Goal: Task Accomplishment & Management: Manage account settings

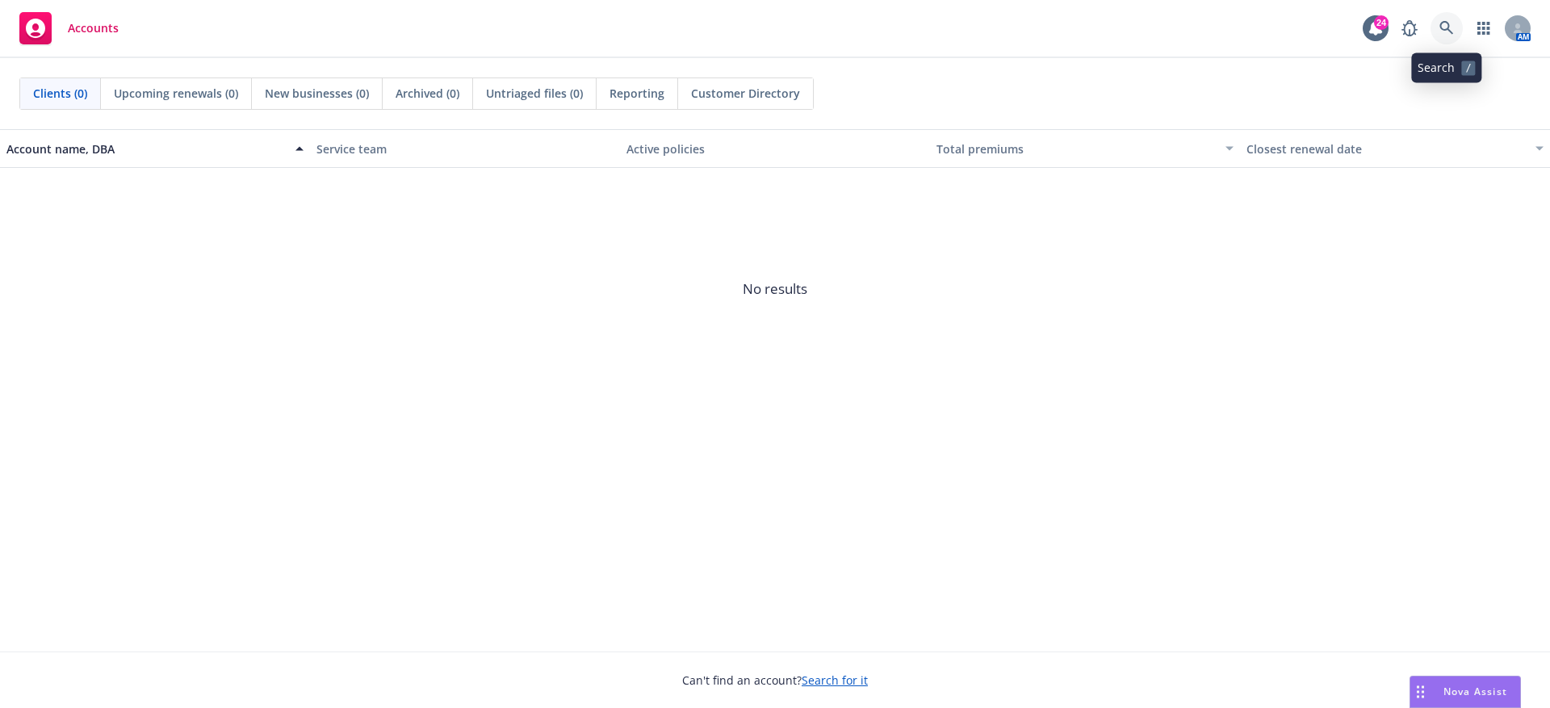
click at [1446, 23] on icon at bounding box center [1447, 28] width 15 height 15
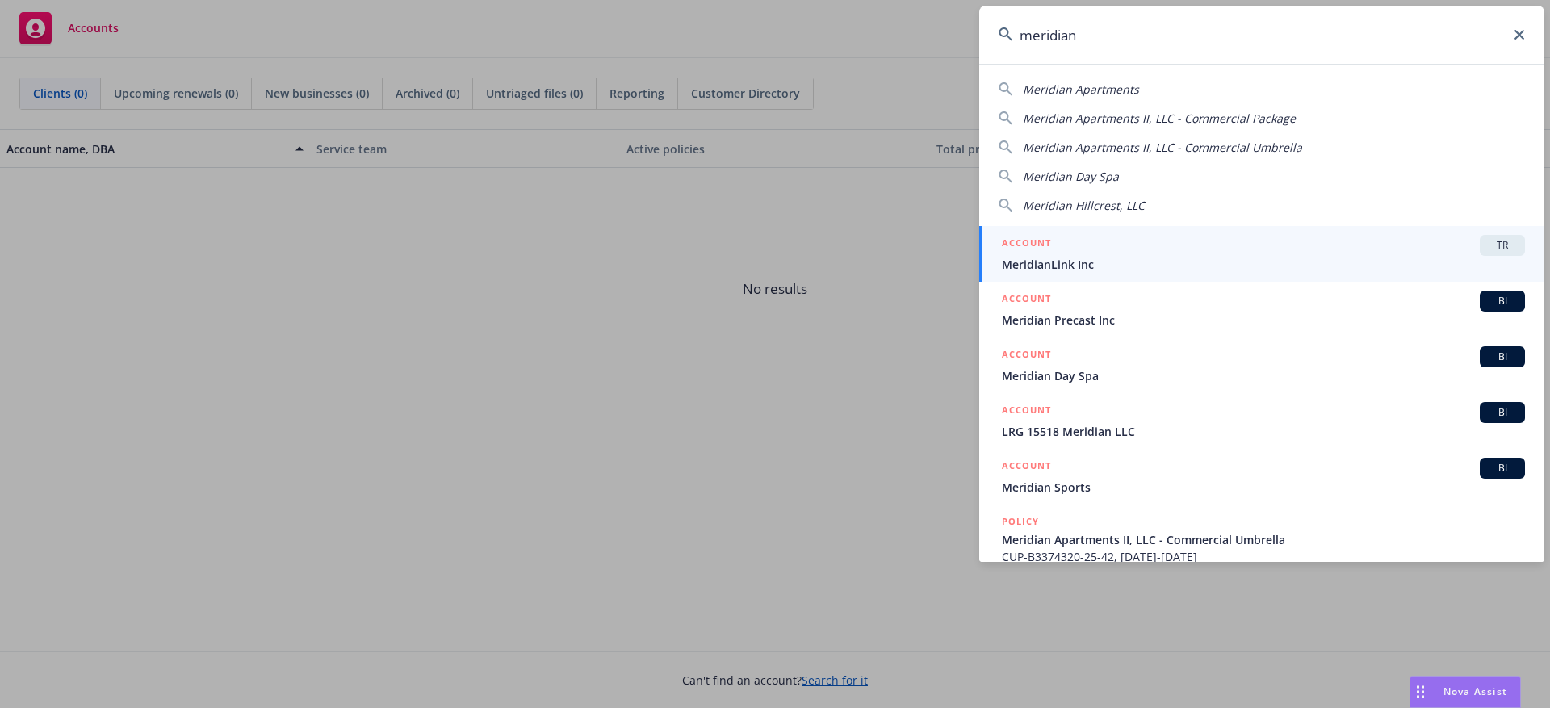
type input "meridian"
click at [1344, 252] on div "ACCOUNT TR" at bounding box center [1263, 245] width 523 height 21
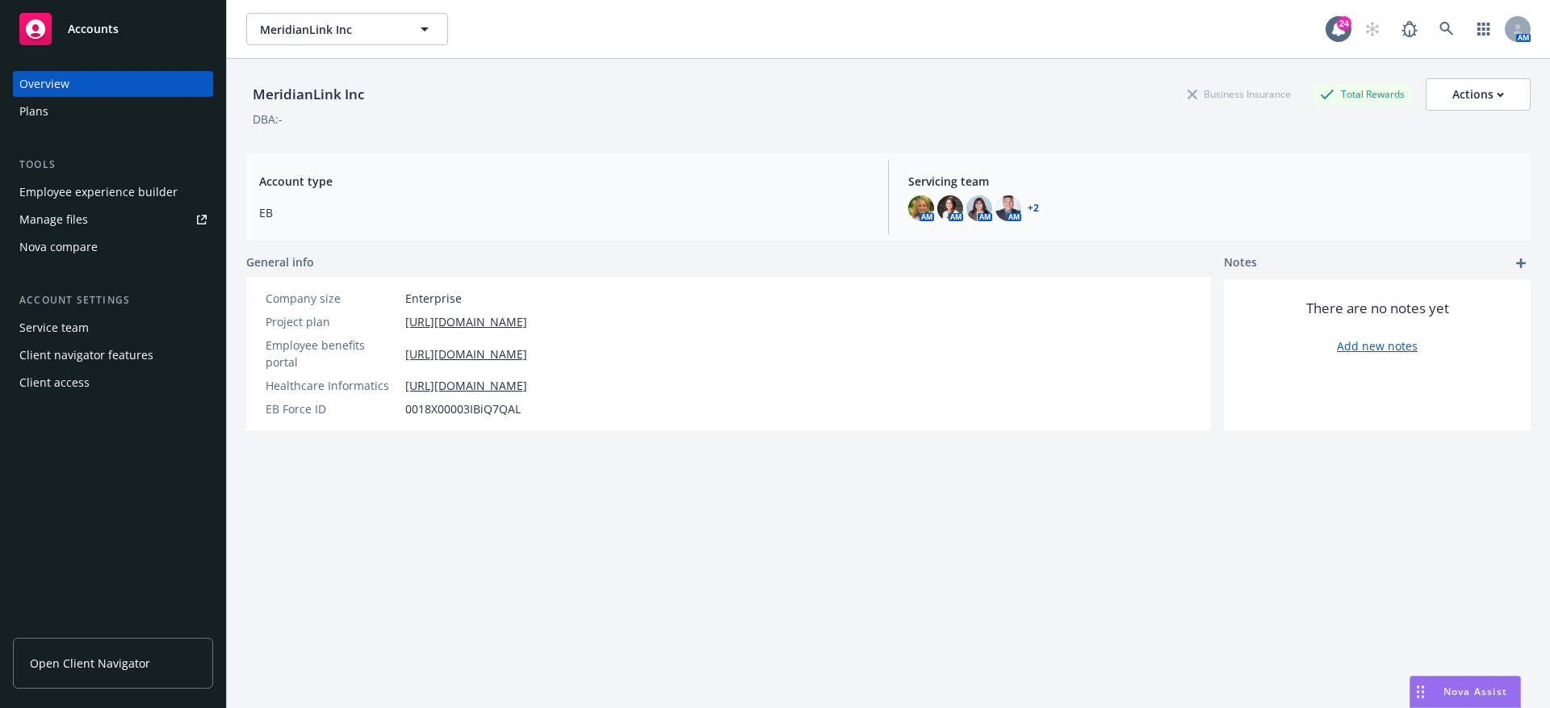
click at [57, 192] on div "Employee experience builder" at bounding box center [98, 192] width 158 height 26
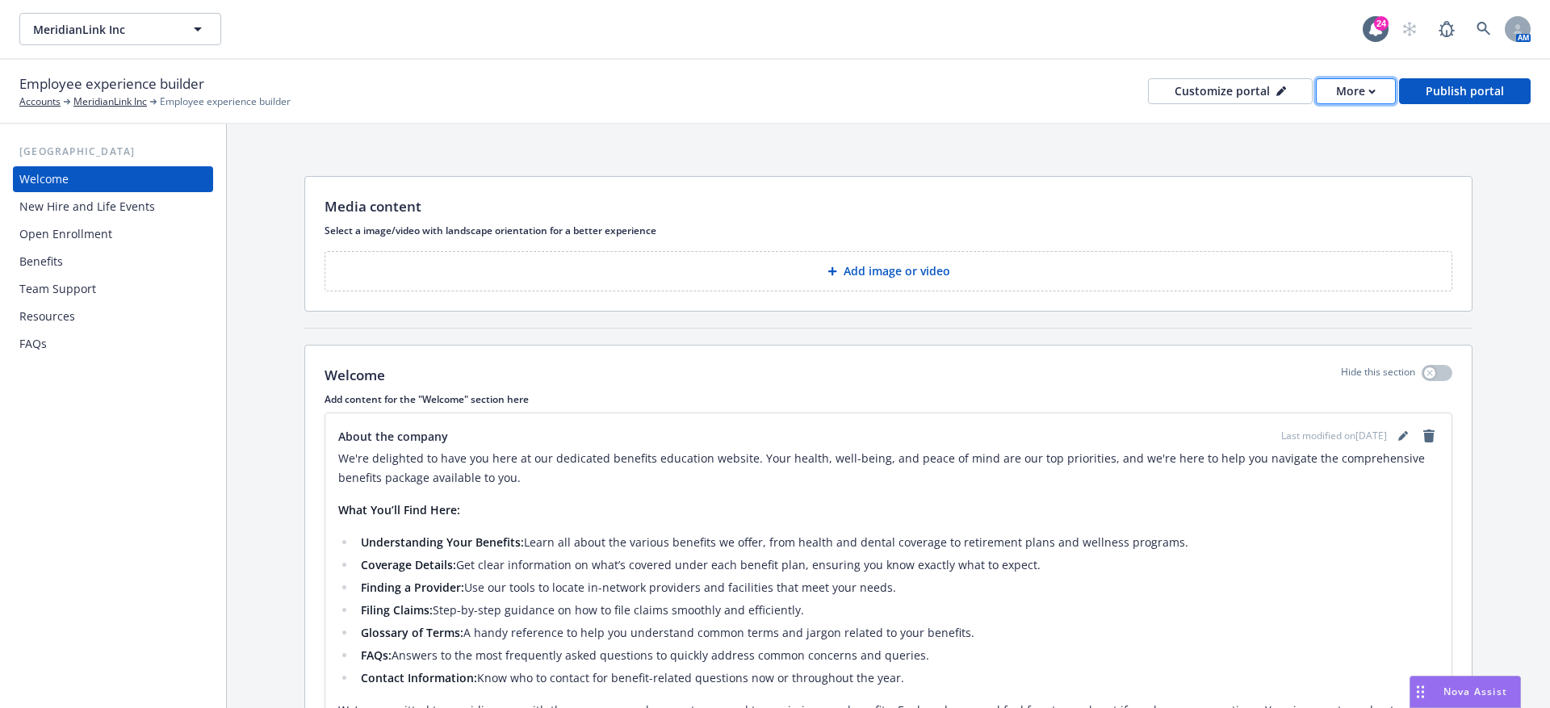
click at [1343, 85] on div "More" at bounding box center [1356, 91] width 40 height 24
click at [1314, 128] on link "Copy preview link" at bounding box center [1325, 127] width 147 height 32
click at [117, 268] on div "Benefits" at bounding box center [112, 262] width 187 height 26
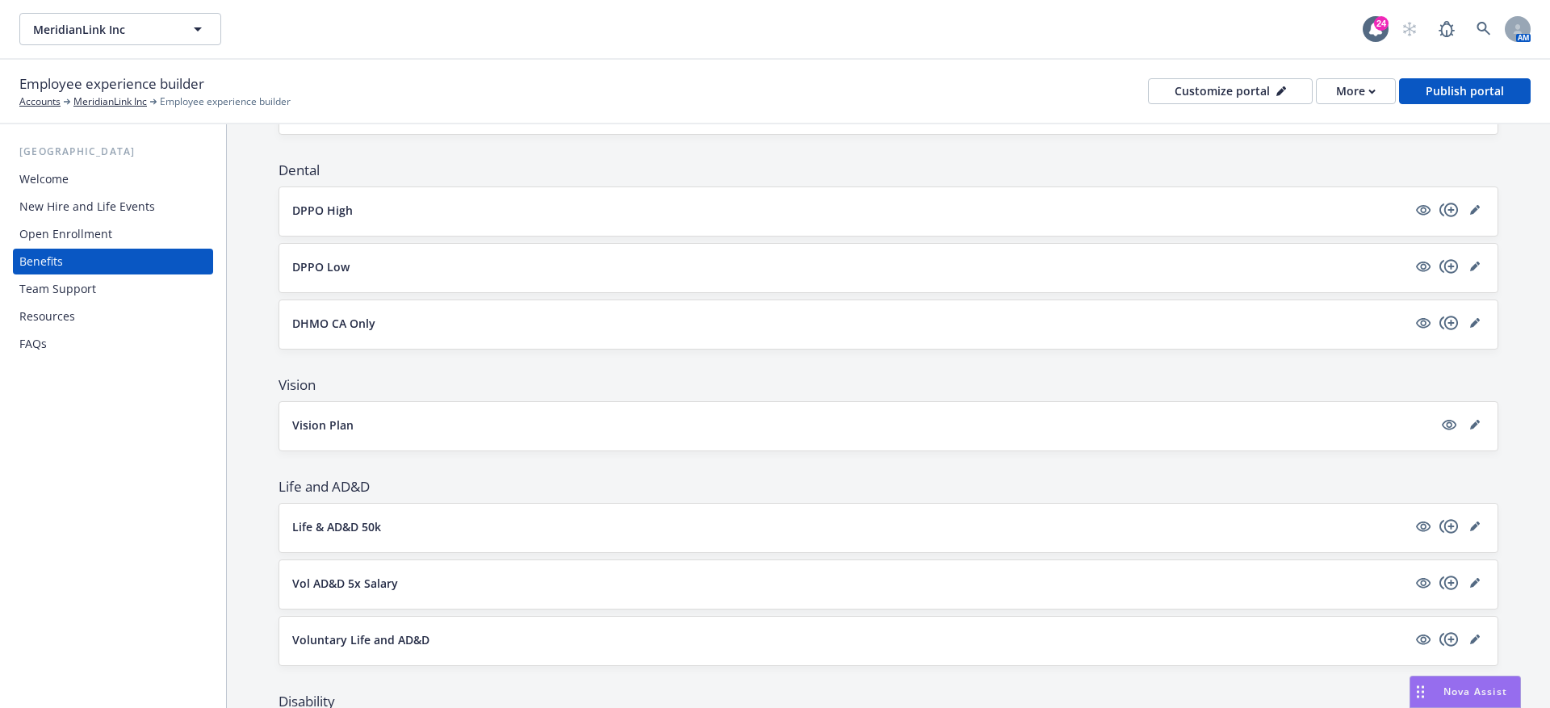
scroll to position [1299, 0]
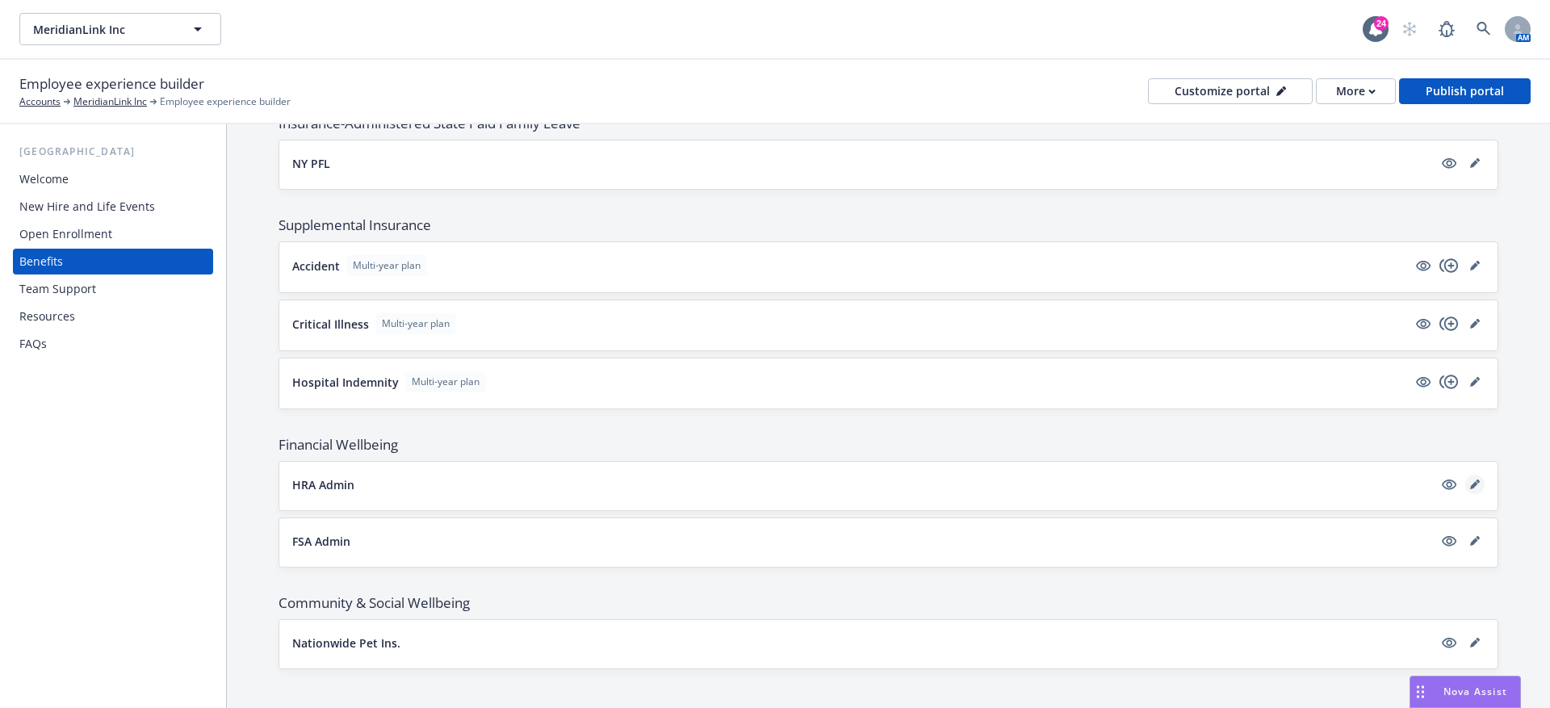
click at [1475, 480] on icon "editPencil" at bounding box center [1476, 485] width 10 height 10
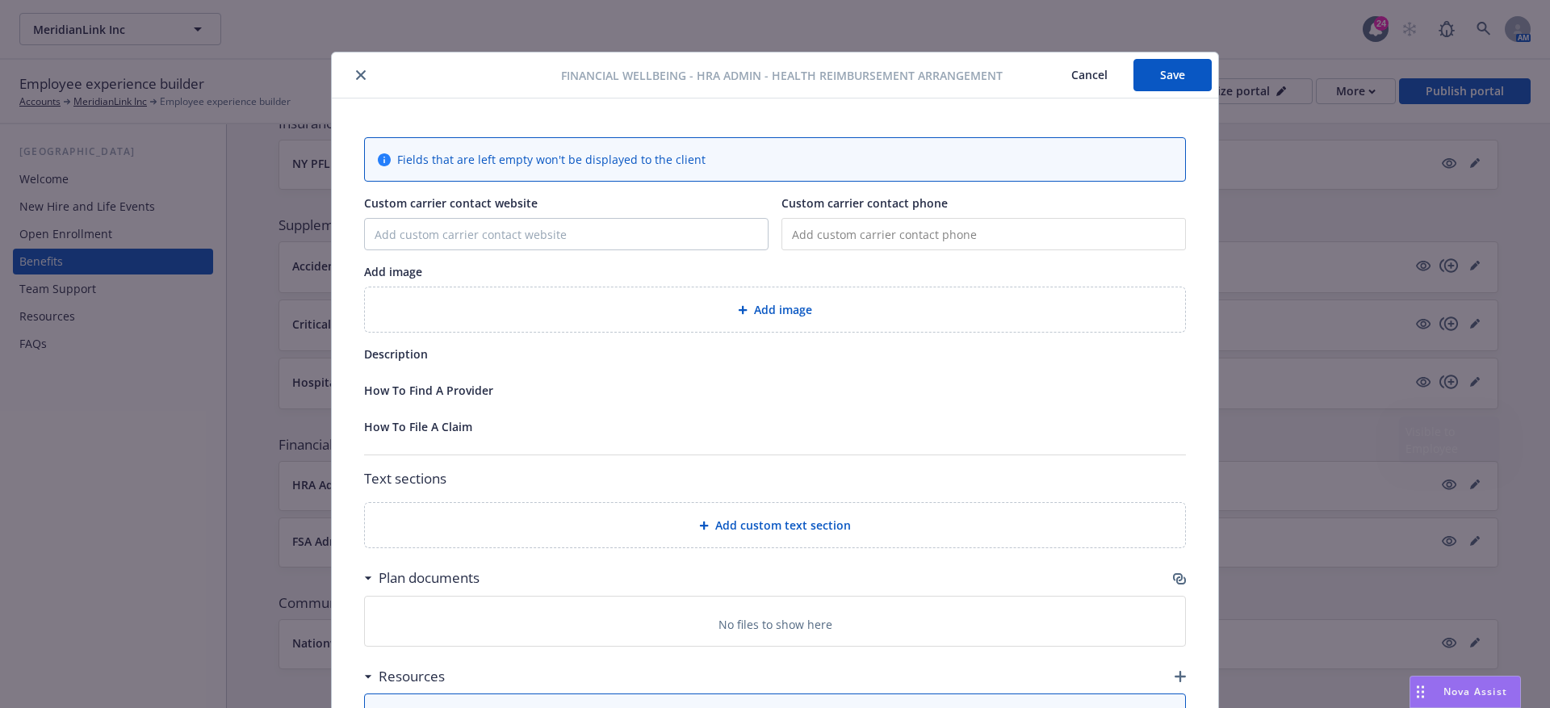
scroll to position [48, 0]
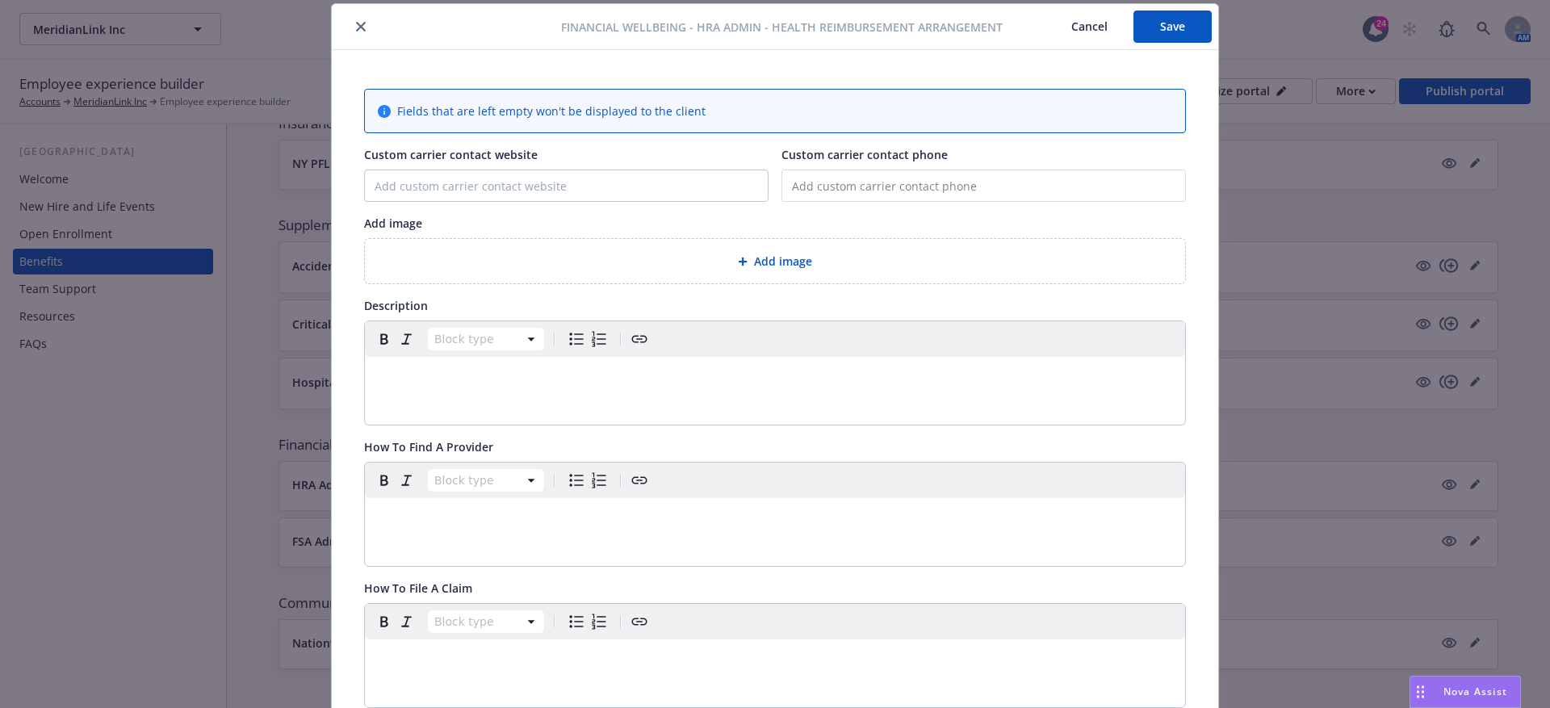
click at [798, 266] on span "Add image" at bounding box center [783, 261] width 58 height 17
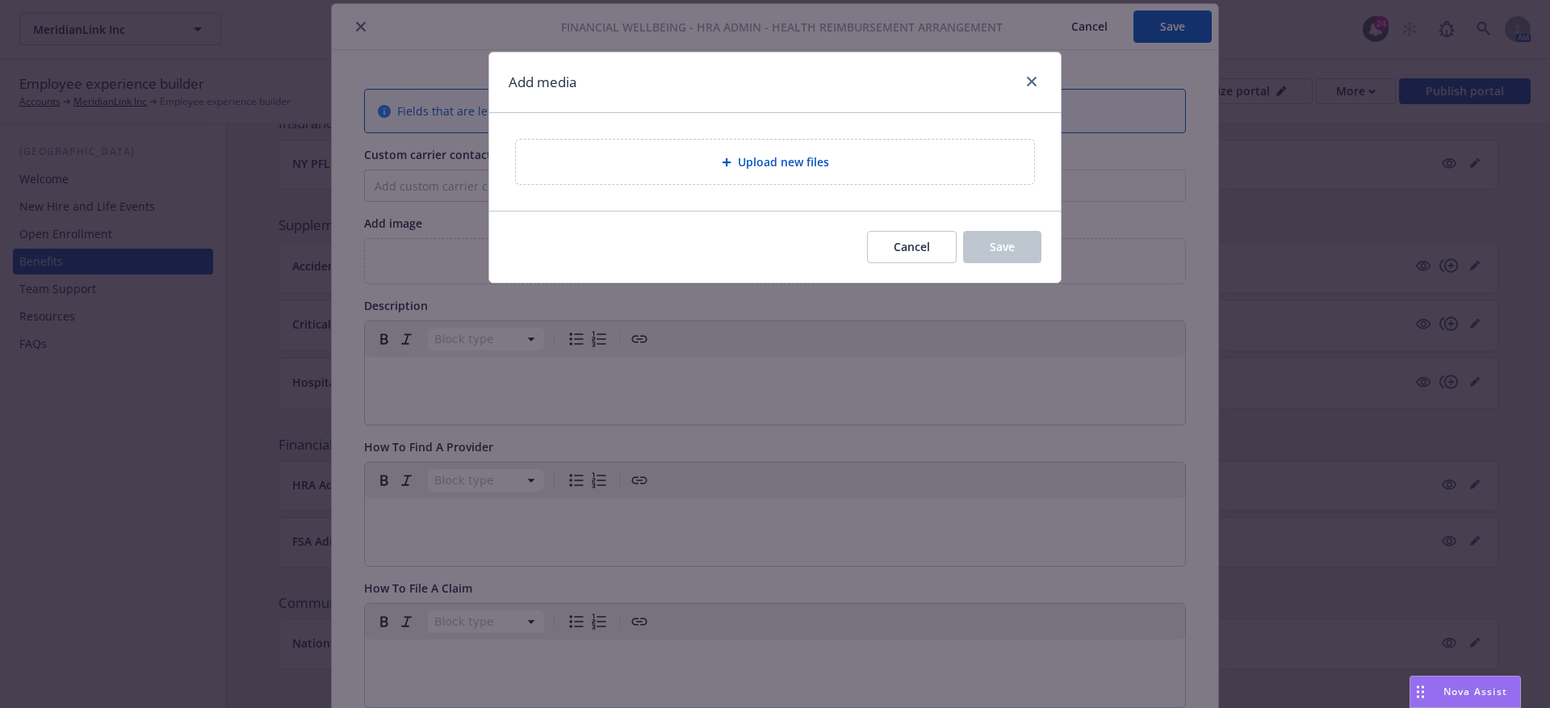
click at [715, 149] on div "Upload new files" at bounding box center [775, 162] width 518 height 44
click at [897, 254] on button "Cancel" at bounding box center [912, 247] width 90 height 32
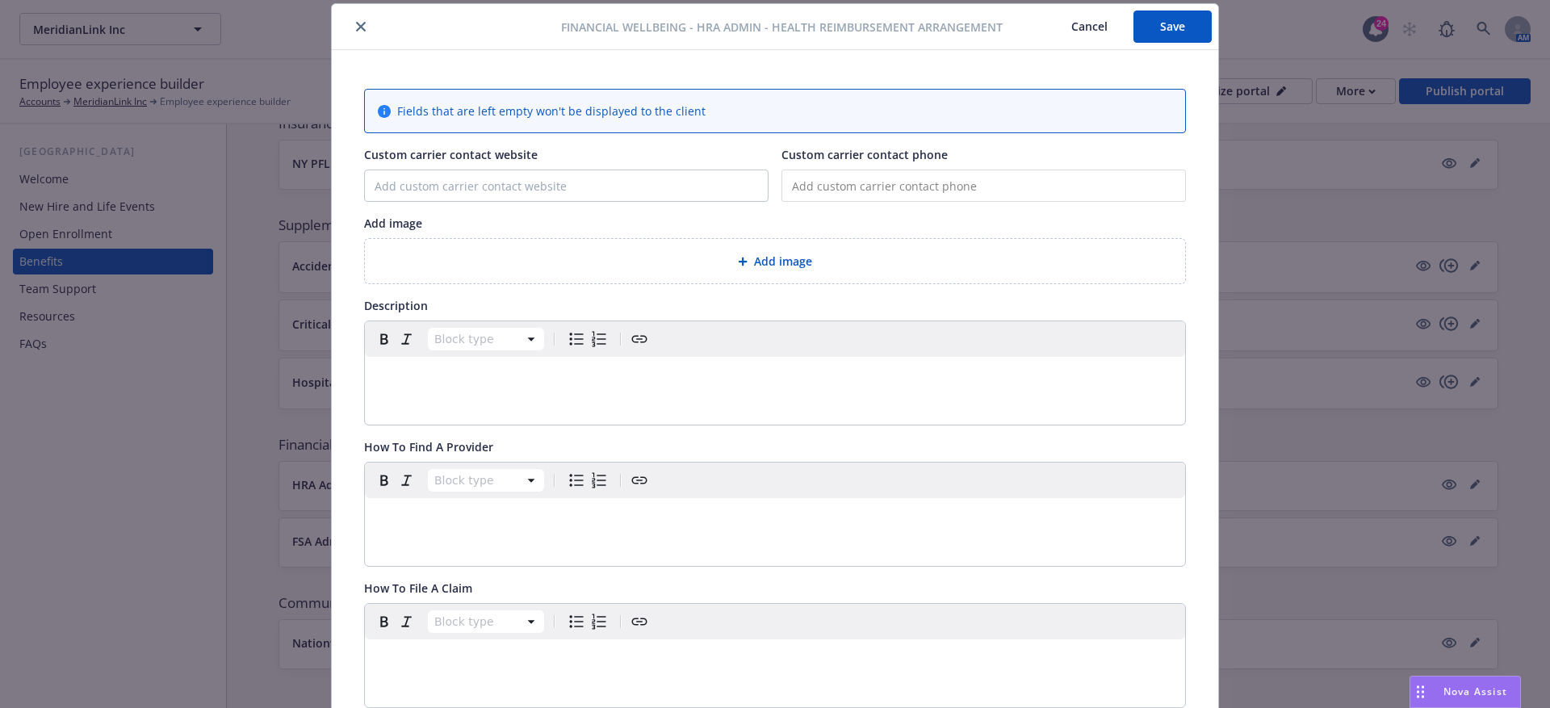
click at [1093, 27] on button "Cancel" at bounding box center [1090, 26] width 88 height 32
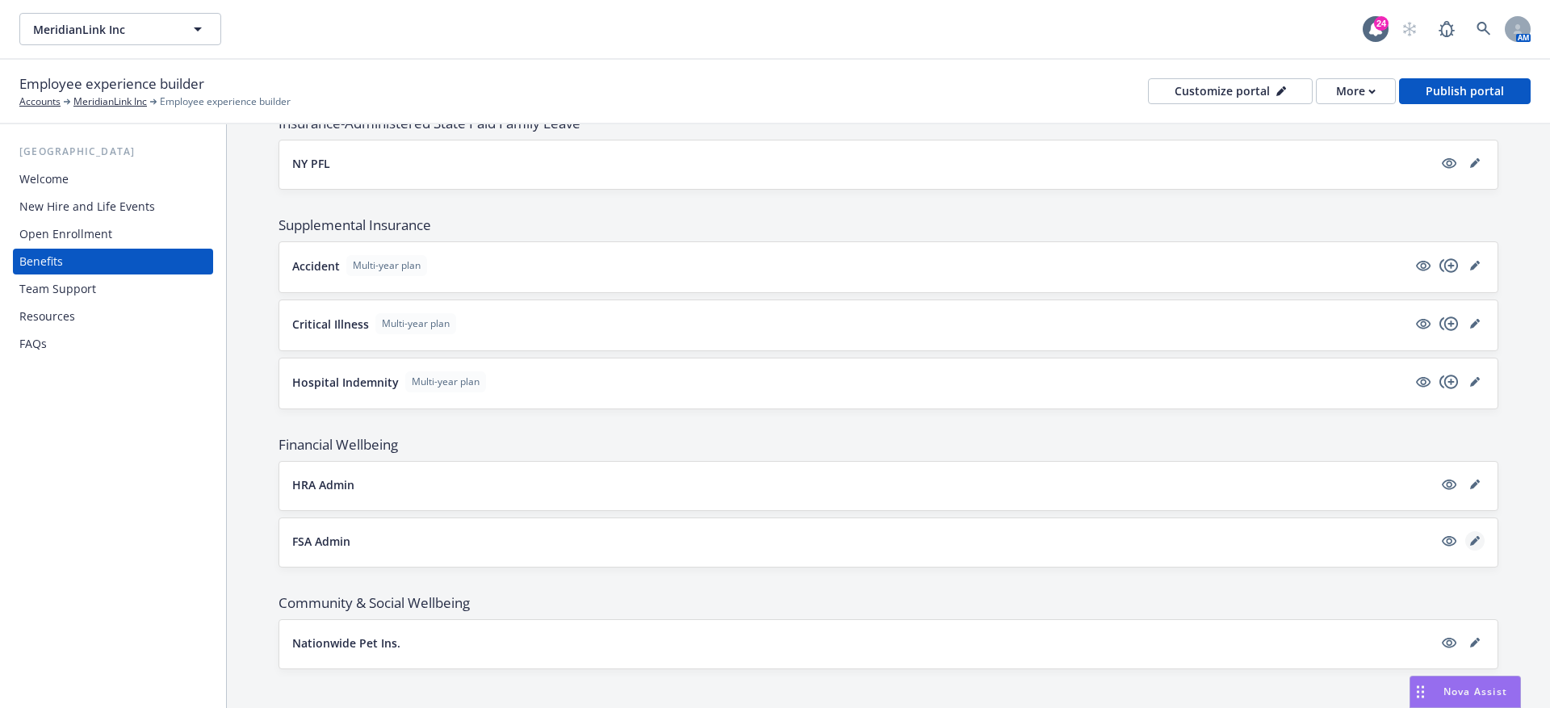
click at [1470, 531] on link "editPencil" at bounding box center [1475, 540] width 19 height 19
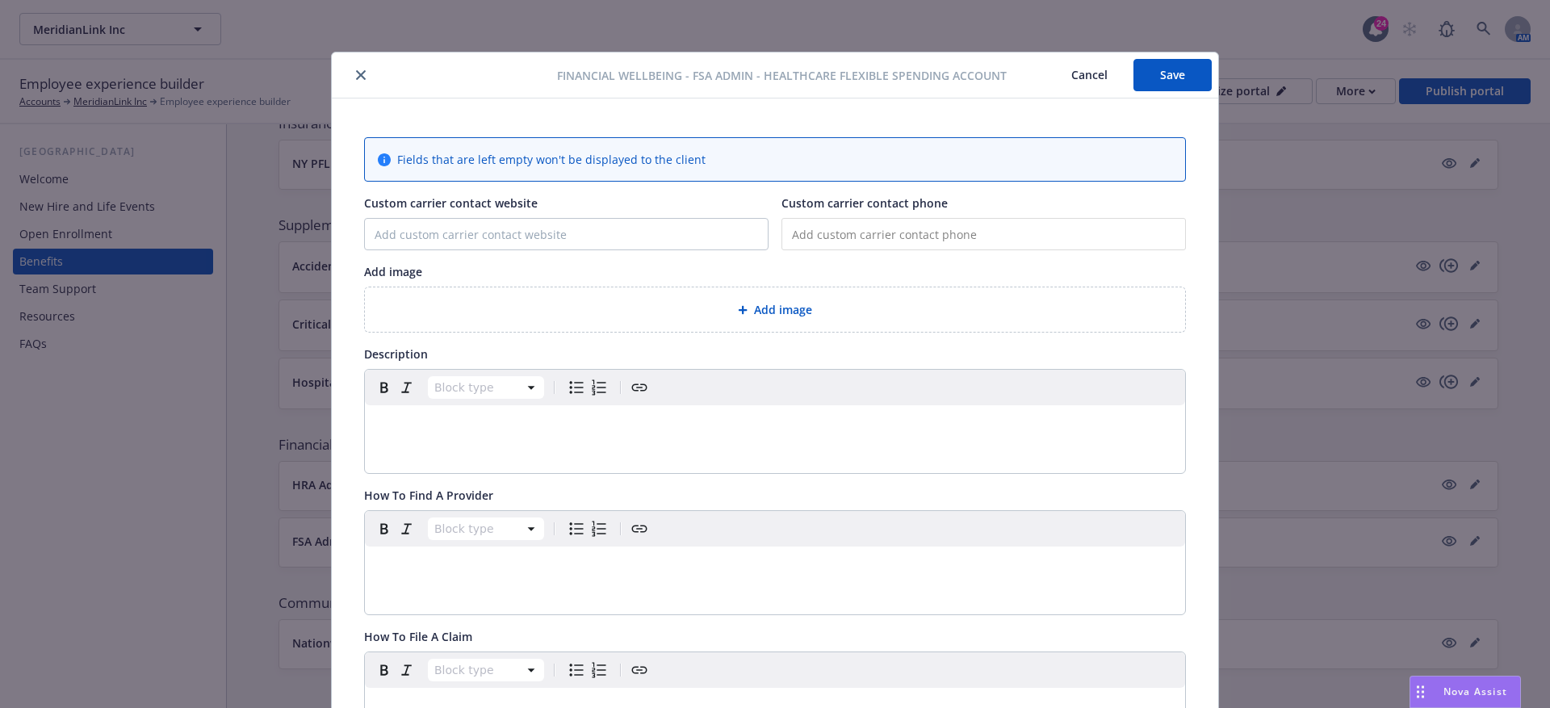
scroll to position [48, 0]
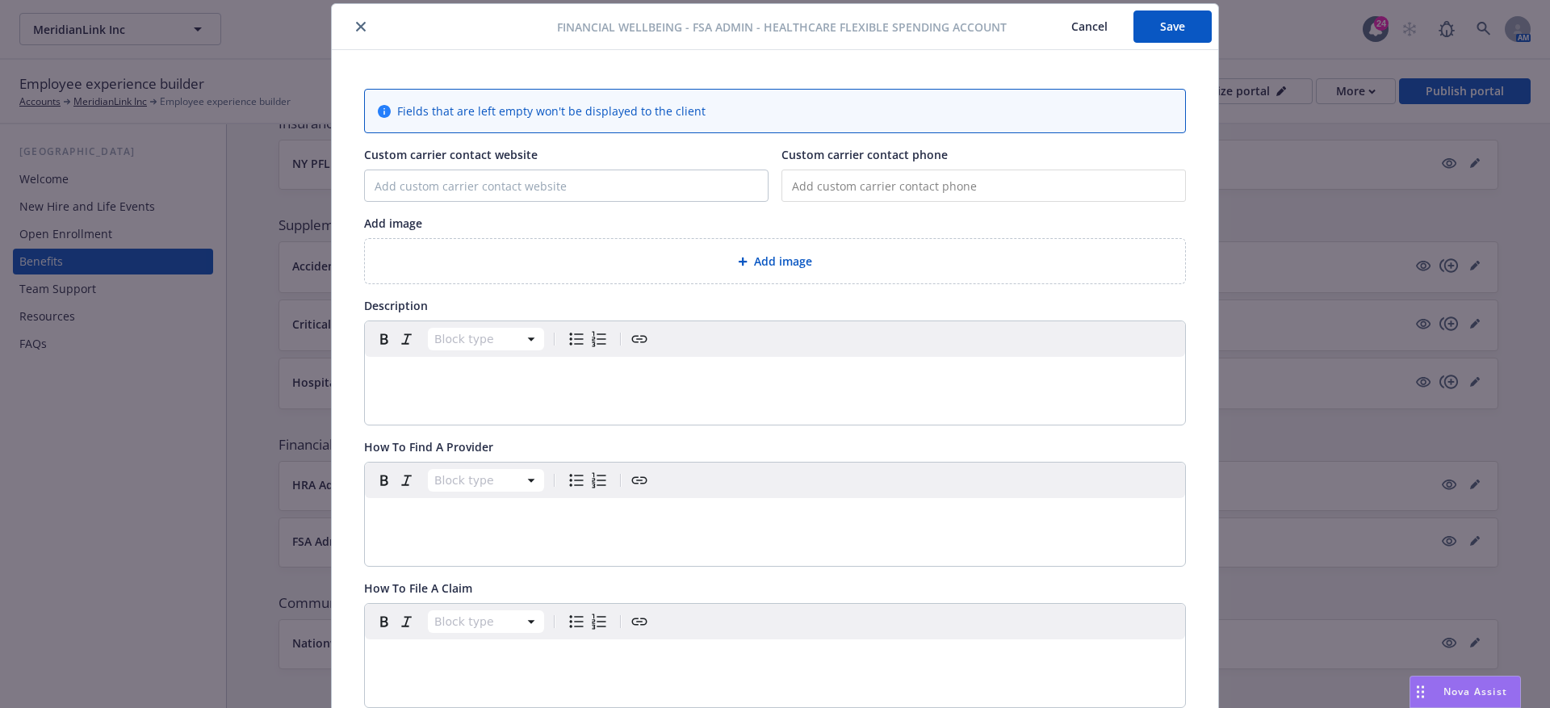
click at [686, 260] on div "Add image" at bounding box center [775, 261] width 795 height 19
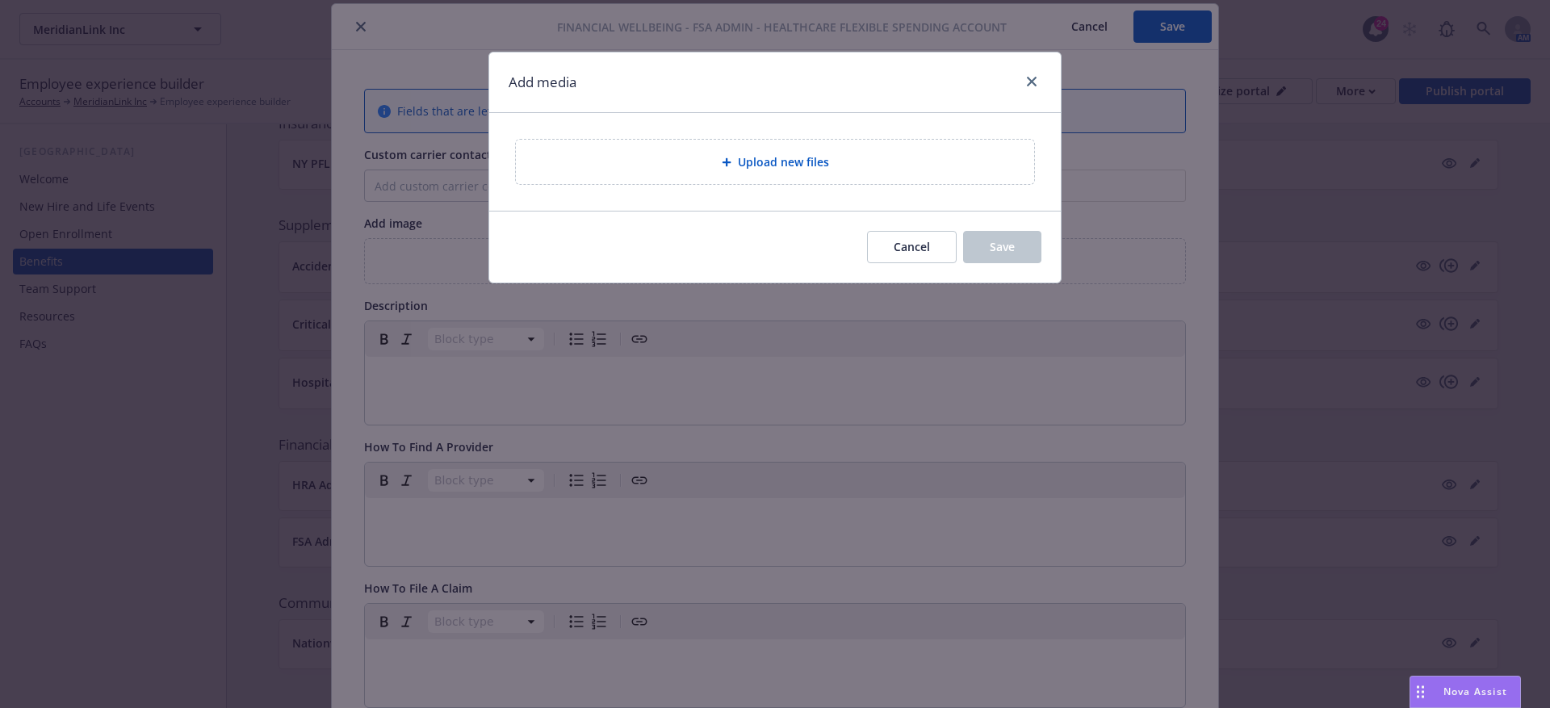
click at [735, 166] on div at bounding box center [730, 162] width 16 height 10
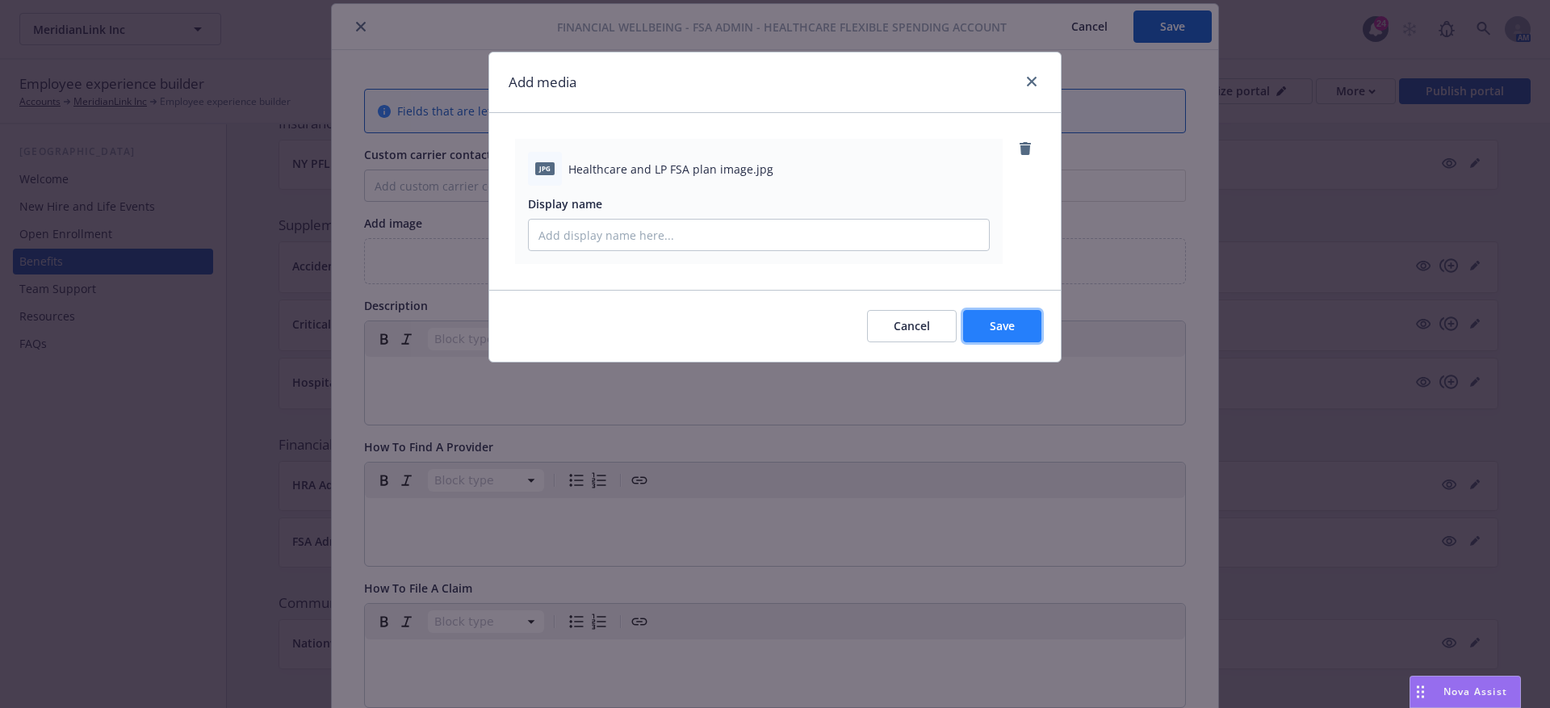
click at [989, 319] on button "Save" at bounding box center [1002, 326] width 78 height 32
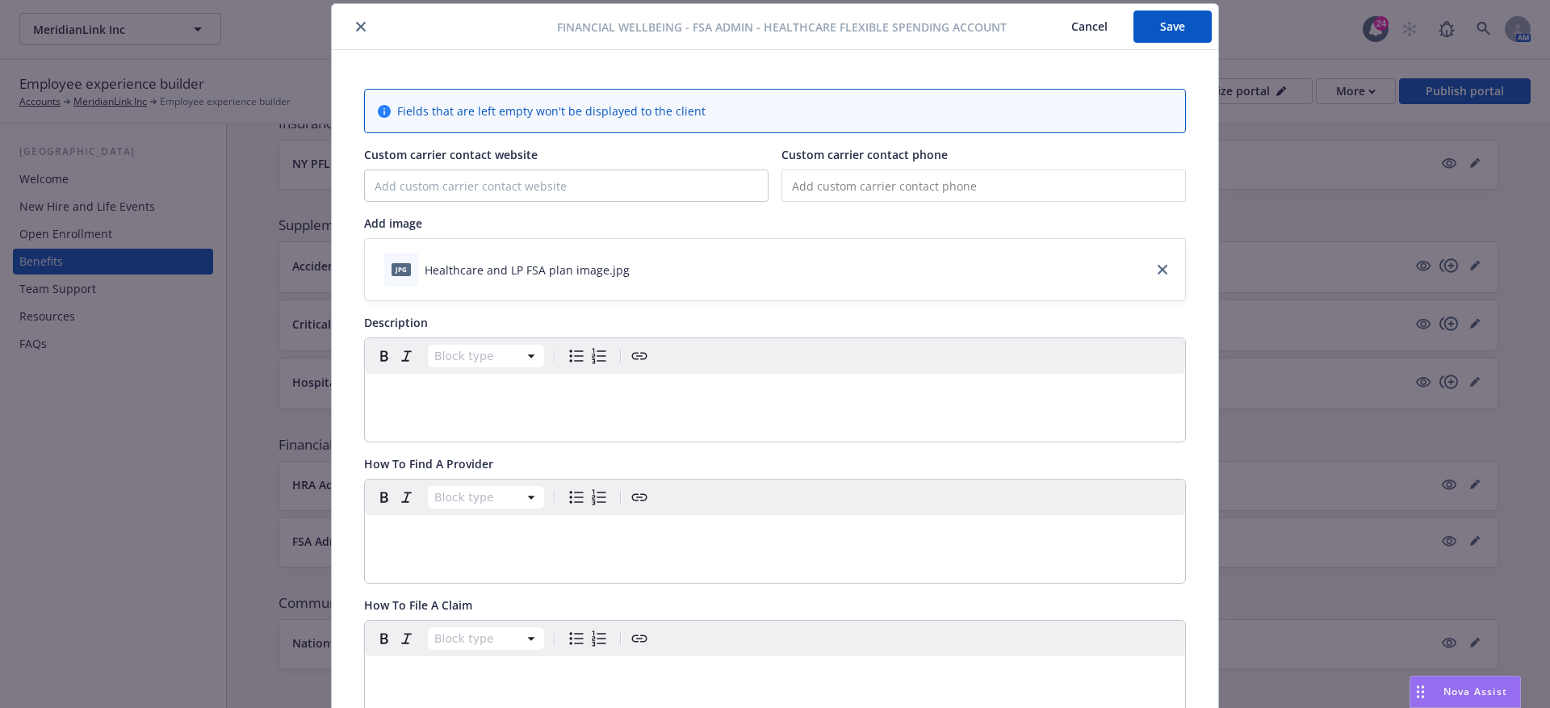
click at [455, 380] on div "editable markdown" at bounding box center [775, 393] width 820 height 39
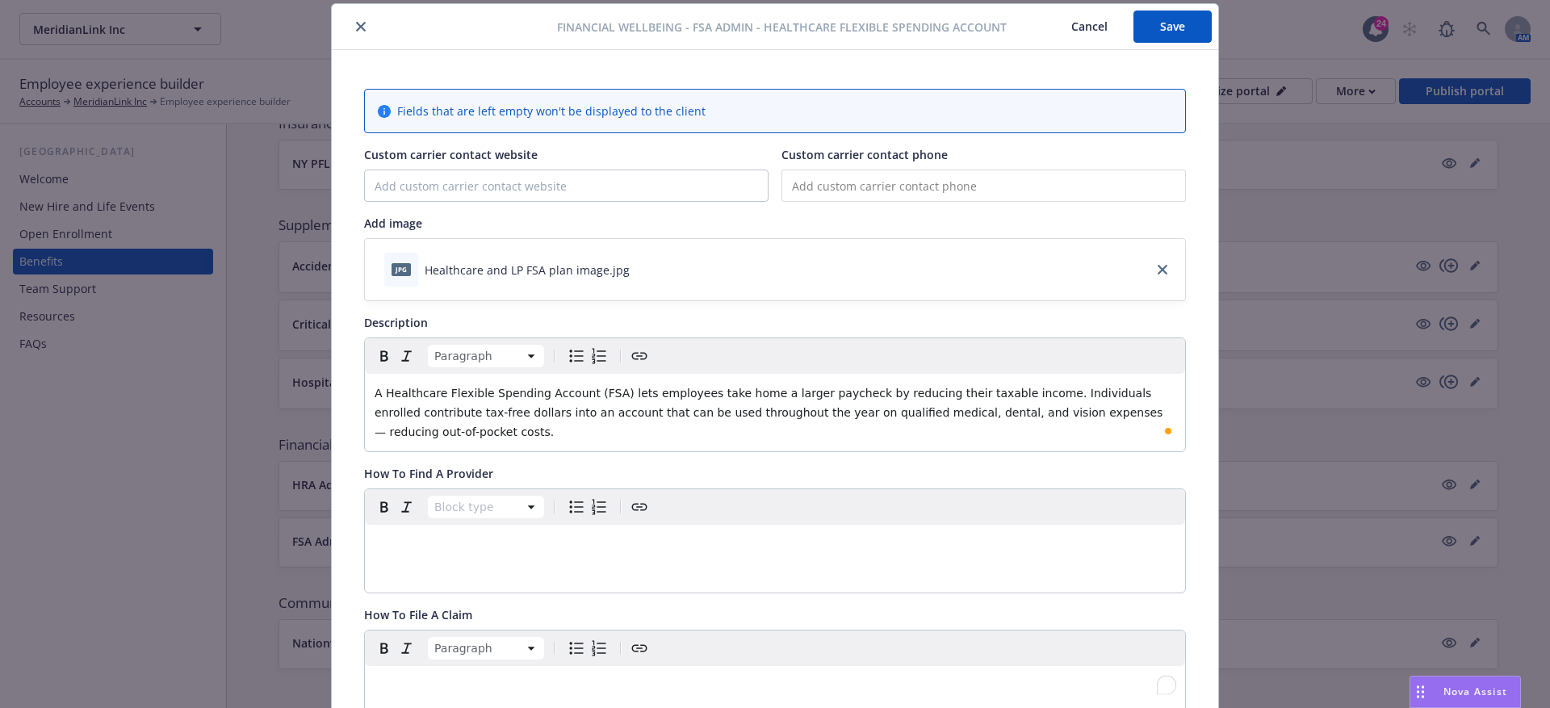
click at [505, 691] on p "To enrich screen reader interactions, please activate Accessibility in Grammarl…" at bounding box center [775, 685] width 801 height 19
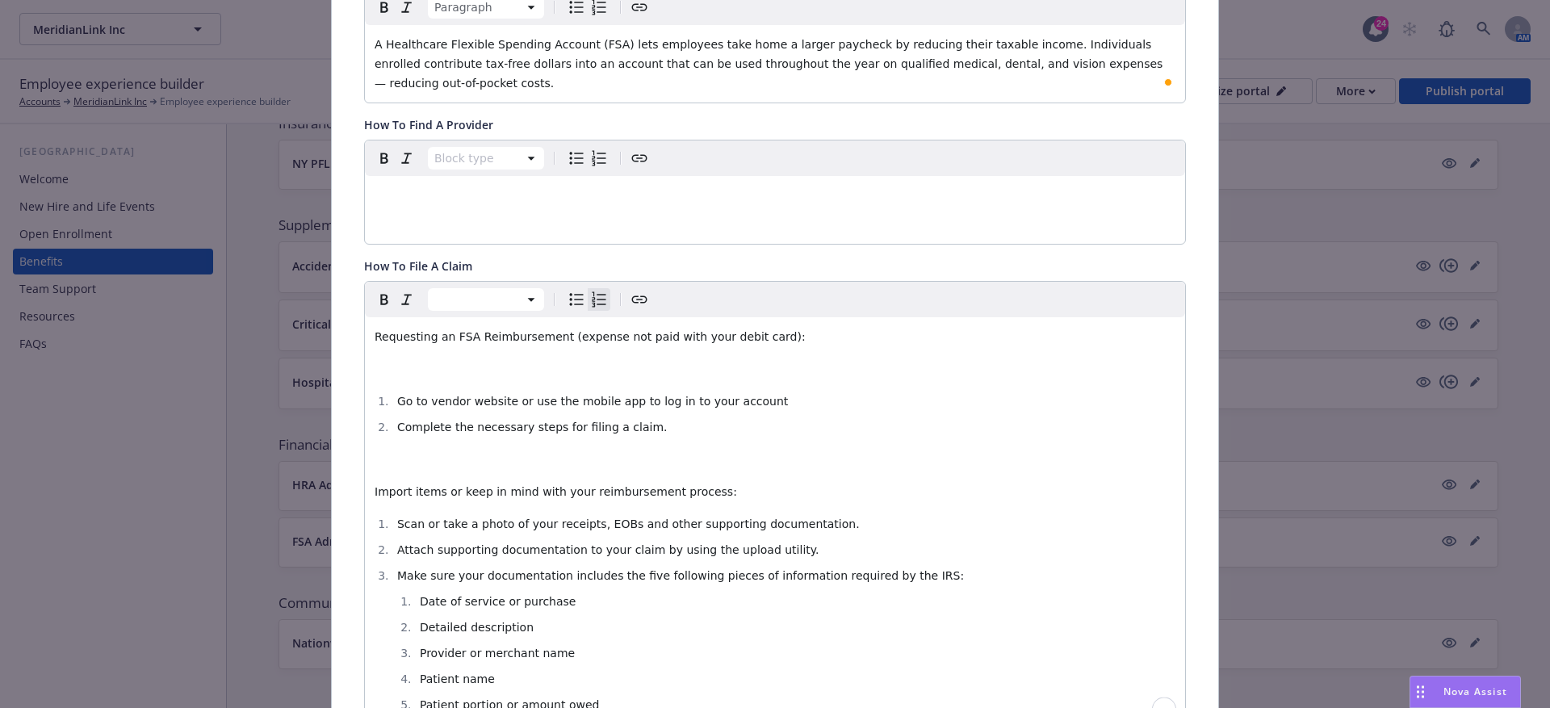
click at [537, 361] on p "To enrich screen reader interactions, please activate Accessibility in Grammarl…" at bounding box center [775, 368] width 801 height 19
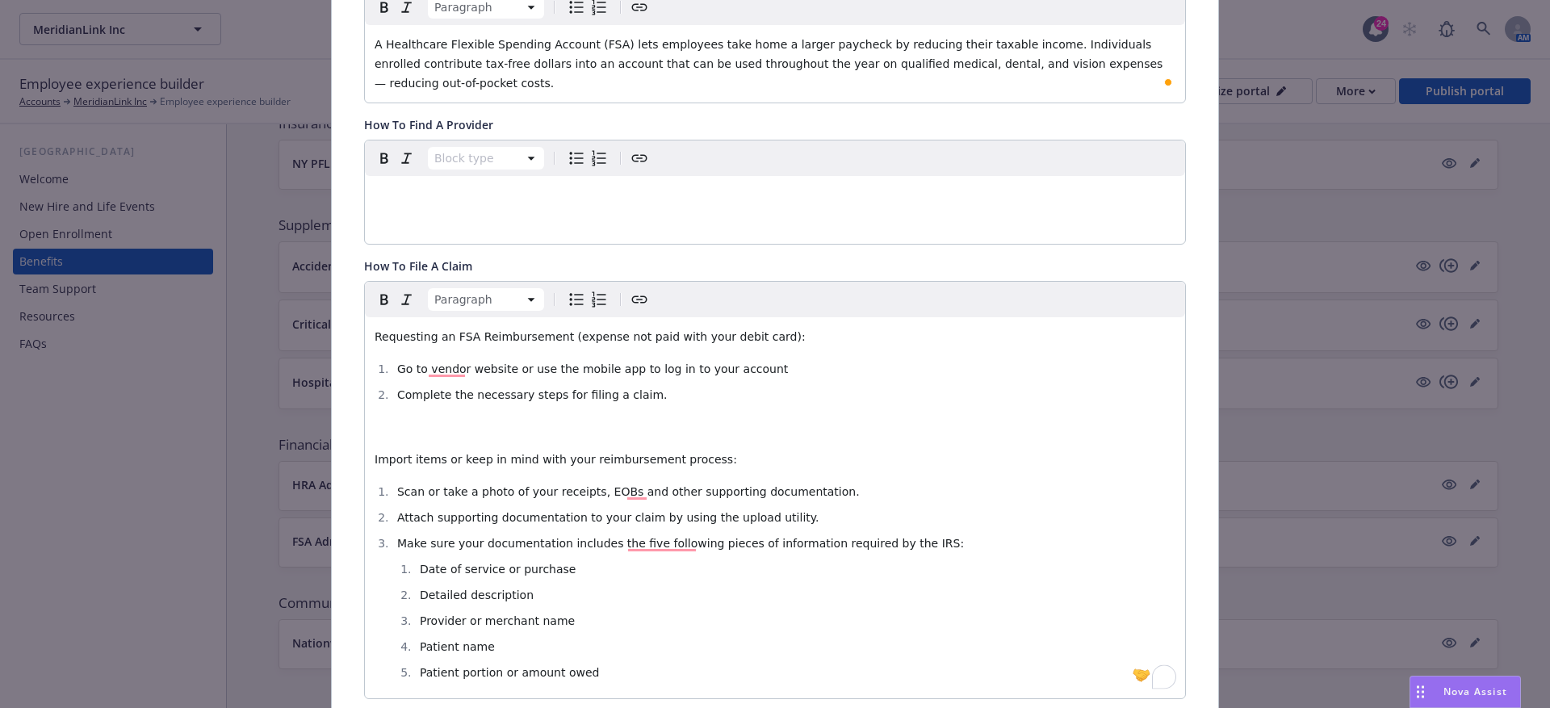
click at [405, 426] on p "To enrich screen reader interactions, please activate Accessibility in Grammarl…" at bounding box center [775, 427] width 801 height 19
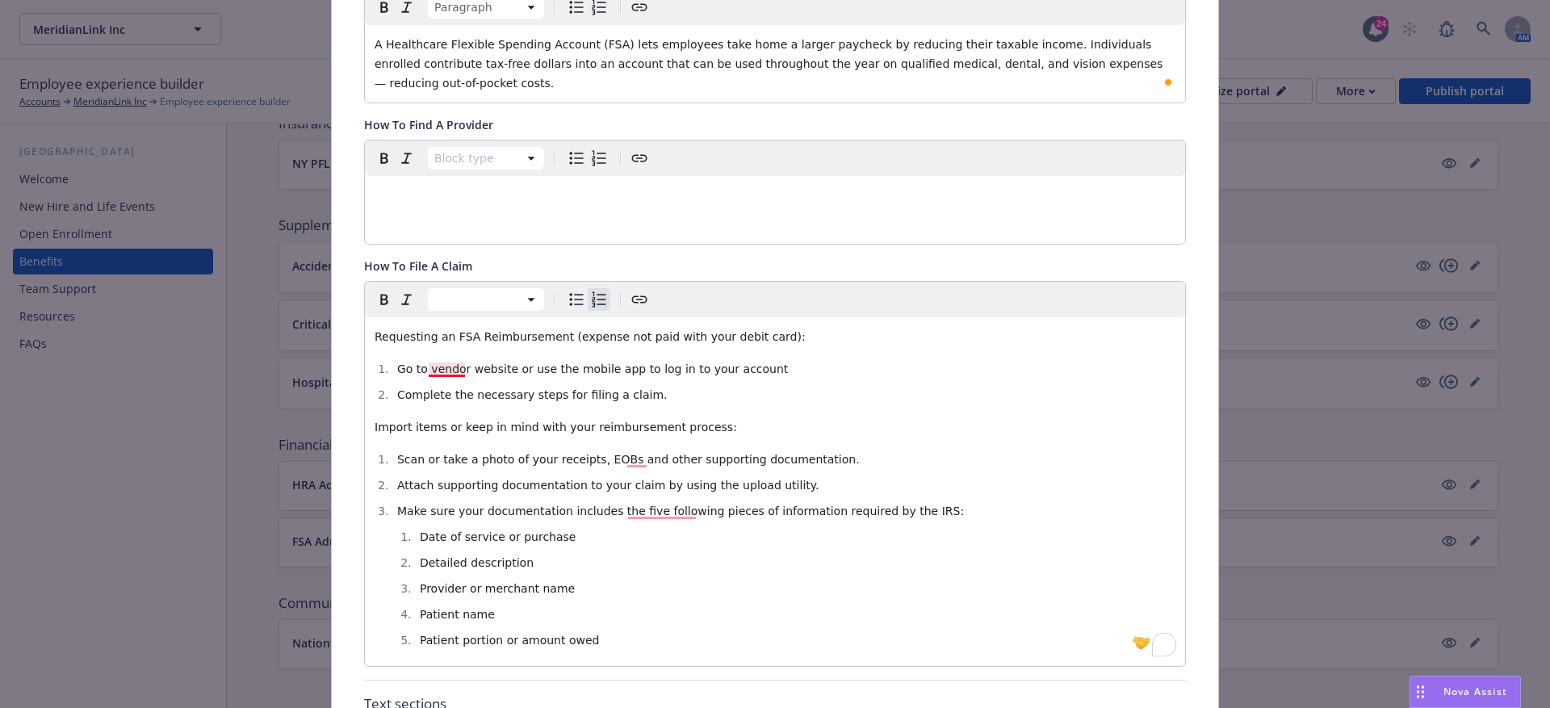
click at [427, 368] on span "Go to vendor website or use the mobile app to log in to your account" at bounding box center [592, 369] width 391 height 13
click at [510, 367] on span "Go to [vendor website or use the mobile app to log in to your account" at bounding box center [595, 369] width 396 height 13
drag, startPoint x: 516, startPoint y: 367, endPoint x: 426, endPoint y: 367, distance: 89.6
click at [426, 367] on span "Go to [vendor website] or use the mobile app to log in to your account" at bounding box center [597, 369] width 400 height 13
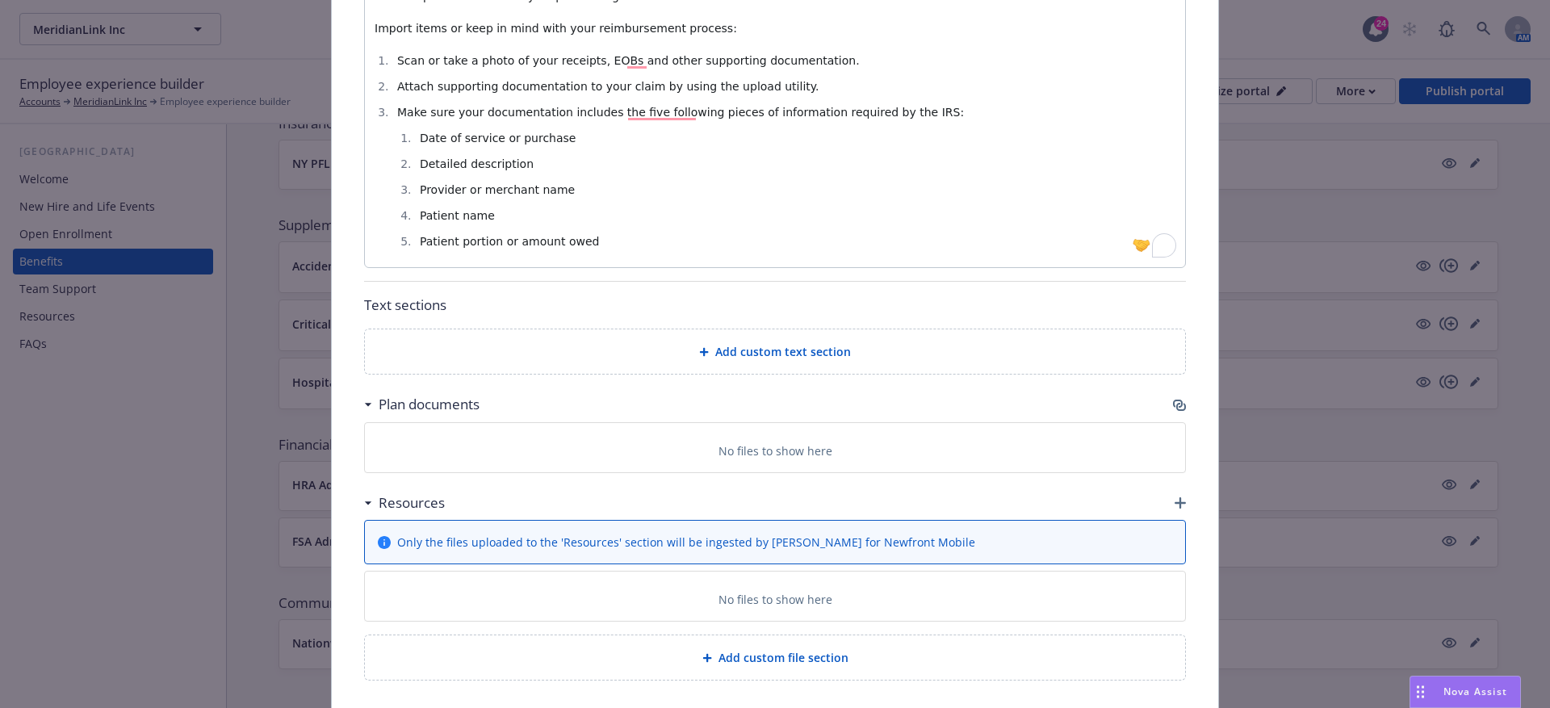
scroll to position [853, 0]
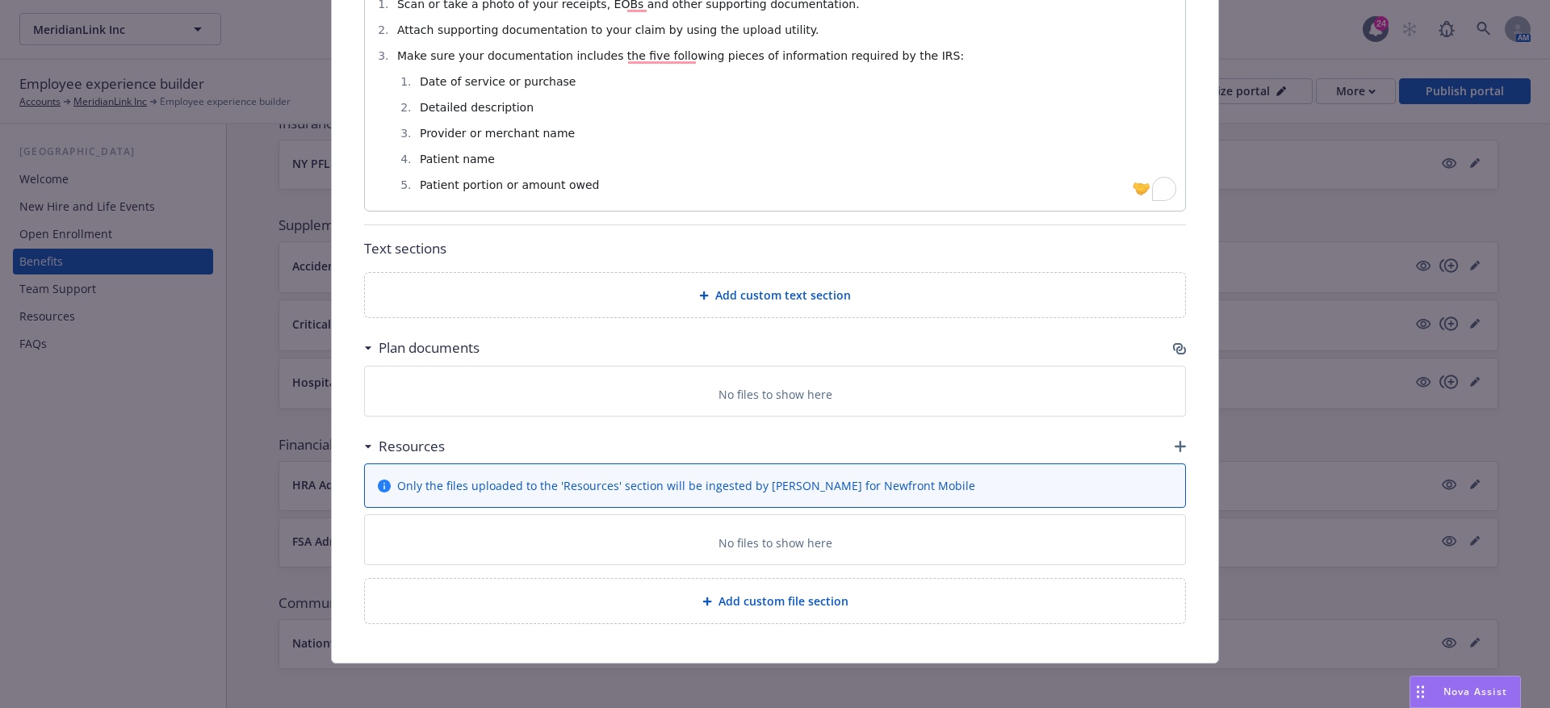
click at [765, 312] on div "Add custom text section" at bounding box center [775, 295] width 820 height 44
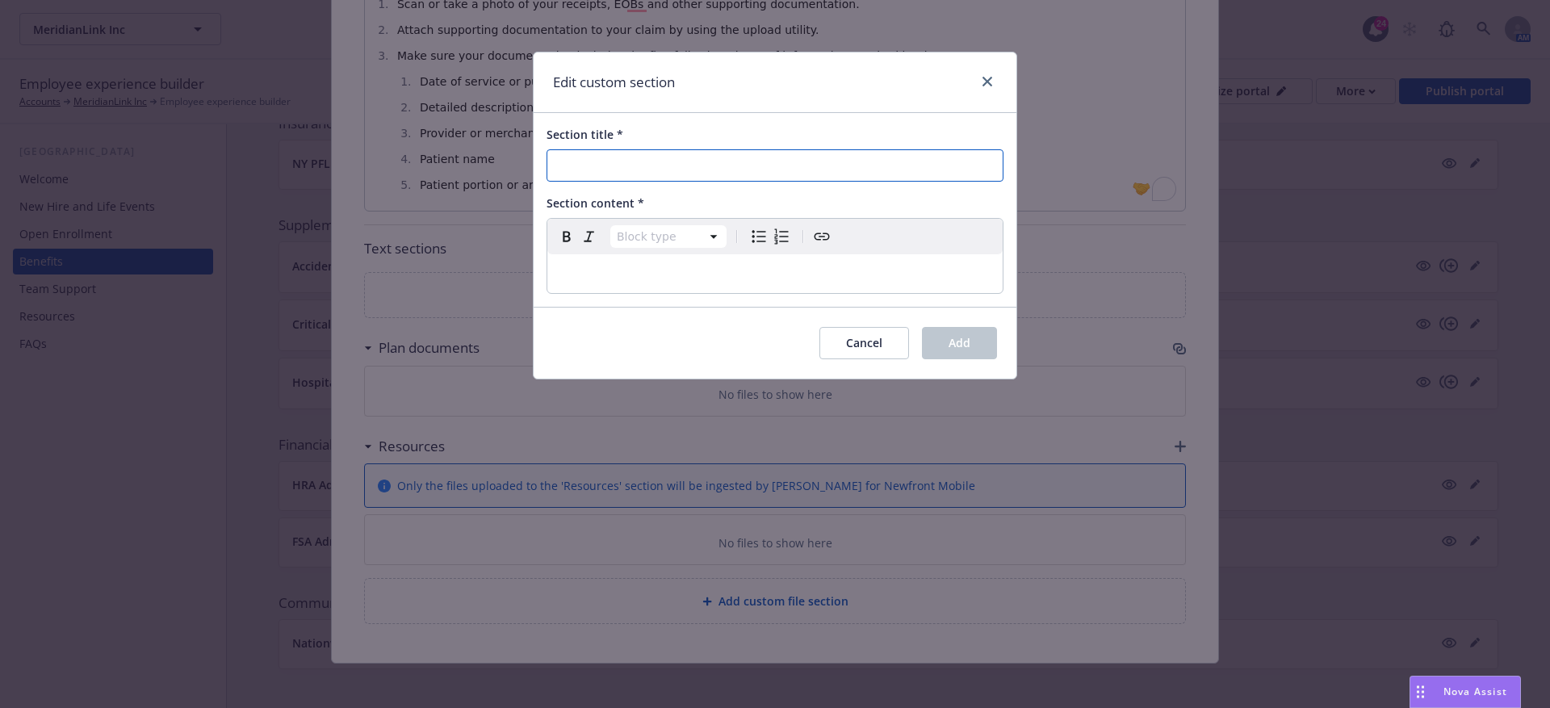
click at [570, 162] on input "Section title *" at bounding box center [775, 165] width 457 height 32
paste input "How The FSA Plan Works"
type input "How The FSA Plan Works"
select select "paragraph"
click at [566, 255] on div "editable markdown" at bounding box center [775, 273] width 455 height 39
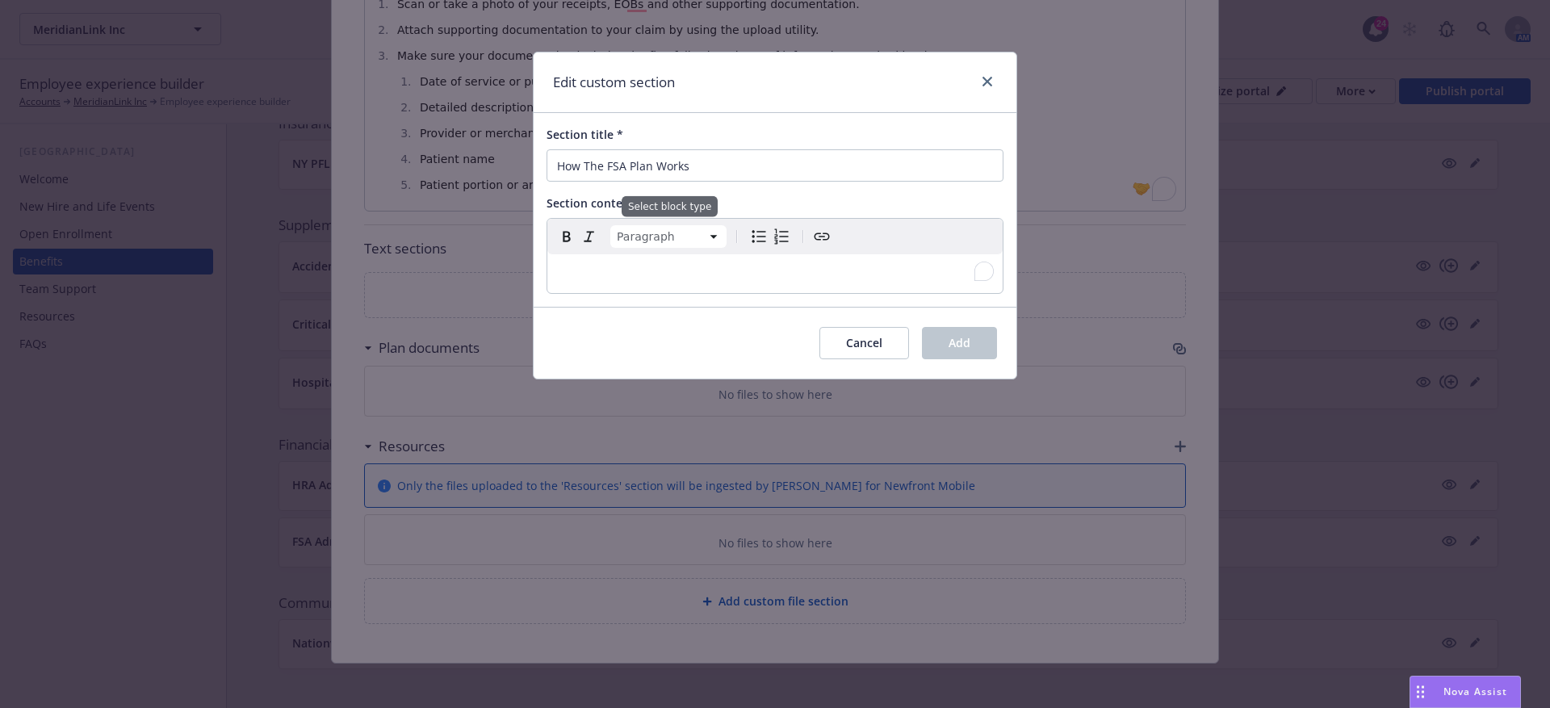
click at [576, 273] on p "To enrich screen reader interactions, please activate Accessibility in Grammarl…" at bounding box center [775, 273] width 436 height 19
paste div "To enrich screen reader interactions, please activate Accessibility in Grammarl…"
select select
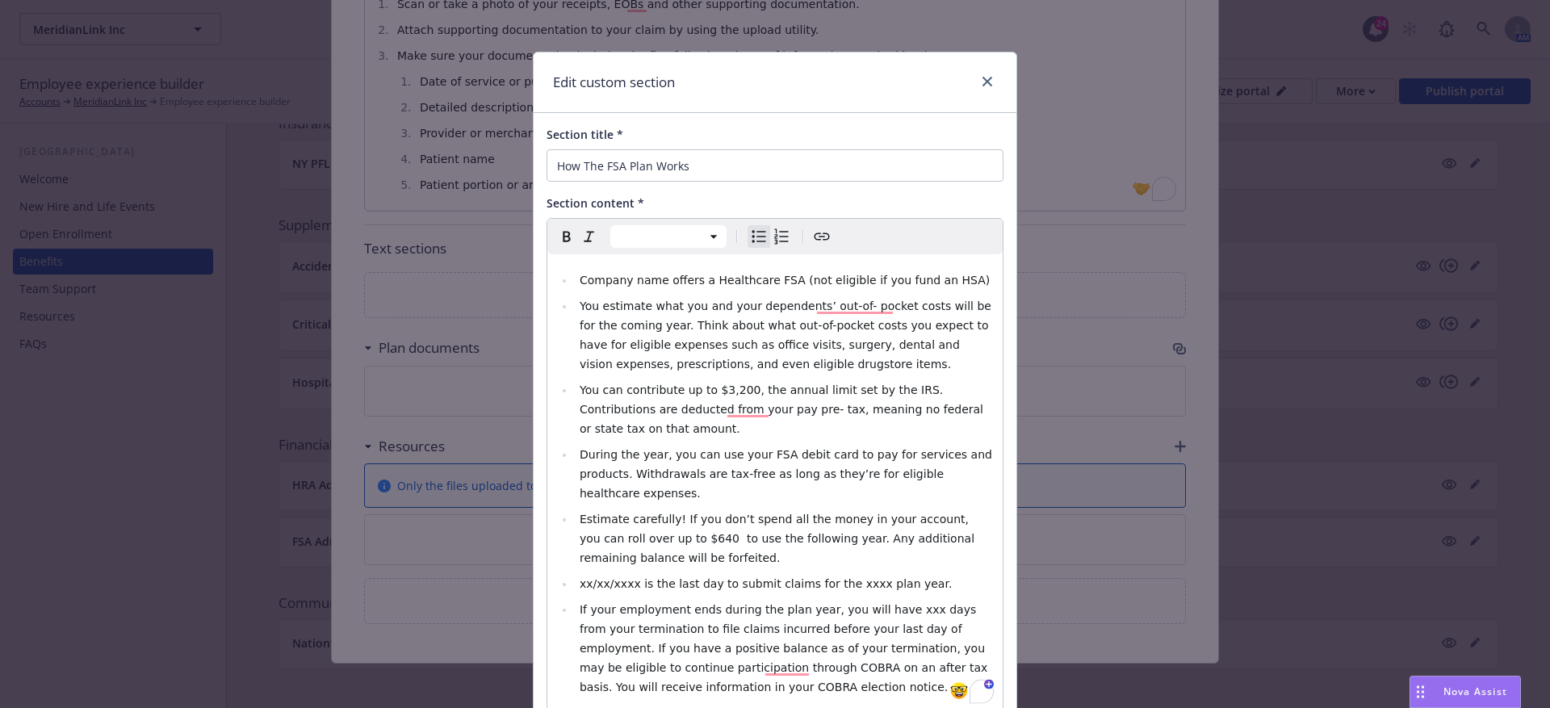
click at [581, 287] on li "Company name offers a Healthcare FSA (not eligible if you fund an HSA)" at bounding box center [784, 280] width 418 height 19
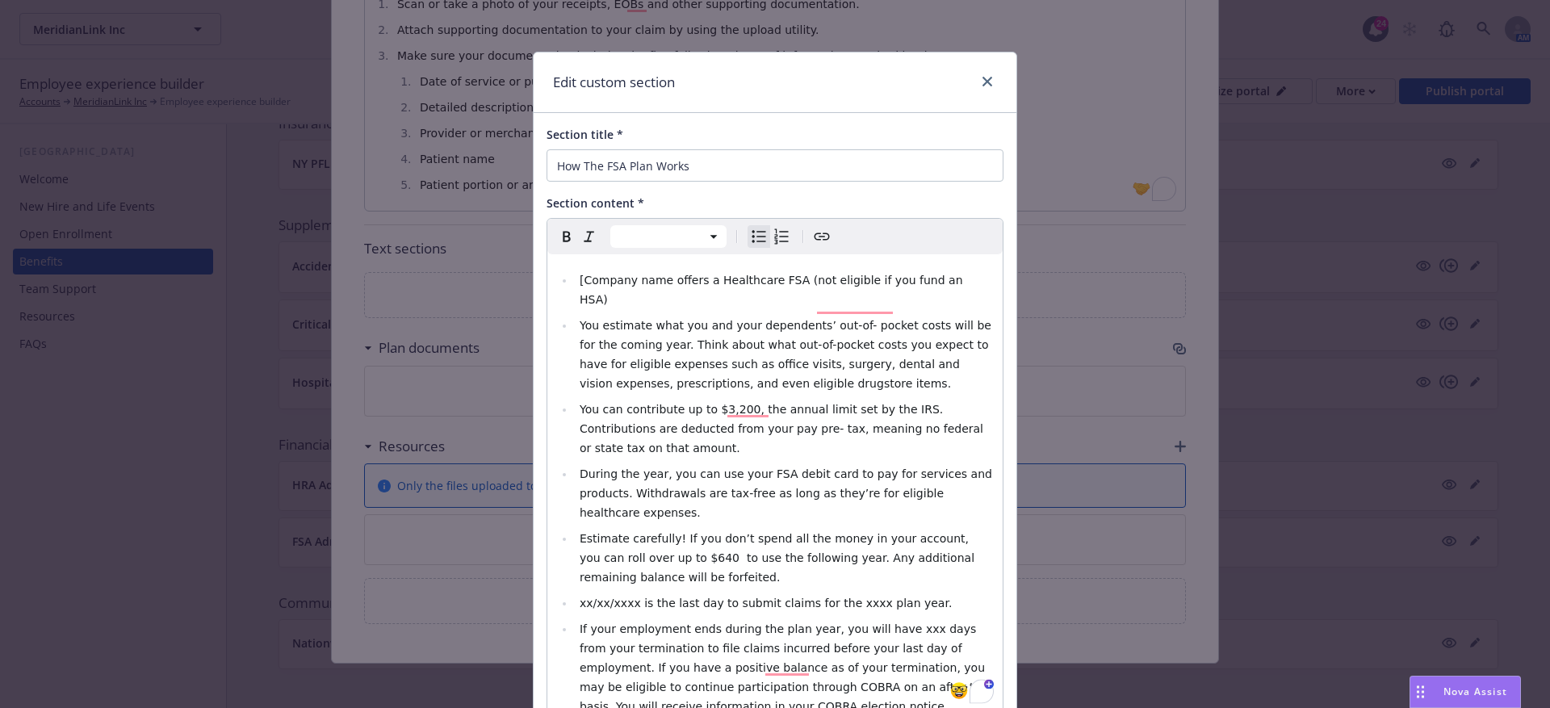
click at [661, 278] on span "[Company name offers a Healthcare FSA (not eligible if you fund an HSA)" at bounding box center [773, 290] width 387 height 32
click at [662, 279] on span "[Company name offers a Healthcare FSA (not eligible if you fund an HSA)" at bounding box center [773, 290] width 387 height 32
drag, startPoint x: 671, startPoint y: 279, endPoint x: 579, endPoint y: 280, distance: 92.1
click at [580, 280] on span "[Company name]offers a Healthcare FSA (not eligible if you fund an HSA)" at bounding box center [774, 290] width 388 height 32
click at [707, 403] on span "You can contribute up to $3,200, the annual limit set by the IRS. Contributions…" at bounding box center [783, 429] width 407 height 52
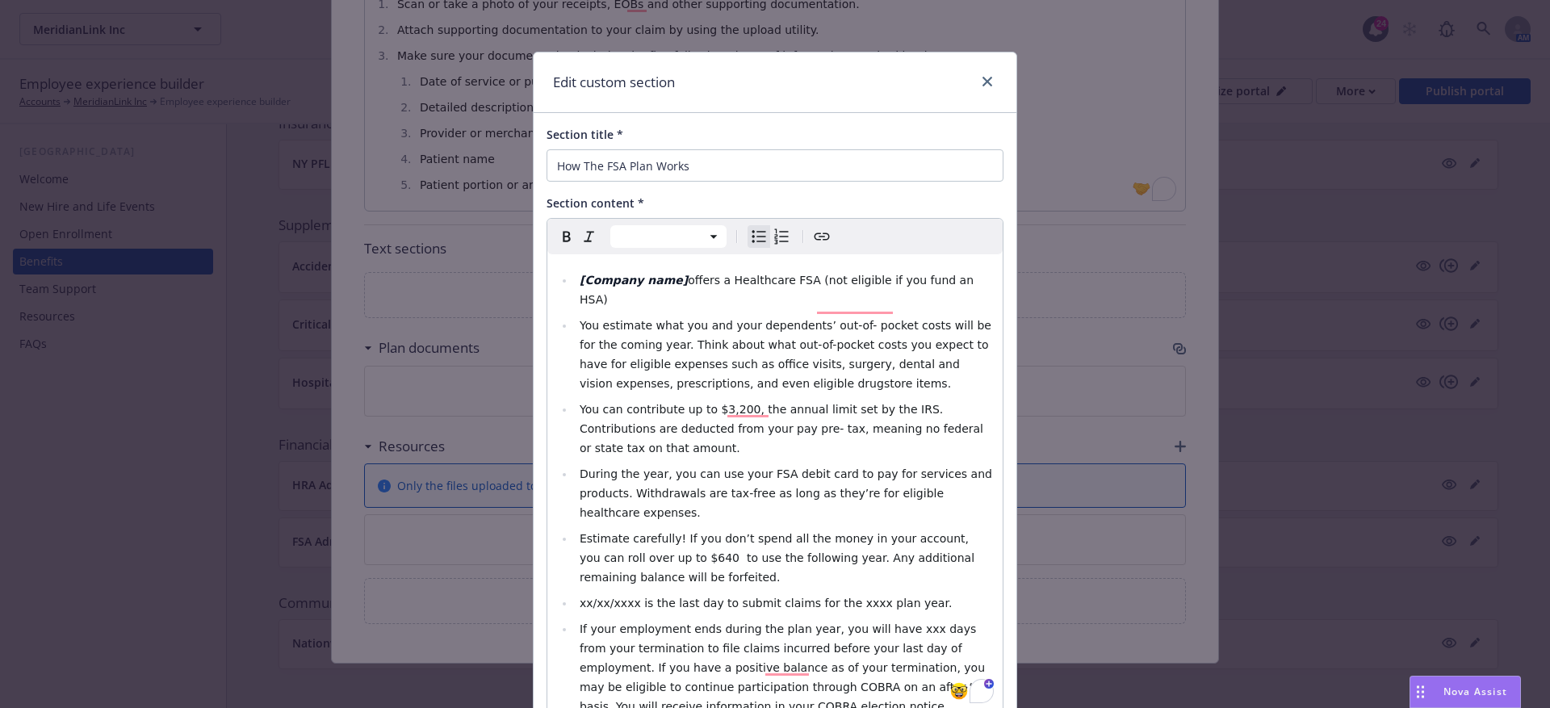
click at [711, 403] on span "You can contribute up to $3,200, the annual limit set by the IRS. Contributions…" at bounding box center [783, 429] width 407 height 52
click at [753, 403] on span "You can contribute up to [$3,200, the annual limit set by the IRS. Contribution…" at bounding box center [783, 429] width 407 height 52
click at [748, 403] on span "You can contribute up to [$3,200, the annual limit set by the IRS. Contribution…" at bounding box center [783, 429] width 407 height 52
drag, startPoint x: 757, startPoint y: 389, endPoint x: 710, endPoint y: 388, distance: 47.7
click at [710, 403] on span "You can contribute up to [$3,200], the annual limit set by the IRS. Contributio…" at bounding box center [783, 429] width 407 height 52
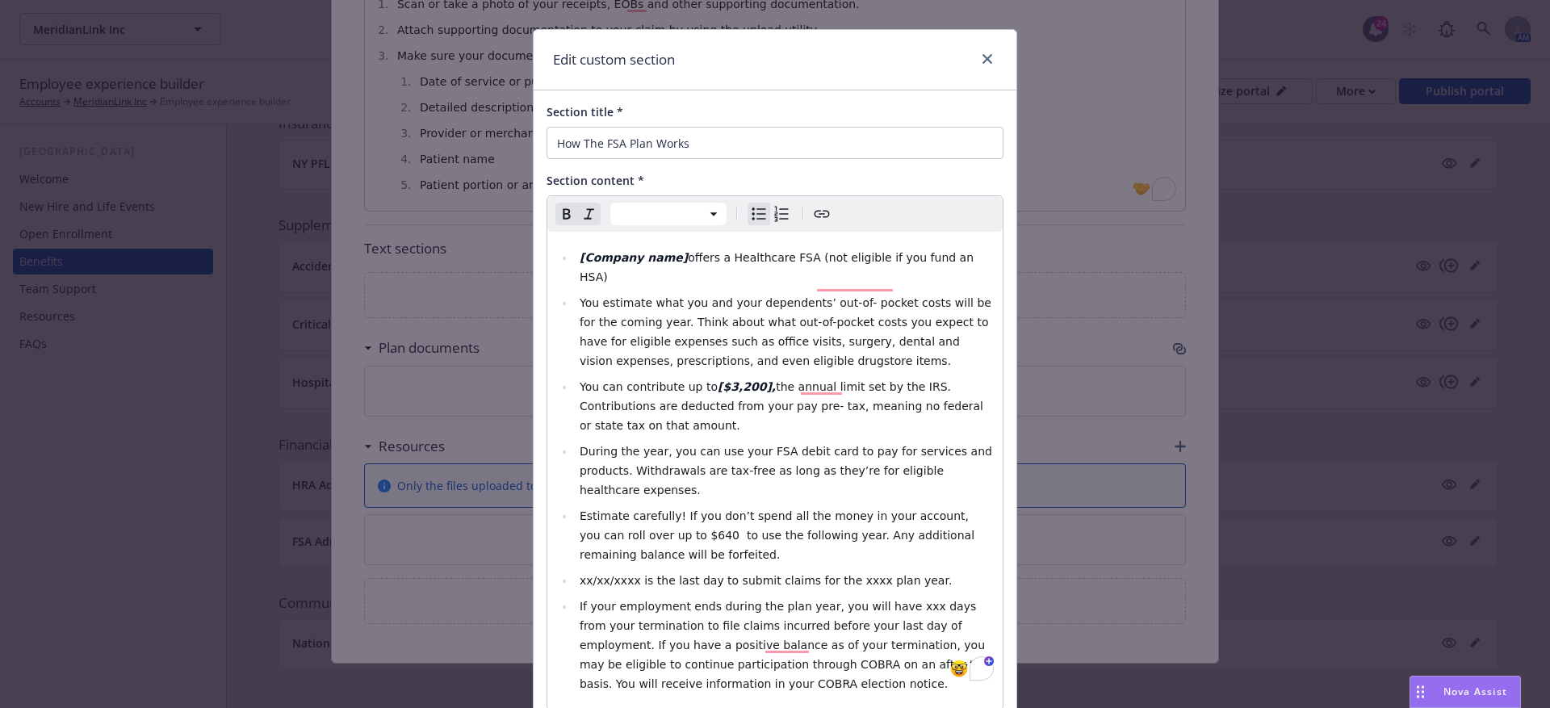
scroll to position [24, 0]
click at [581, 516] on span "Estimate carefully! If you don’t spend all the money in your account, you can r…" at bounding box center [779, 534] width 399 height 52
click at [682, 518] on span "Estimate carefully! If you don’t spend all the money in your account, you can […" at bounding box center [781, 534] width 403 height 52
drag, startPoint x: 688, startPoint y: 516, endPoint x: 579, endPoint y: 517, distance: 109.0
click at [580, 517] on span "Estimate carefully! If you don’t spend all the money in your account, you can […" at bounding box center [783, 534] width 407 height 52
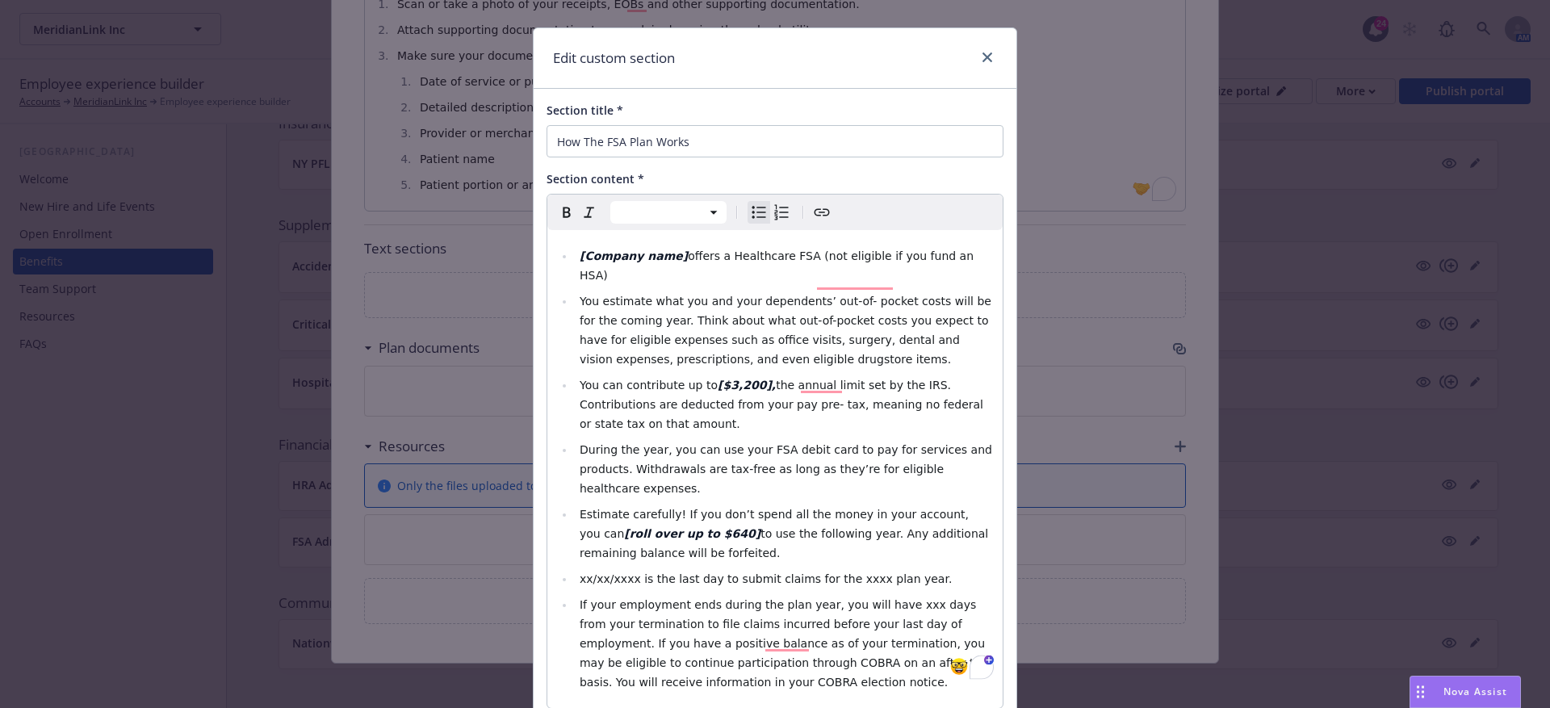
click at [580, 573] on span "xx/xx/xxxx is the last day to submit claims for the xxxx plan year." at bounding box center [766, 579] width 372 height 13
click at [638, 573] on span "[xx/xx/xxxx is the last day to submit claims for the xxxx plan year." at bounding box center [768, 579] width 377 height 13
drag, startPoint x: 638, startPoint y: 564, endPoint x: 581, endPoint y: 561, distance: 57.4
click at [581, 573] on span "[xx/xx/xxxx] is the last day to submit claims for the xxxx plan year." at bounding box center [770, 579] width 381 height 13
click at [853, 573] on span "is the last day to submit claims for the xxxx plan year." at bounding box center [811, 579] width 308 height 13
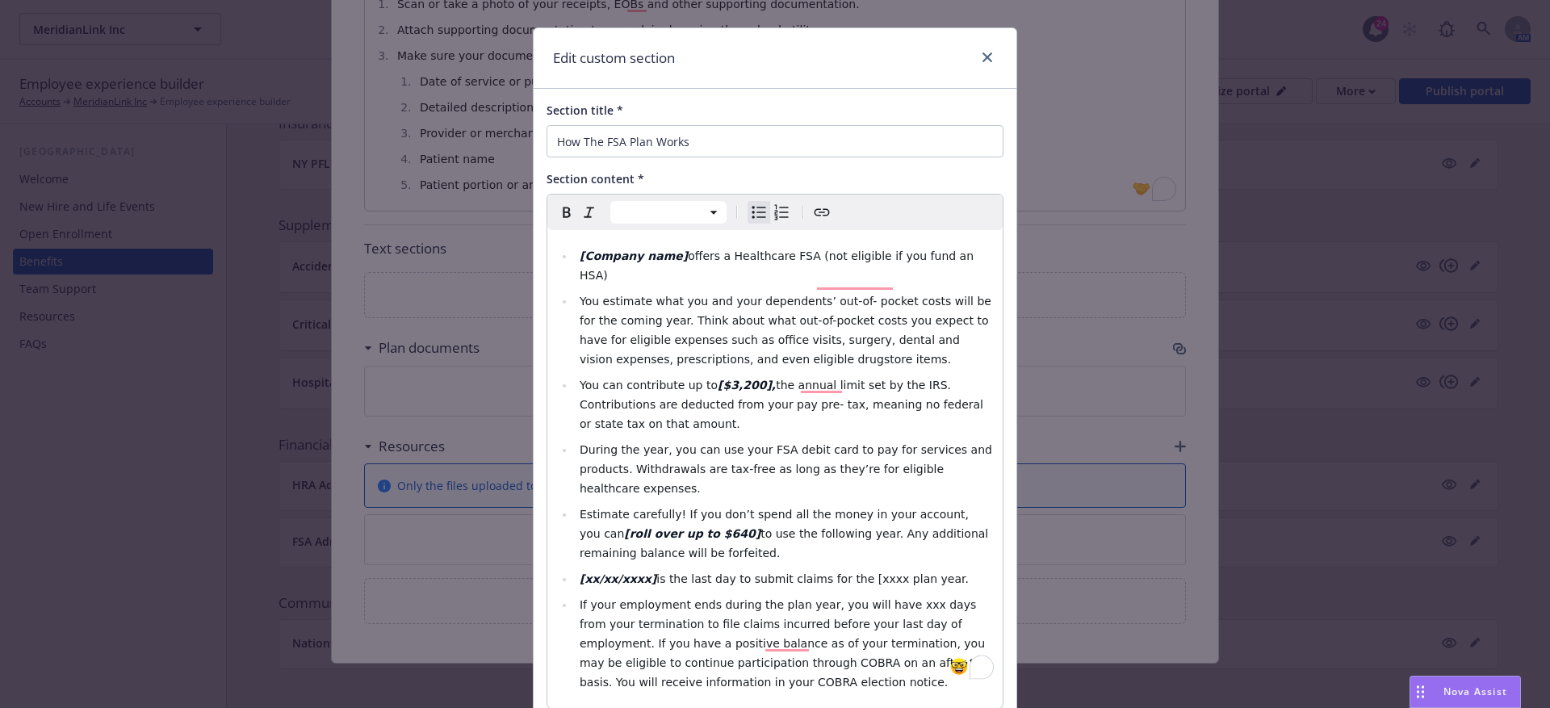
click at [883, 573] on span "is the last day to submit claims for the [xxxx plan year." at bounding box center [813, 579] width 313 height 13
click at [879, 573] on span "is the last day to submit claims for the [xxxx plan year." at bounding box center [813, 579] width 313 height 13
drag, startPoint x: 879, startPoint y: 560, endPoint x: 853, endPoint y: 563, distance: 26.8
click at [853, 573] on span "is the last day to submit claims for the [xxxx] plan year." at bounding box center [815, 579] width 317 height 13
click at [890, 598] on span "If your employment ends during the plan year, you will have xxx days from your …" at bounding box center [786, 643] width 412 height 90
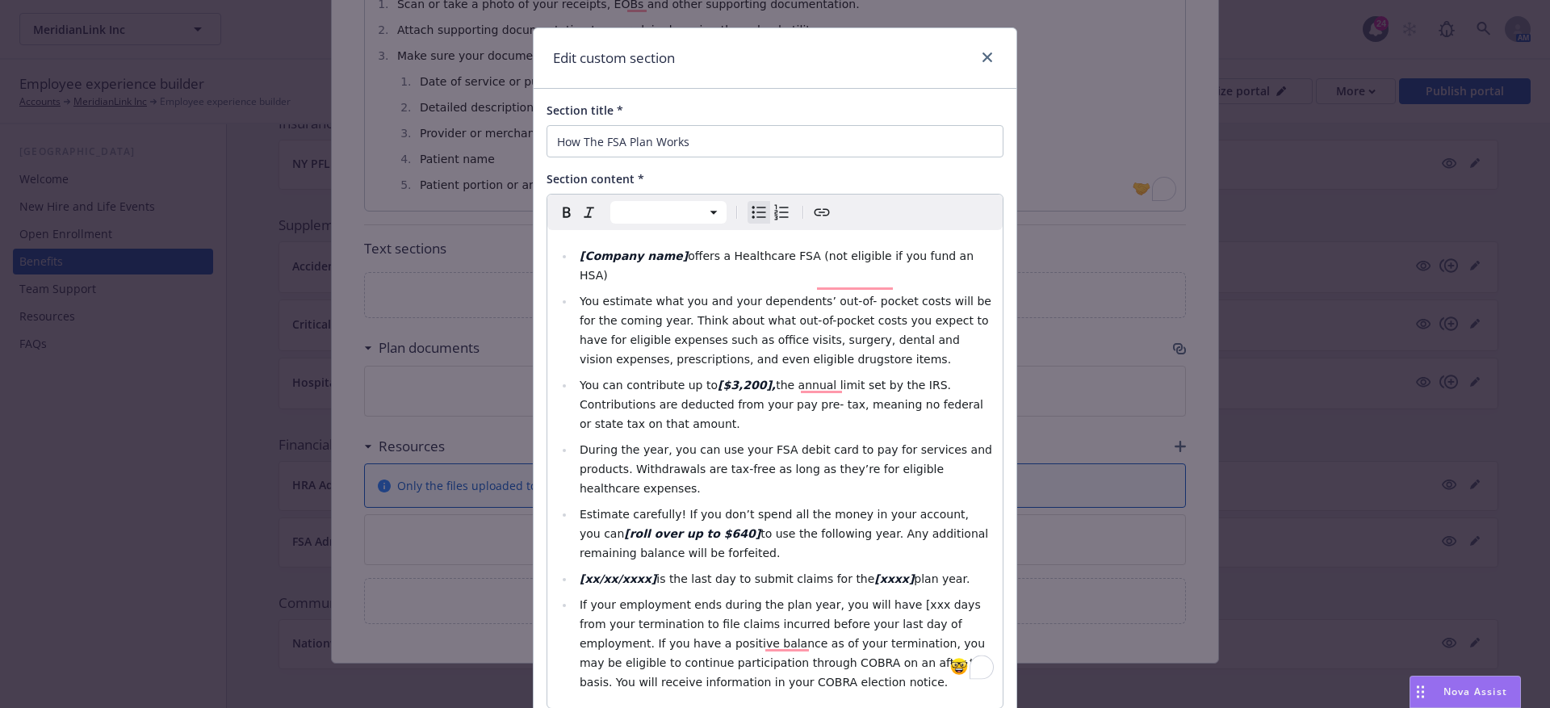
click at [913, 598] on span "If your employment ends during the plan year, you will have [xxx days from your…" at bounding box center [786, 643] width 412 height 90
drag, startPoint x: 915, startPoint y: 588, endPoint x: 892, endPoint y: 588, distance: 23.4
click at [892, 598] on span "If your employment ends during the plan year, you will have [xxx] days from you…" at bounding box center [786, 643] width 412 height 90
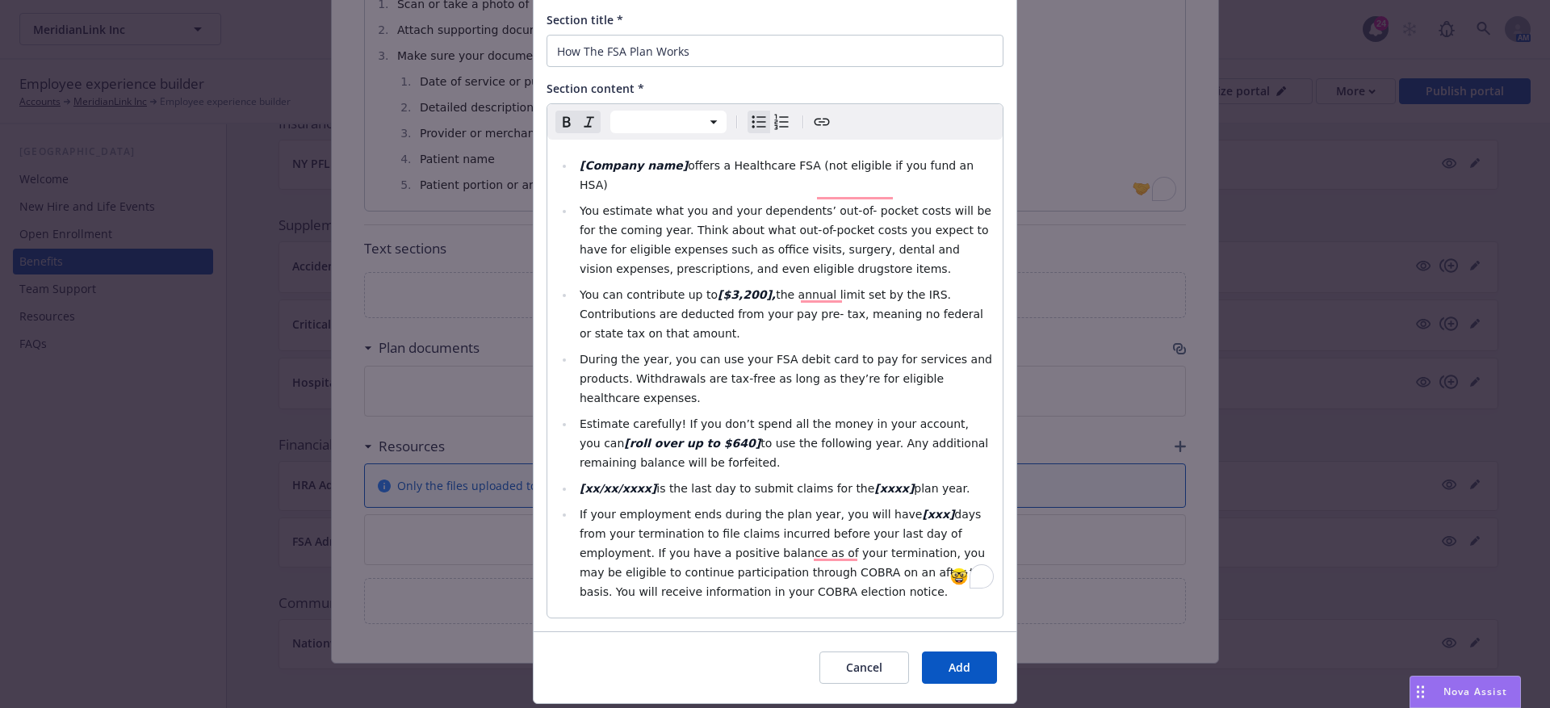
scroll to position [120, 0]
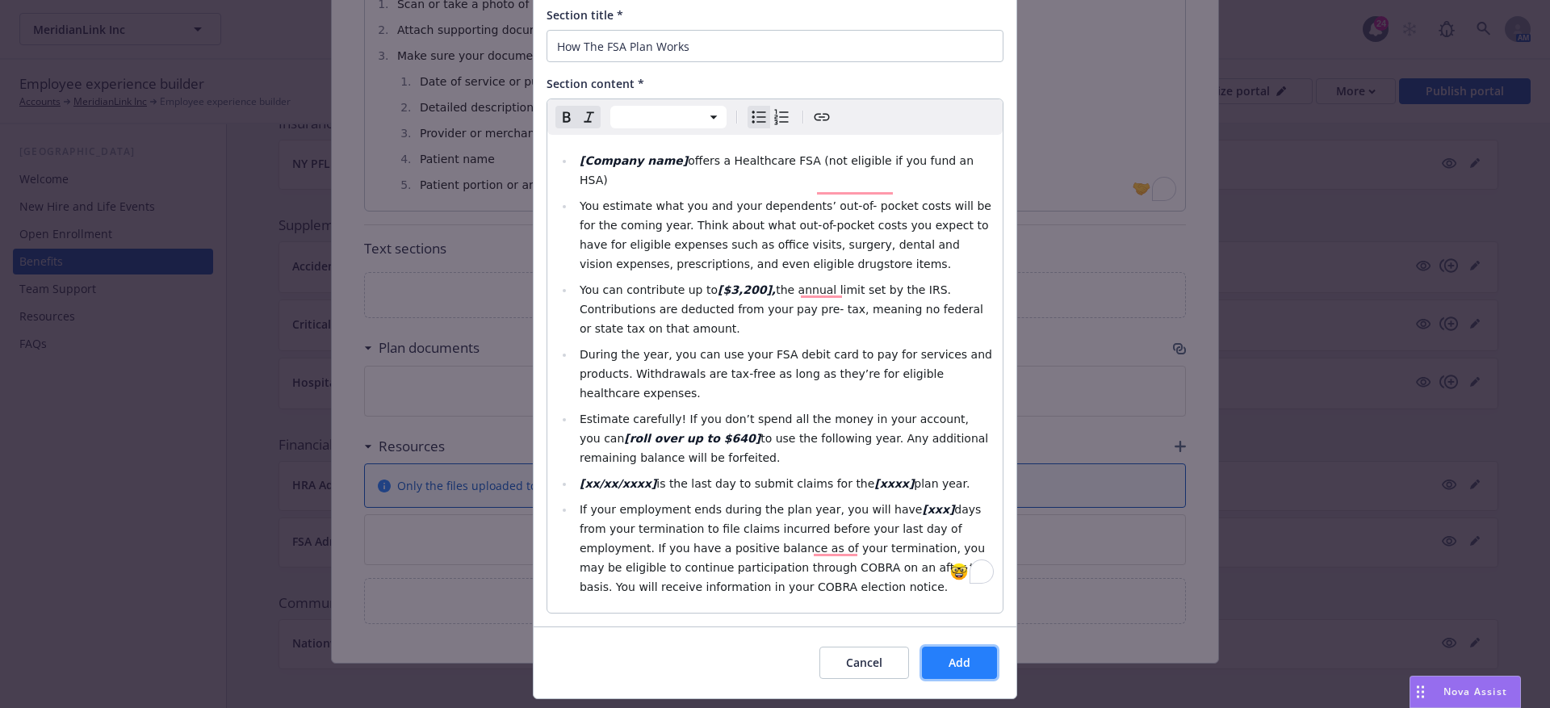
click at [930, 647] on button "Add" at bounding box center [959, 663] width 75 height 32
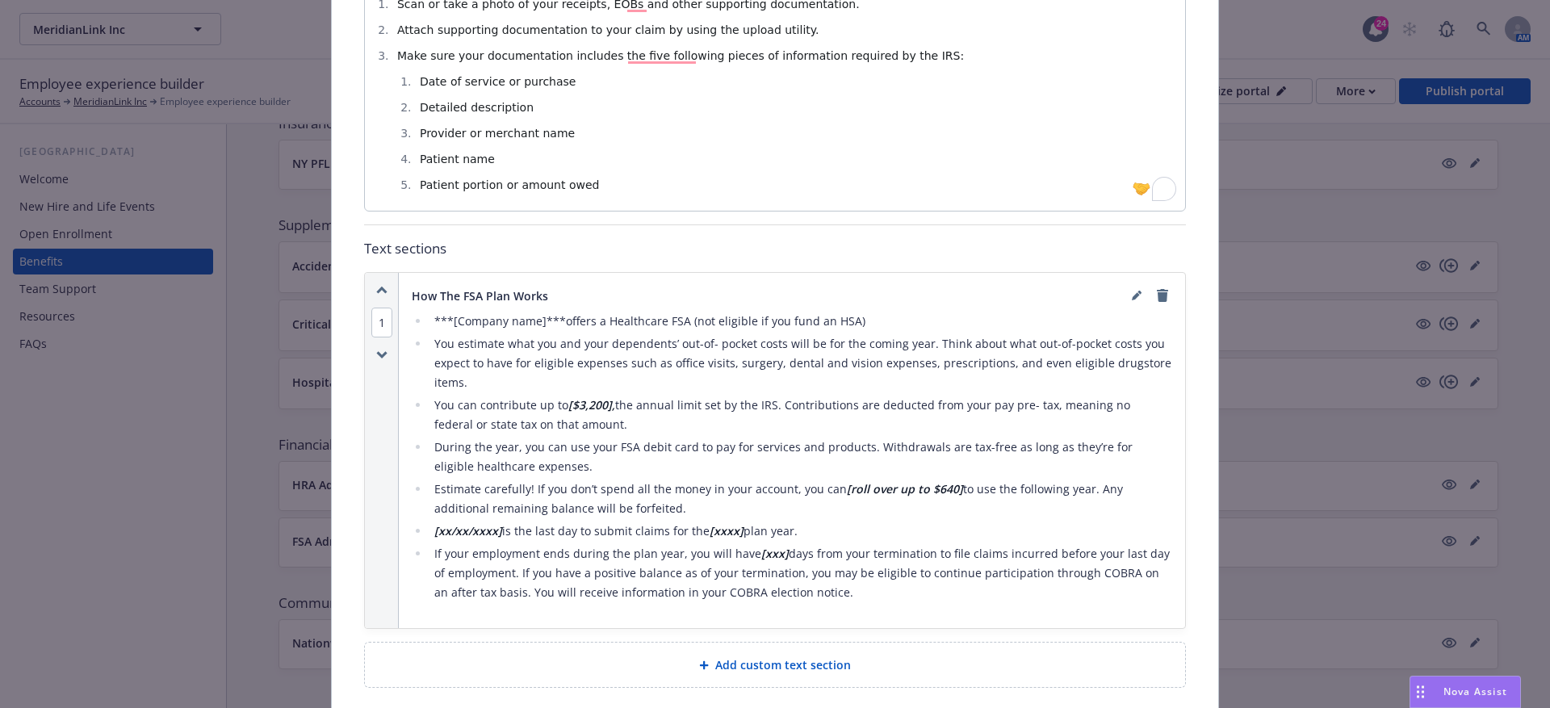
scroll to position [1079, 0]
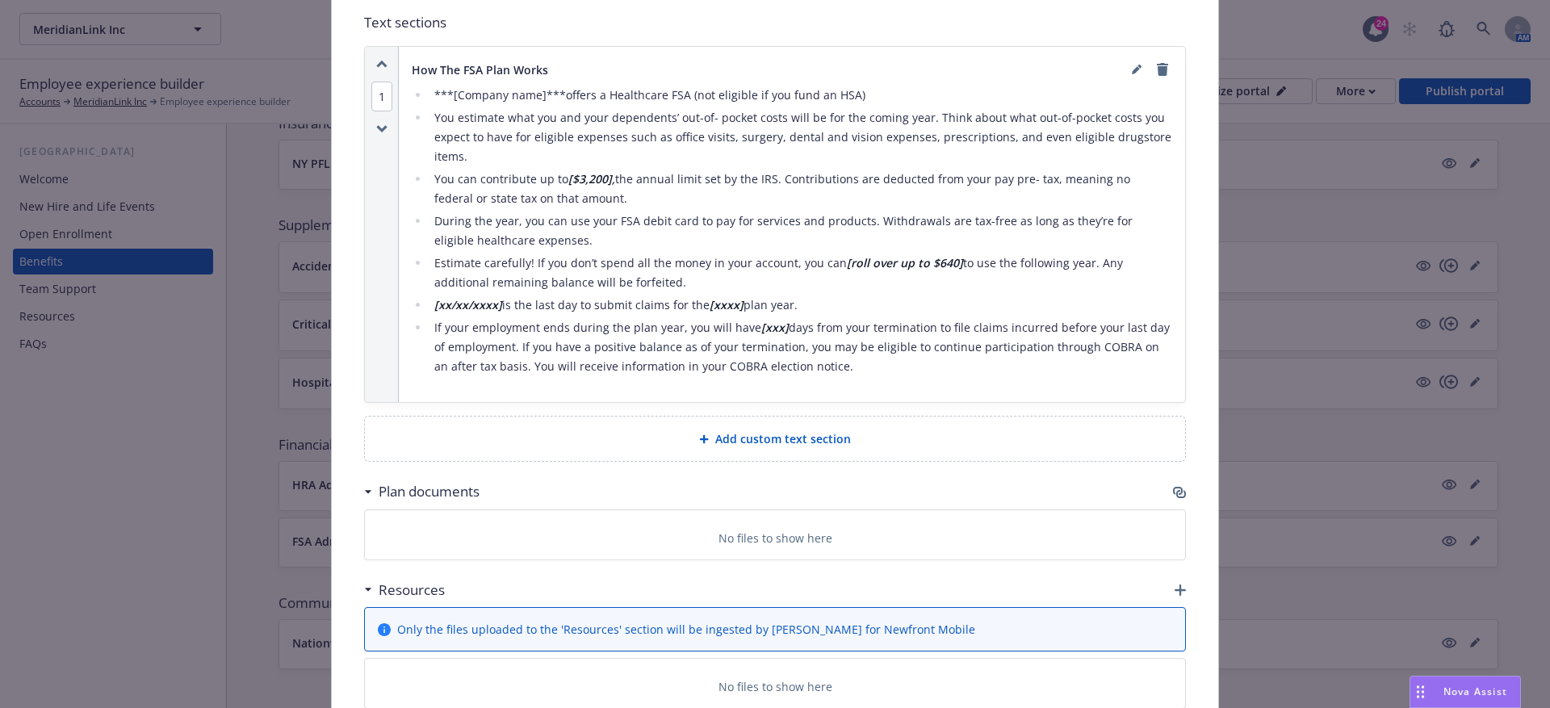
click at [769, 448] on div "Add custom text section" at bounding box center [775, 439] width 820 height 44
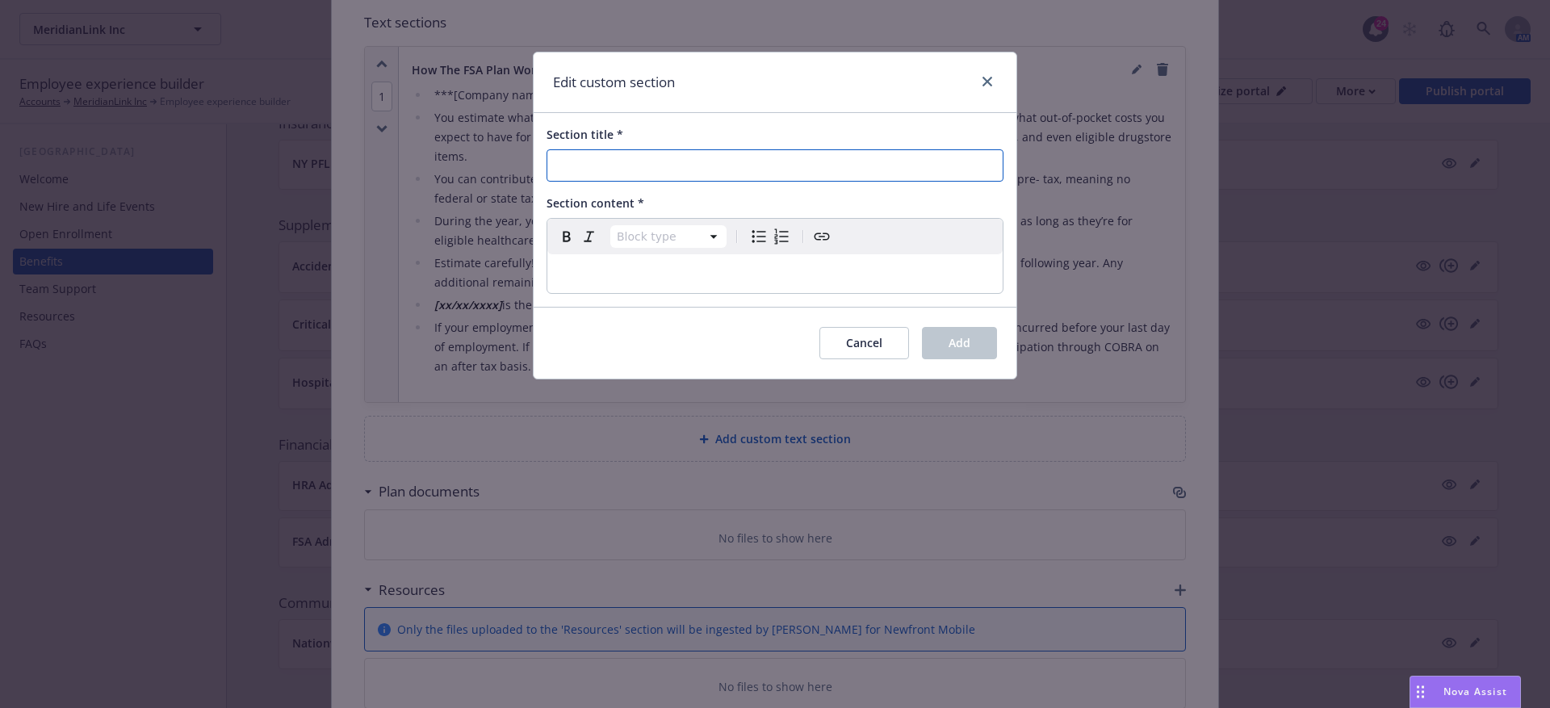
click at [623, 169] on input "Section title *" at bounding box center [775, 165] width 457 height 32
paste input "Loremip dolo sitame c Adipiscing ELI (sed doeiusmo te inc utla et DOL) Mag aliq…"
type input "Loremip dolo sitame c Adipiscing ELI (sed doeiusmo te inc utla et DOL) Mag aliq…"
click at [611, 253] on div "Block type Paragraph Heading 1 Heading 2 Heading 3 Heading 4 Heading 5 Heading 6" at bounding box center [775, 237] width 455 height 36
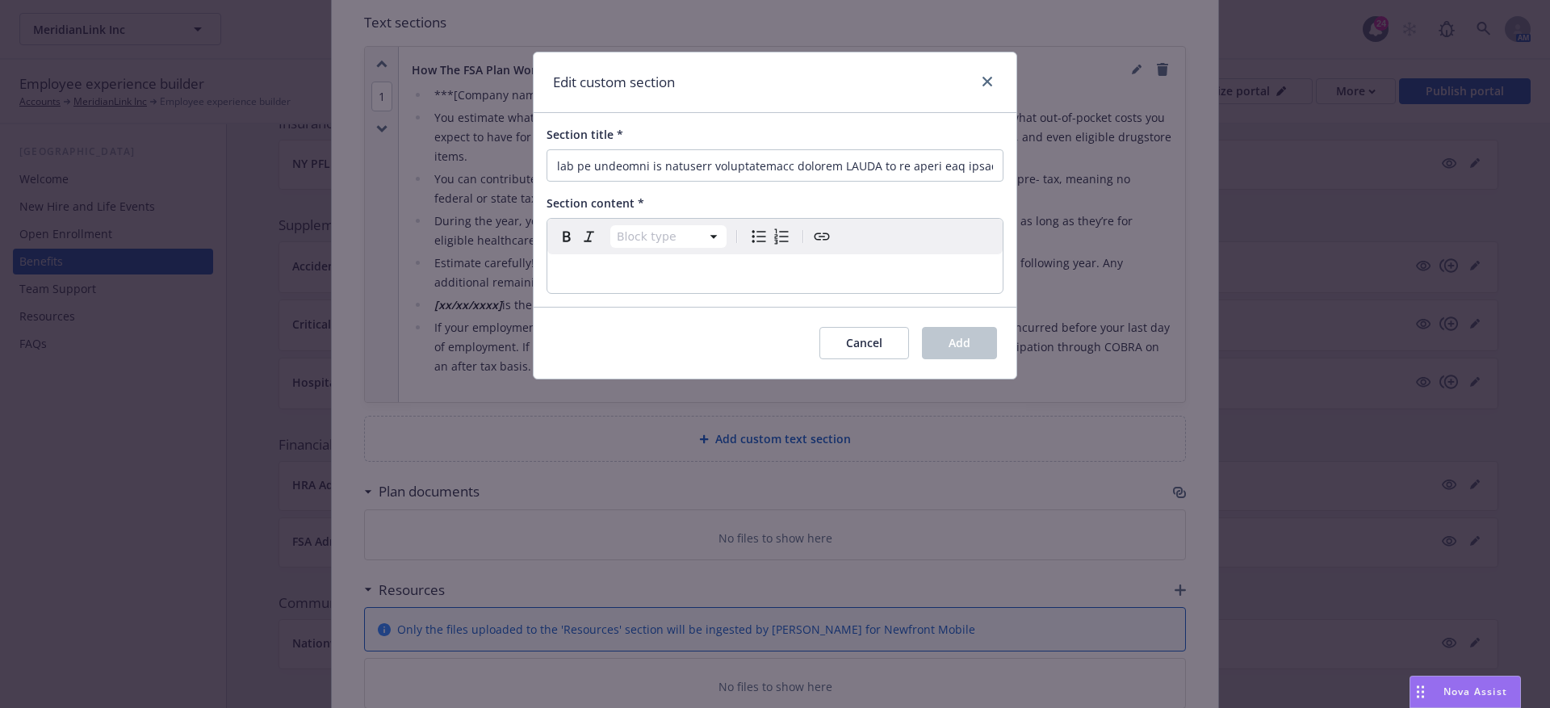
scroll to position [0, 0]
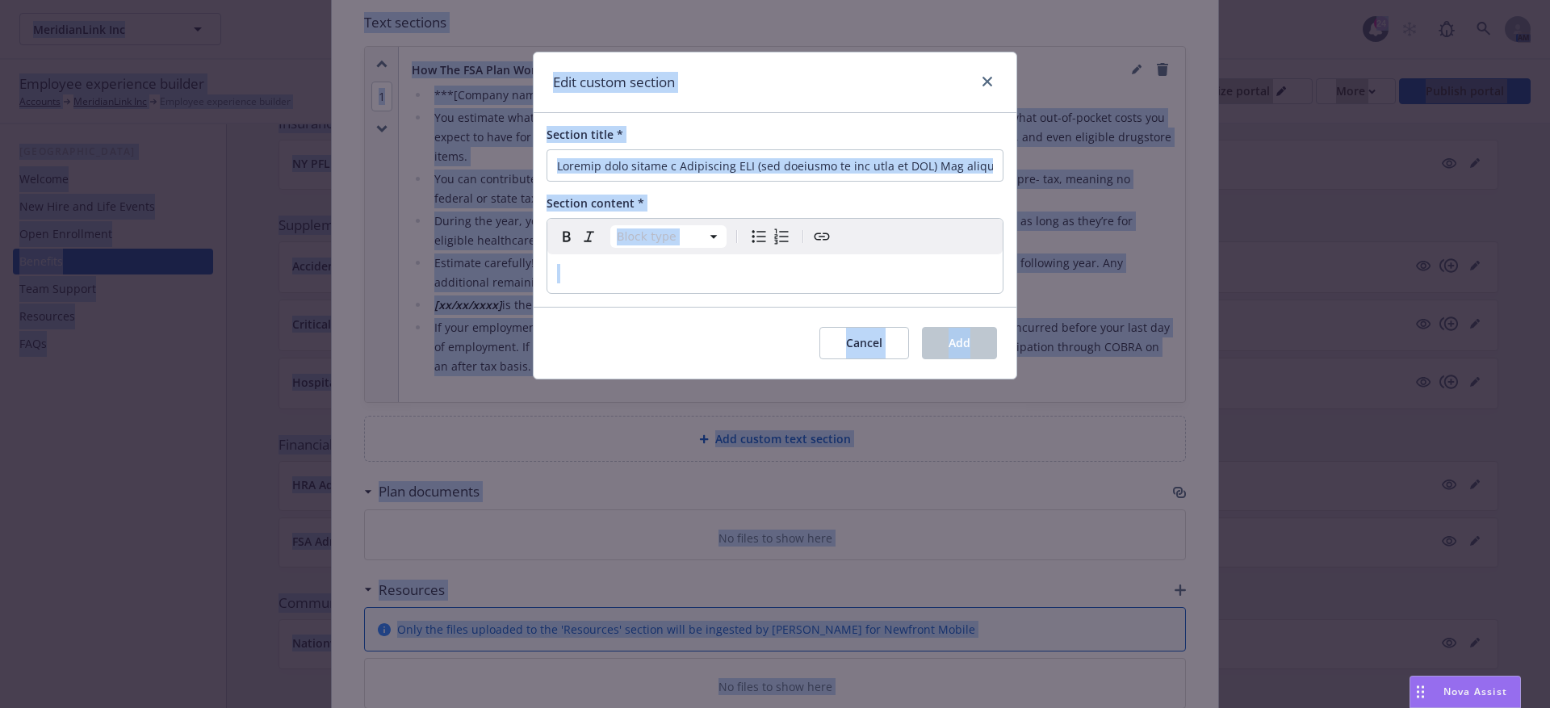
click at [673, 144] on div "Section title *" at bounding box center [775, 154] width 457 height 56
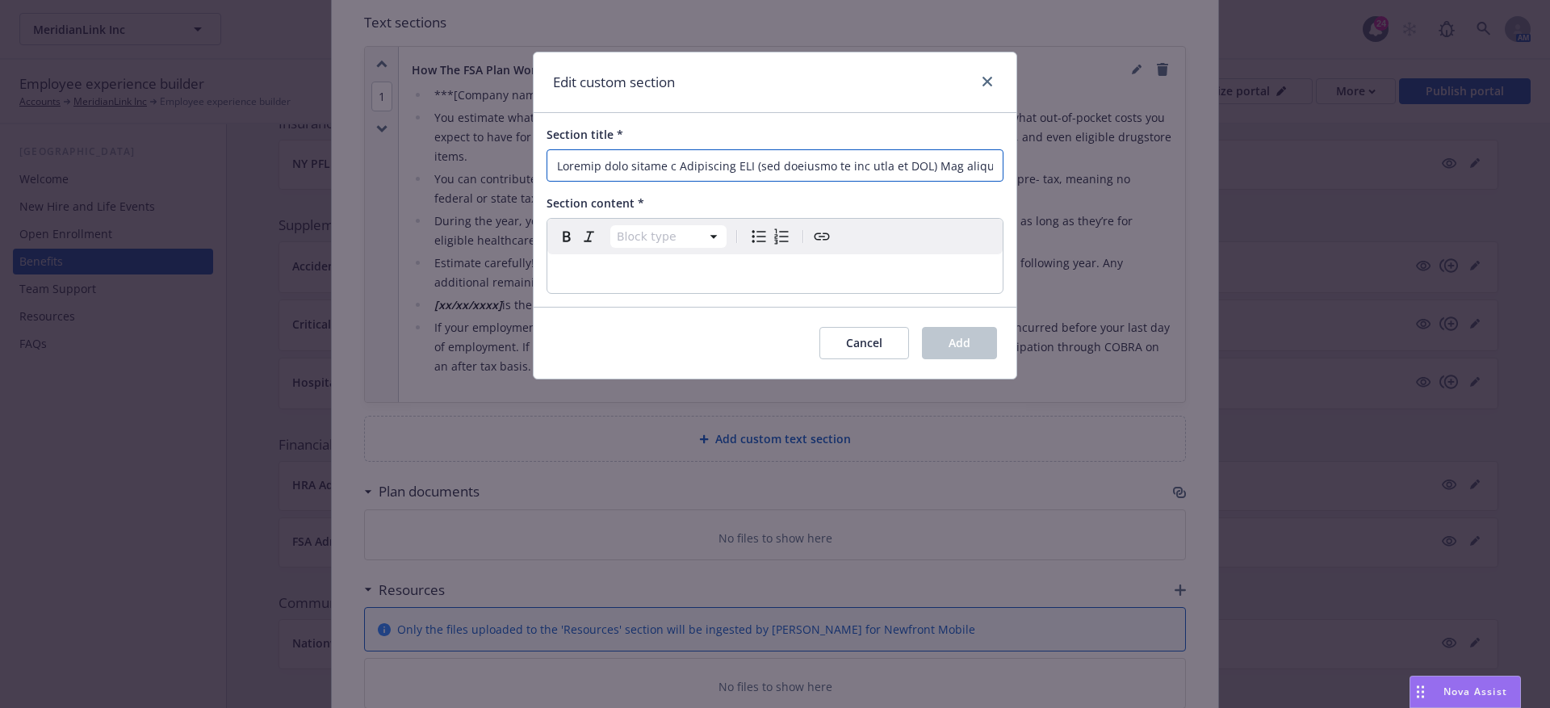
click at [673, 154] on input "Section title *" at bounding box center [775, 165] width 457 height 32
paste input "FSA Tax Savings Examples"
type input "FSA Tax Savings Examples"
select select "paragraph"
click at [615, 281] on p "To enrich screen reader interactions, please activate Accessibility in Grammarl…" at bounding box center [775, 273] width 436 height 19
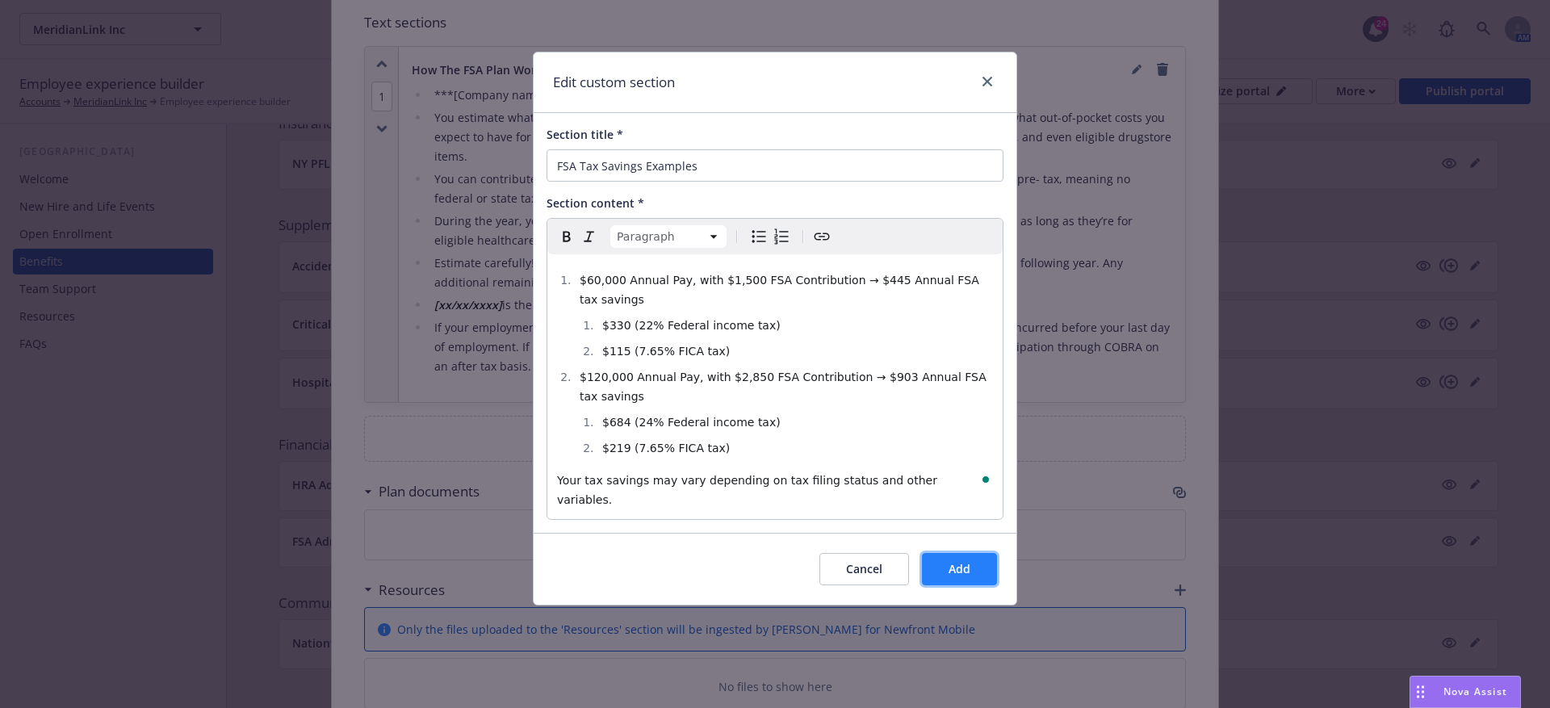
click at [943, 561] on button "Add" at bounding box center [959, 569] width 75 height 32
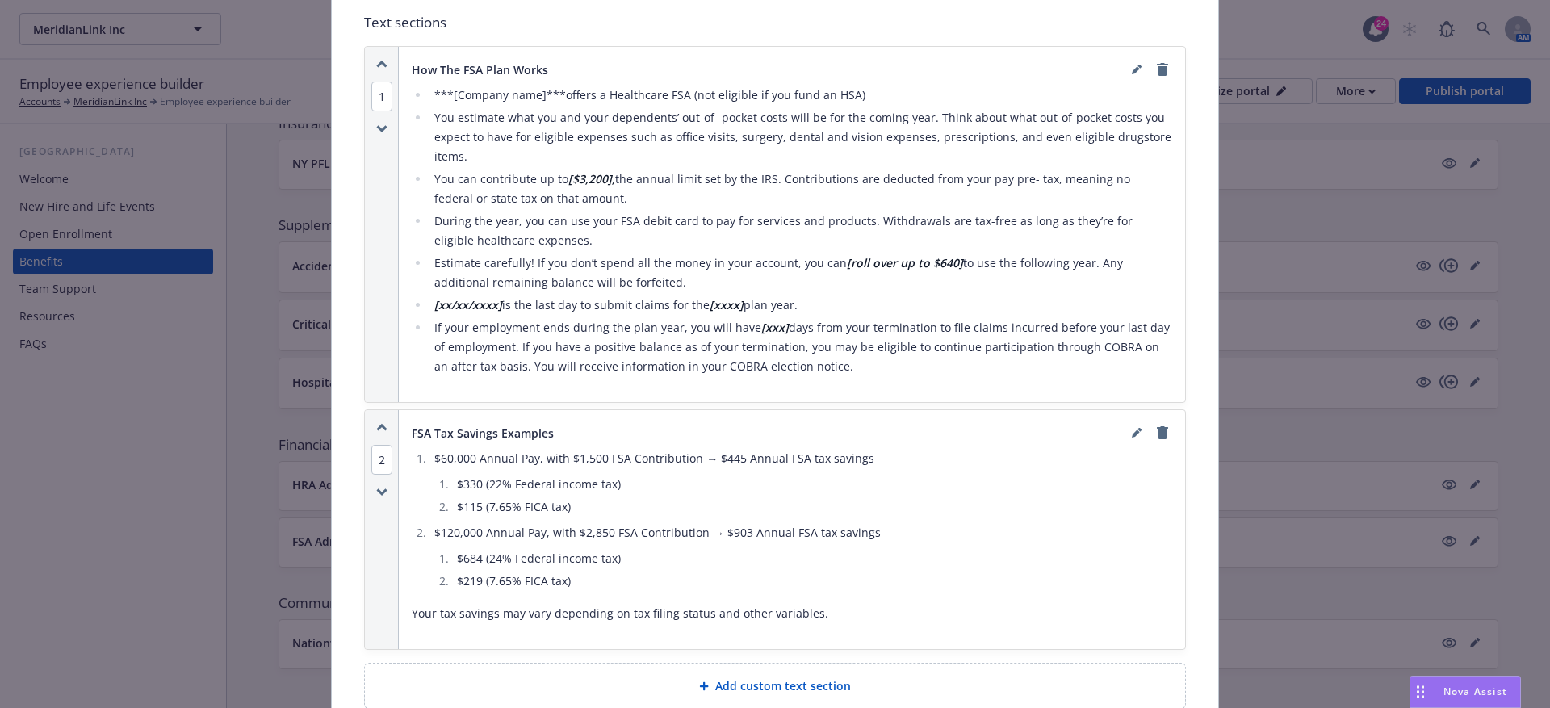
scroll to position [1284, 0]
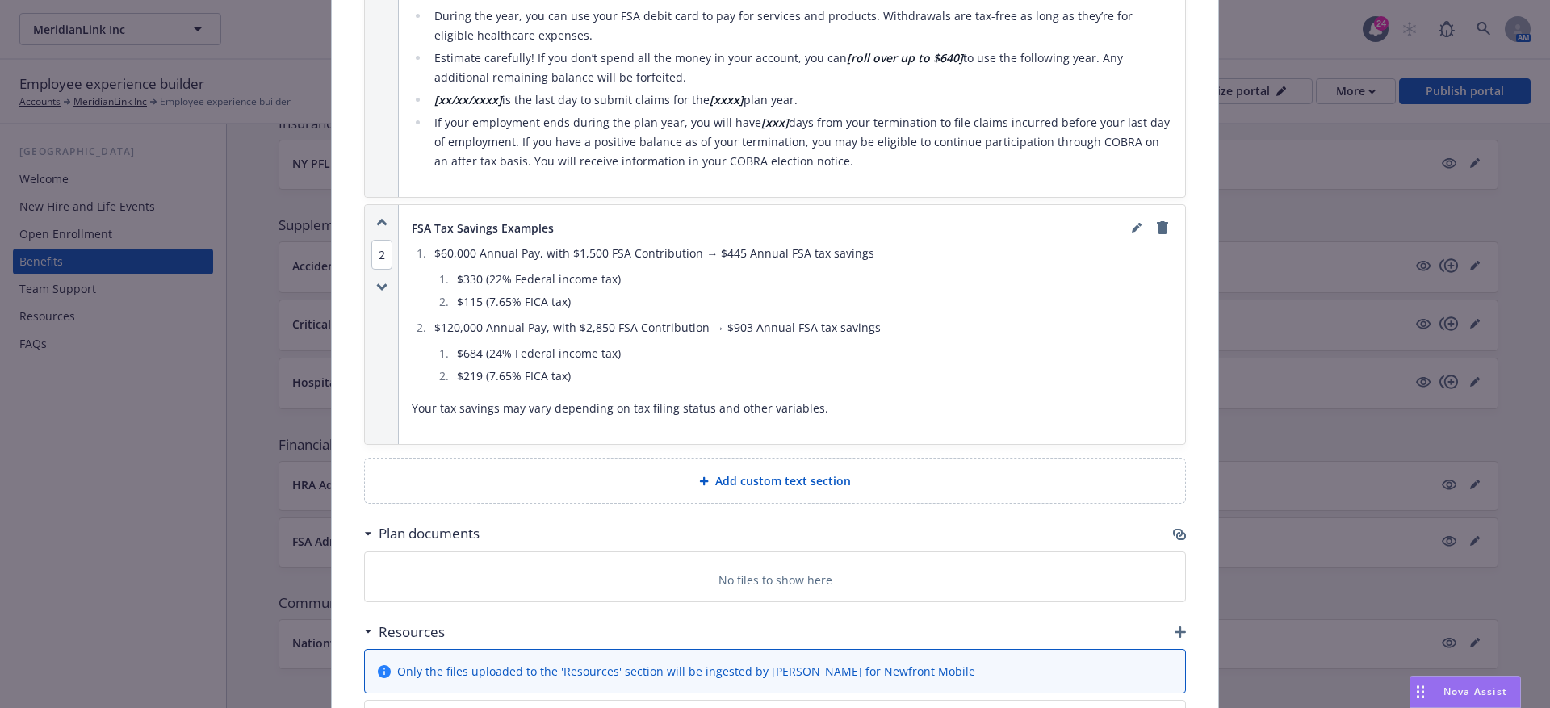
click at [759, 463] on div "Add custom text section" at bounding box center [775, 481] width 820 height 44
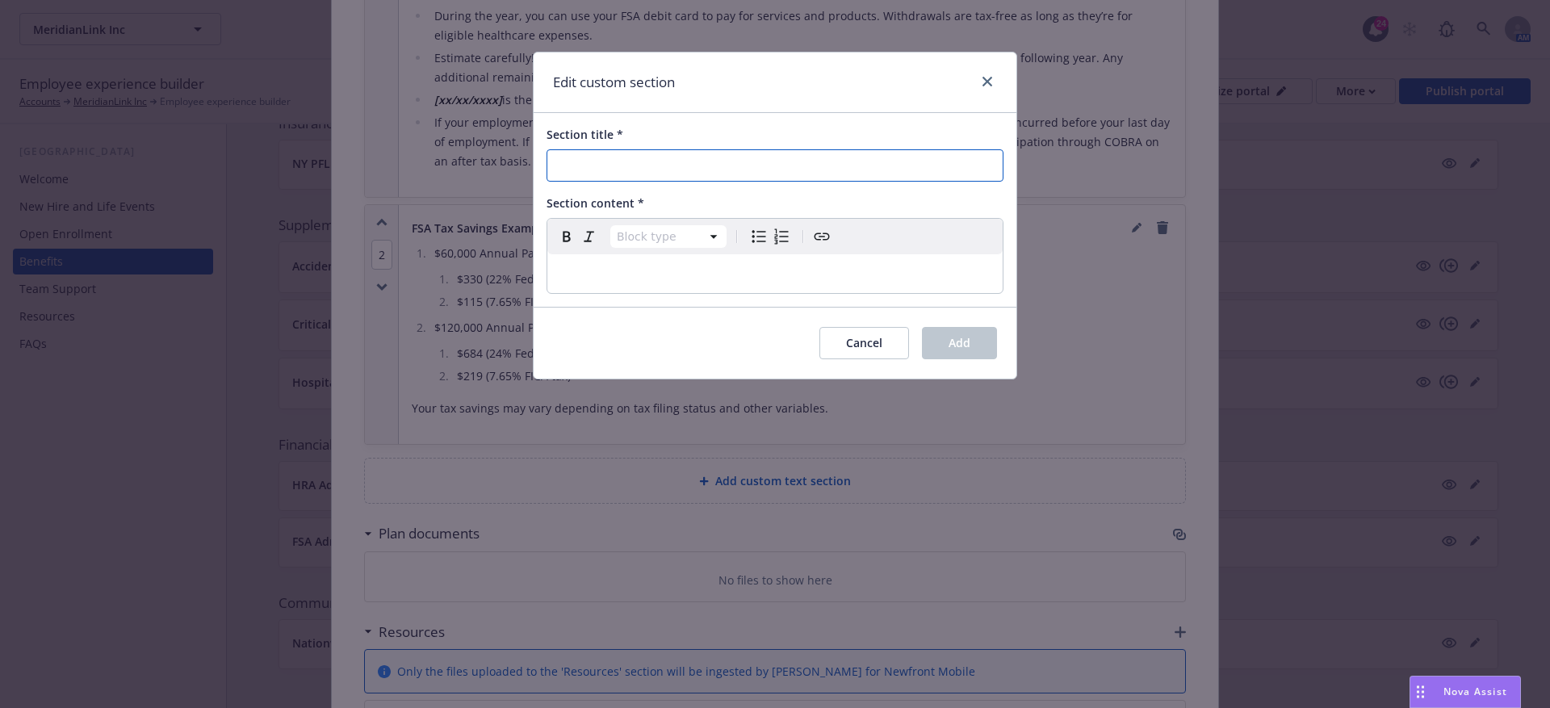
click at [616, 174] on input "Section title *" at bounding box center [775, 165] width 457 height 32
paste input "Are you Eligible?"
type input "Are you Eligible?"
select select "paragraph"
click at [600, 270] on p "To enrich screen reader interactions, please activate Accessibility in Grammarl…" at bounding box center [775, 273] width 436 height 19
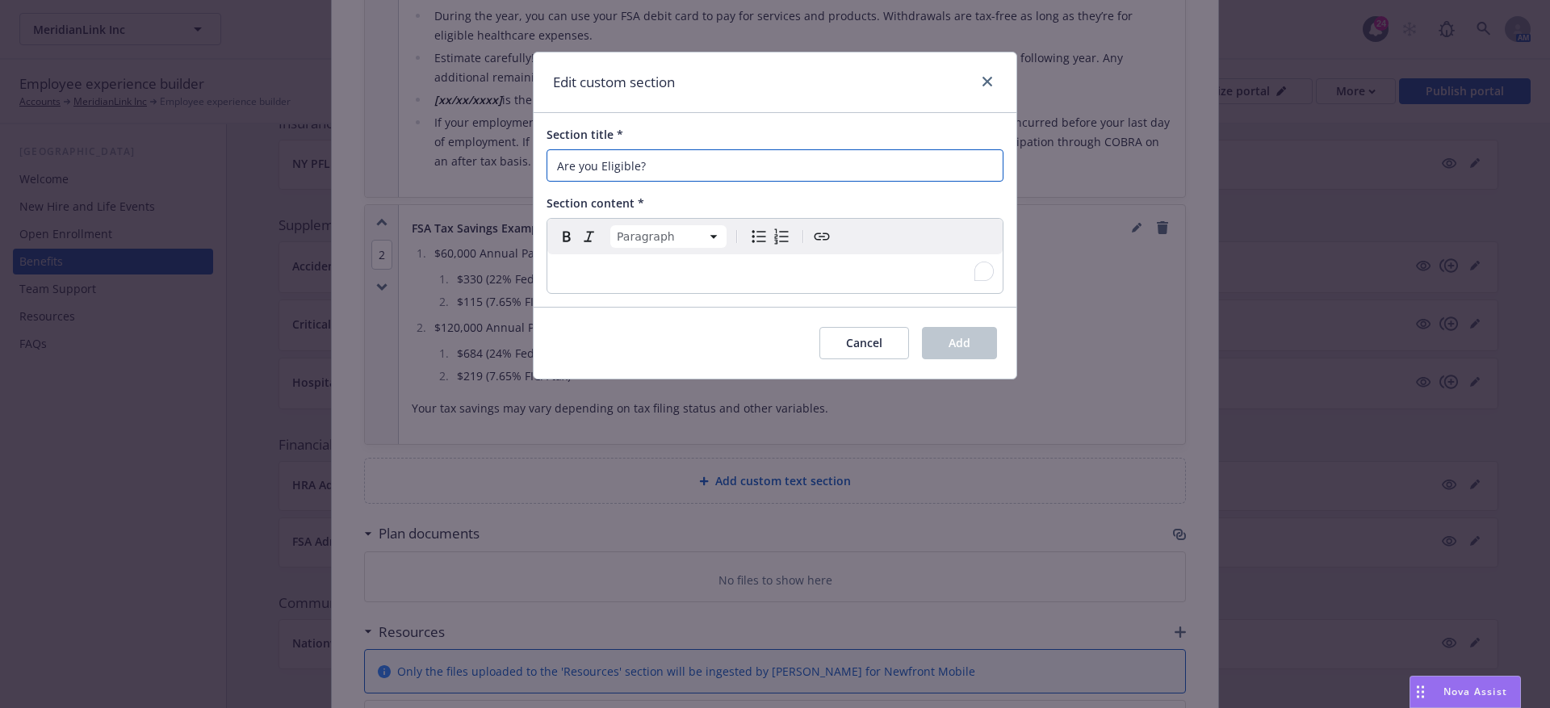
click at [560, 163] on input "Are you Eligible?" at bounding box center [775, 165] width 457 height 32
type input "Are you Eligible?"
click at [622, 275] on p "To enrich screen reader interactions, please activate Accessibility in Grammarl…" at bounding box center [775, 273] width 436 height 19
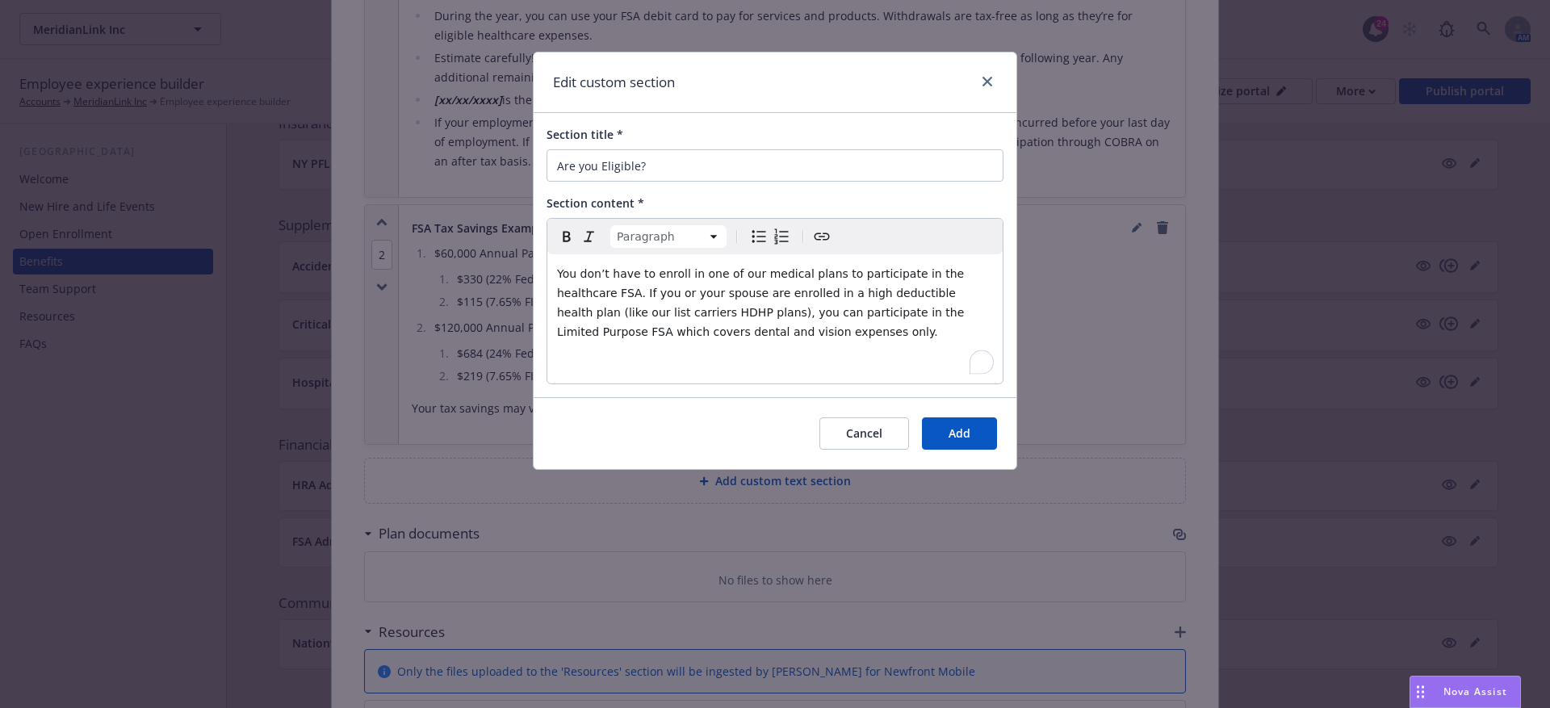
click at [688, 370] on p "To enrich screen reader interactions, please activate Accessibility in Grammarl…" at bounding box center [775, 364] width 436 height 19
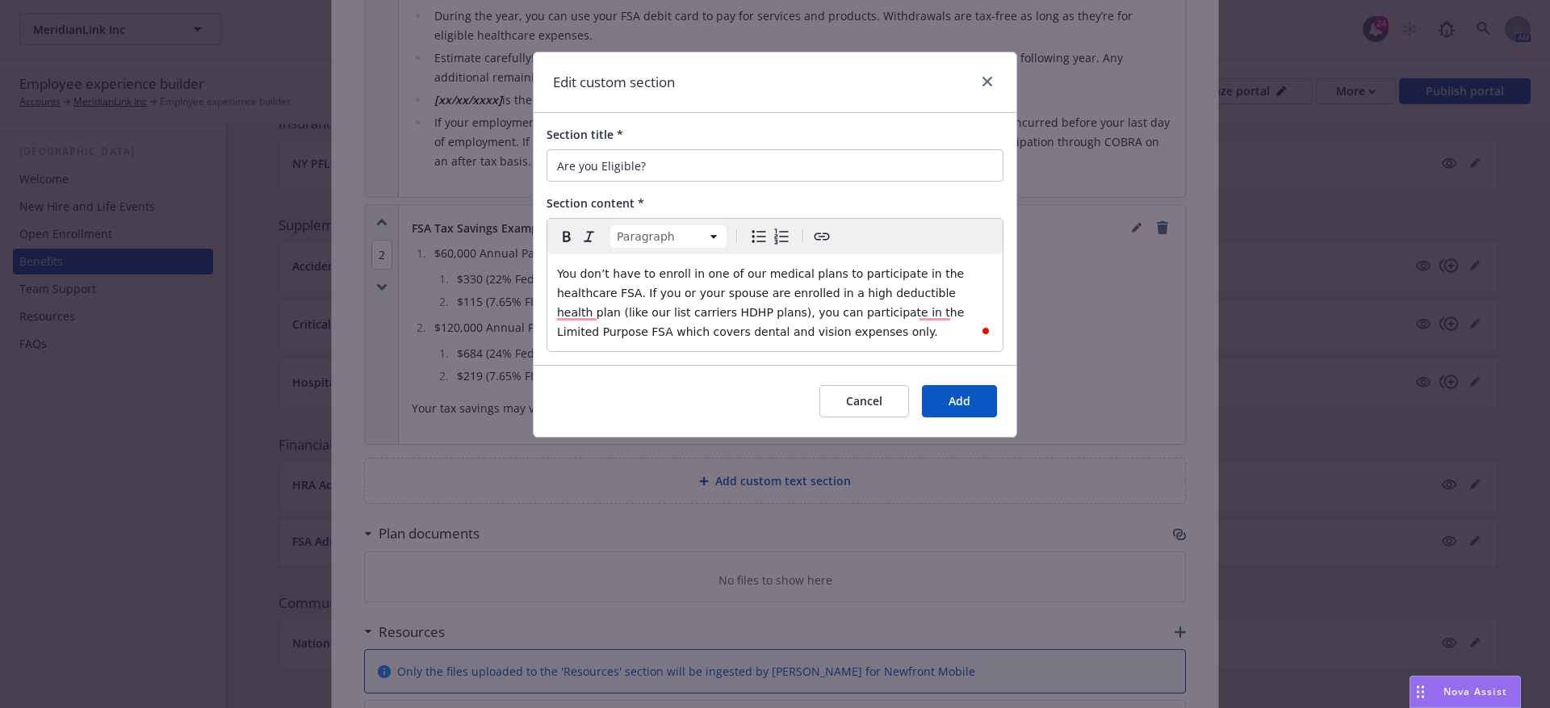
click at [968, 293] on span "You don’t have to enroll in one of our medical plans to participate in the heal…" at bounding box center [762, 302] width 411 height 71
click at [594, 314] on span "You don’t have to enroll in one of our medical plans to participate in the heal…" at bounding box center [764, 302] width 415 height 71
drag, startPoint x: 601, startPoint y: 314, endPoint x: 971, endPoint y: 296, distance: 370.3
click at [971, 296] on span "You don’t have to enroll in one of our medical plans to participate in the heal…" at bounding box center [767, 302] width 420 height 71
click at [980, 403] on button "Add" at bounding box center [959, 401] width 75 height 32
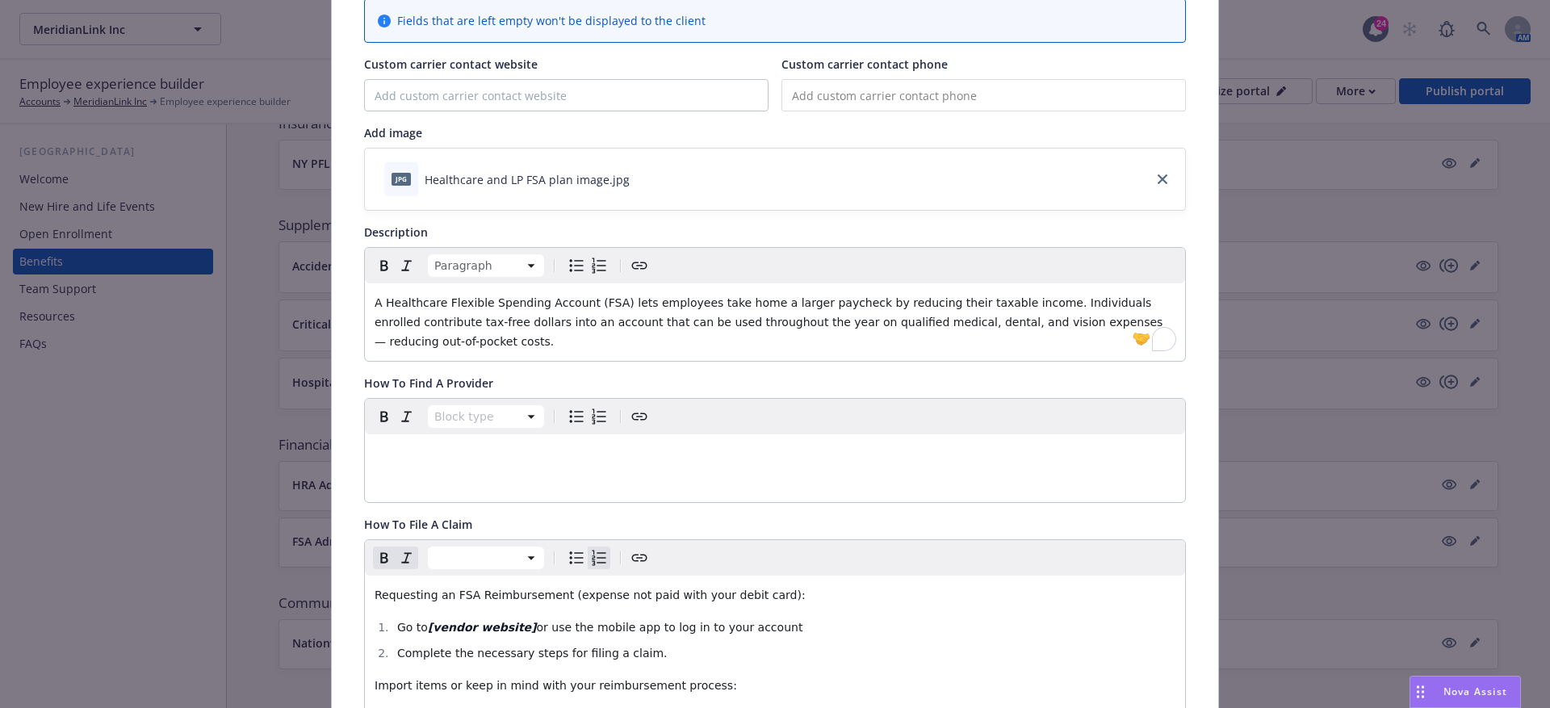
scroll to position [0, 0]
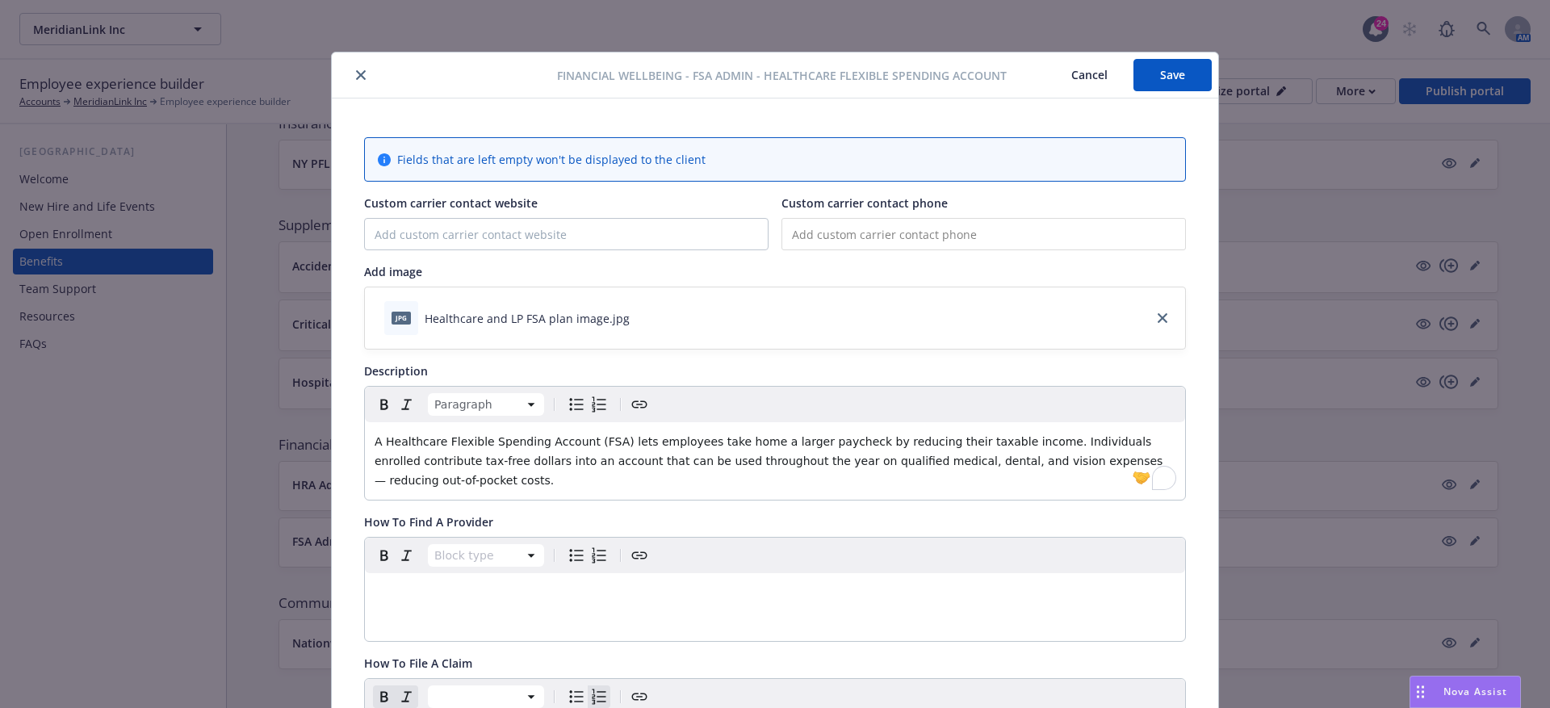
click at [1149, 64] on button "Save" at bounding box center [1173, 75] width 78 height 32
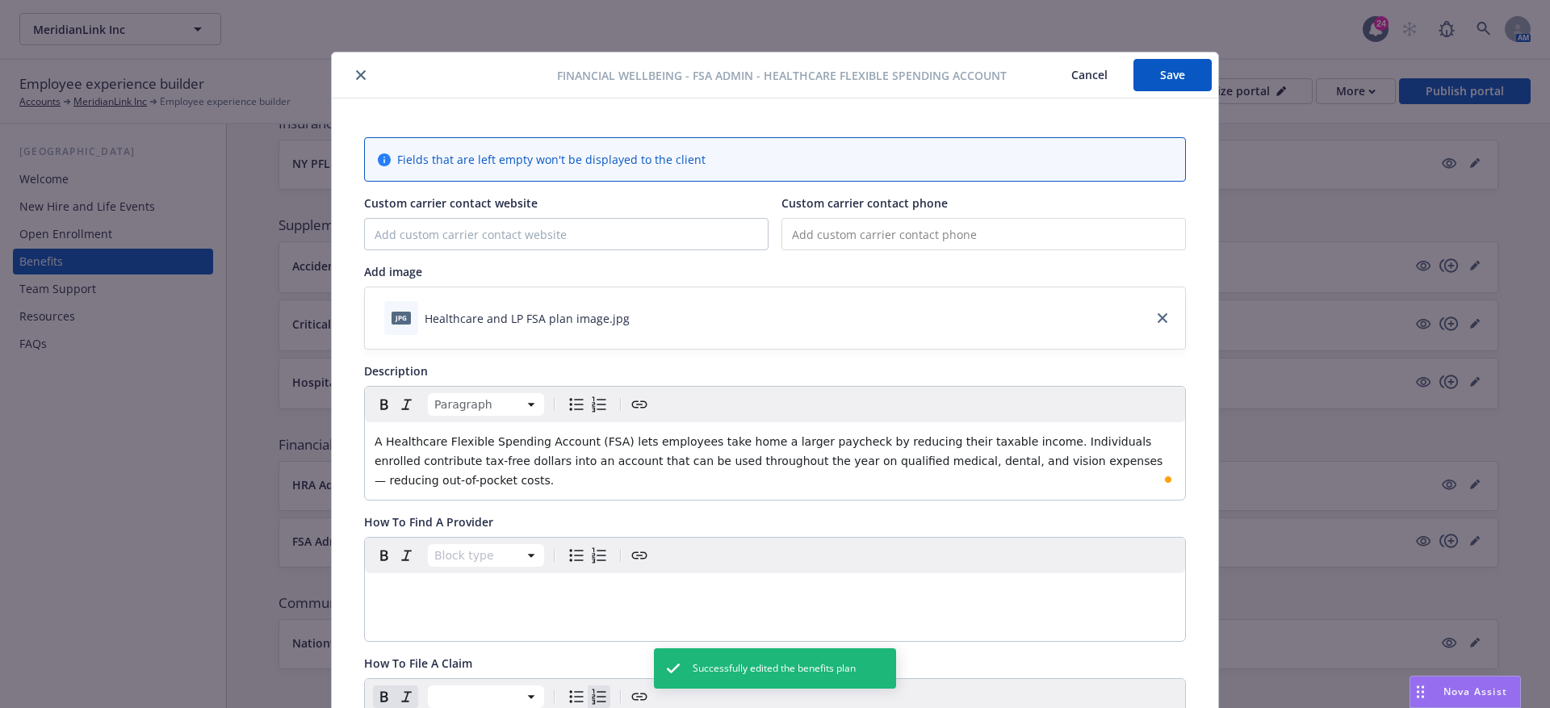
click at [1164, 75] on button "Save" at bounding box center [1173, 75] width 78 height 32
click at [1097, 73] on button "Cancel" at bounding box center [1064, 79] width 88 height 32
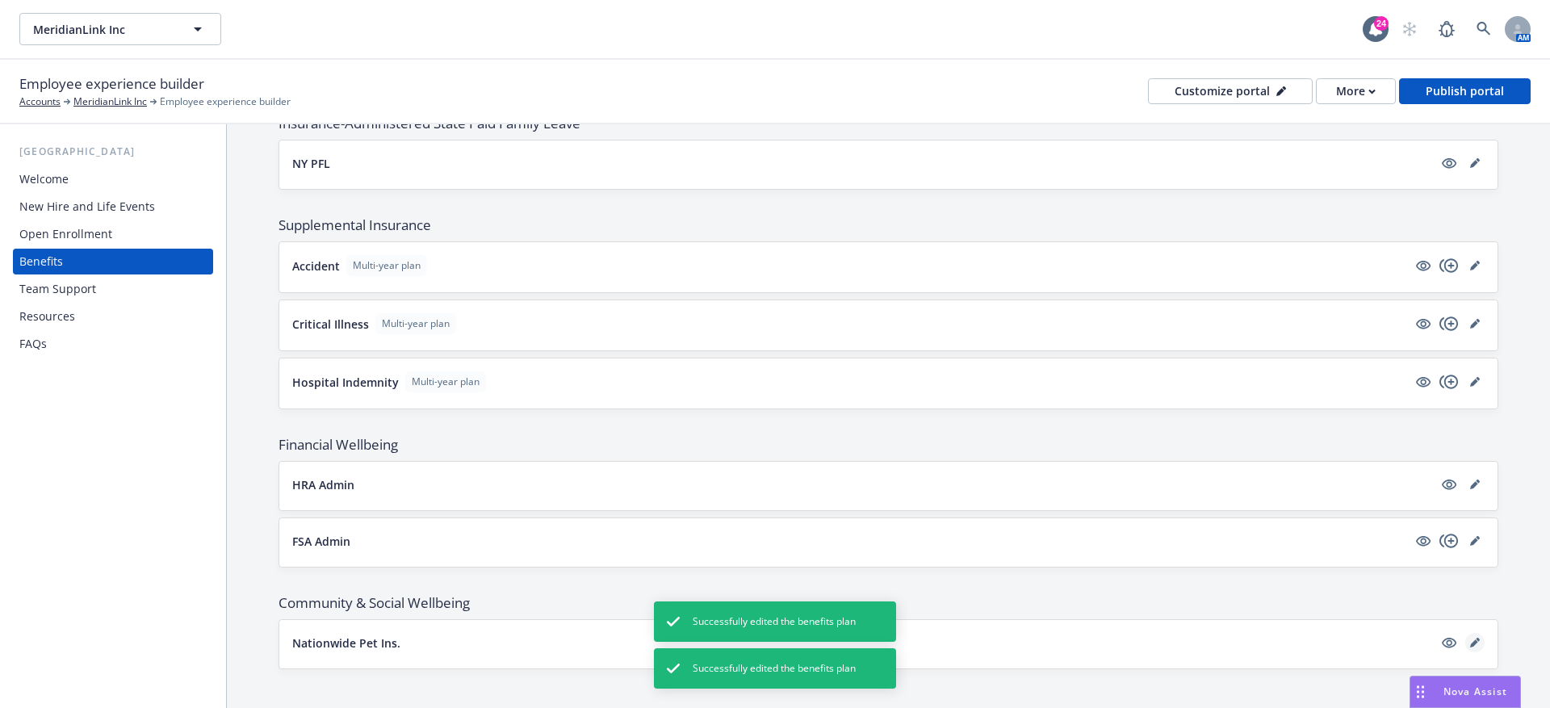
click at [1467, 633] on link "editPencil" at bounding box center [1475, 642] width 19 height 19
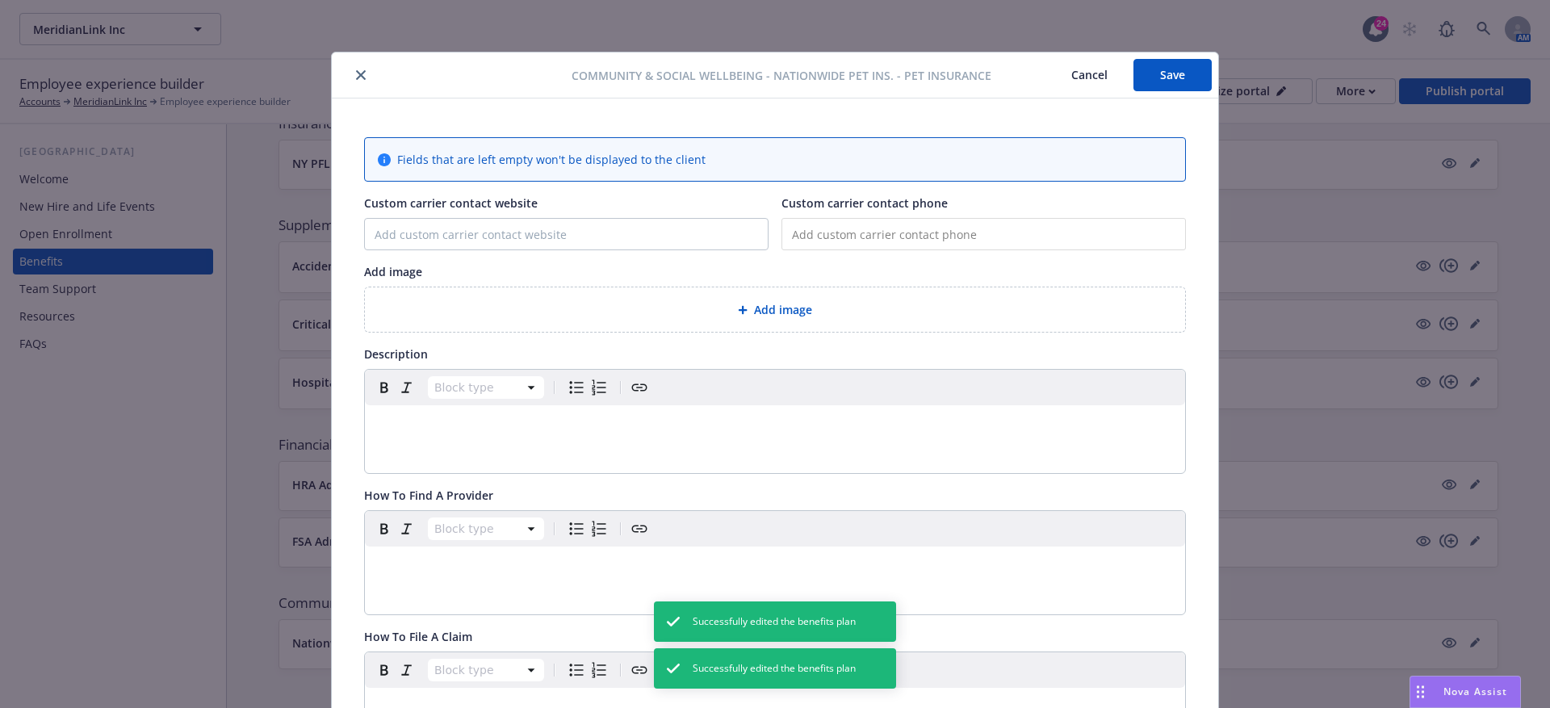
scroll to position [48, 0]
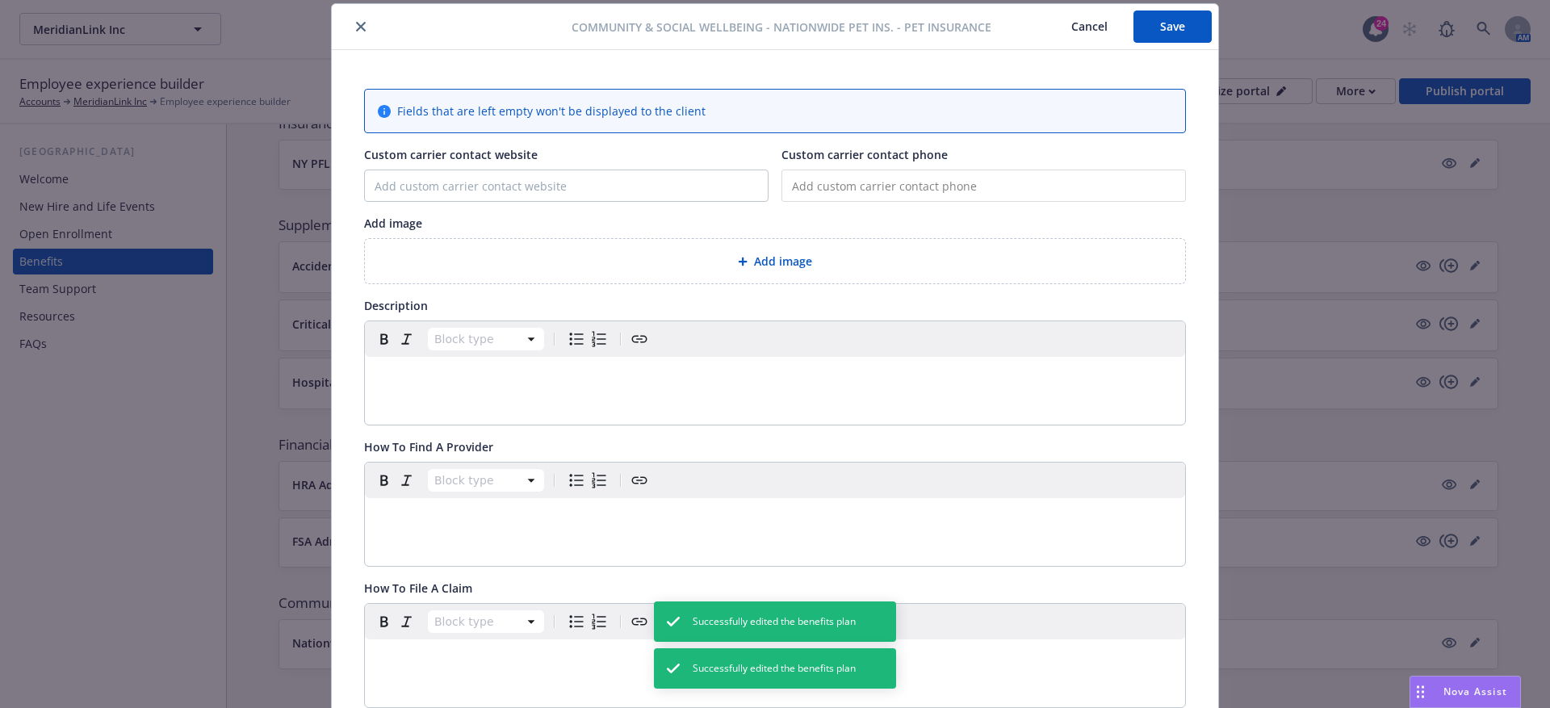
click at [745, 248] on div "Add image" at bounding box center [775, 261] width 820 height 44
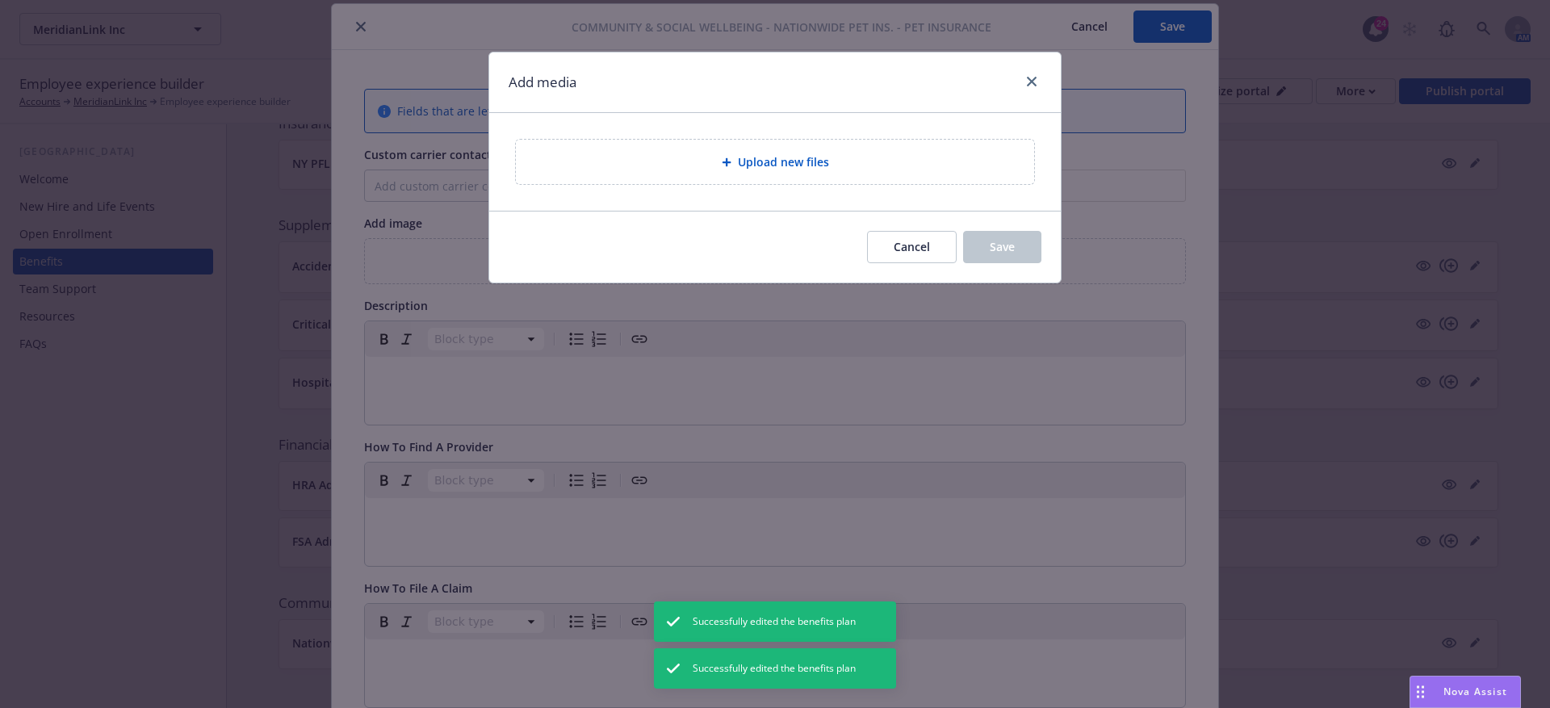
click at [741, 169] on span "Upload new files" at bounding box center [783, 161] width 91 height 17
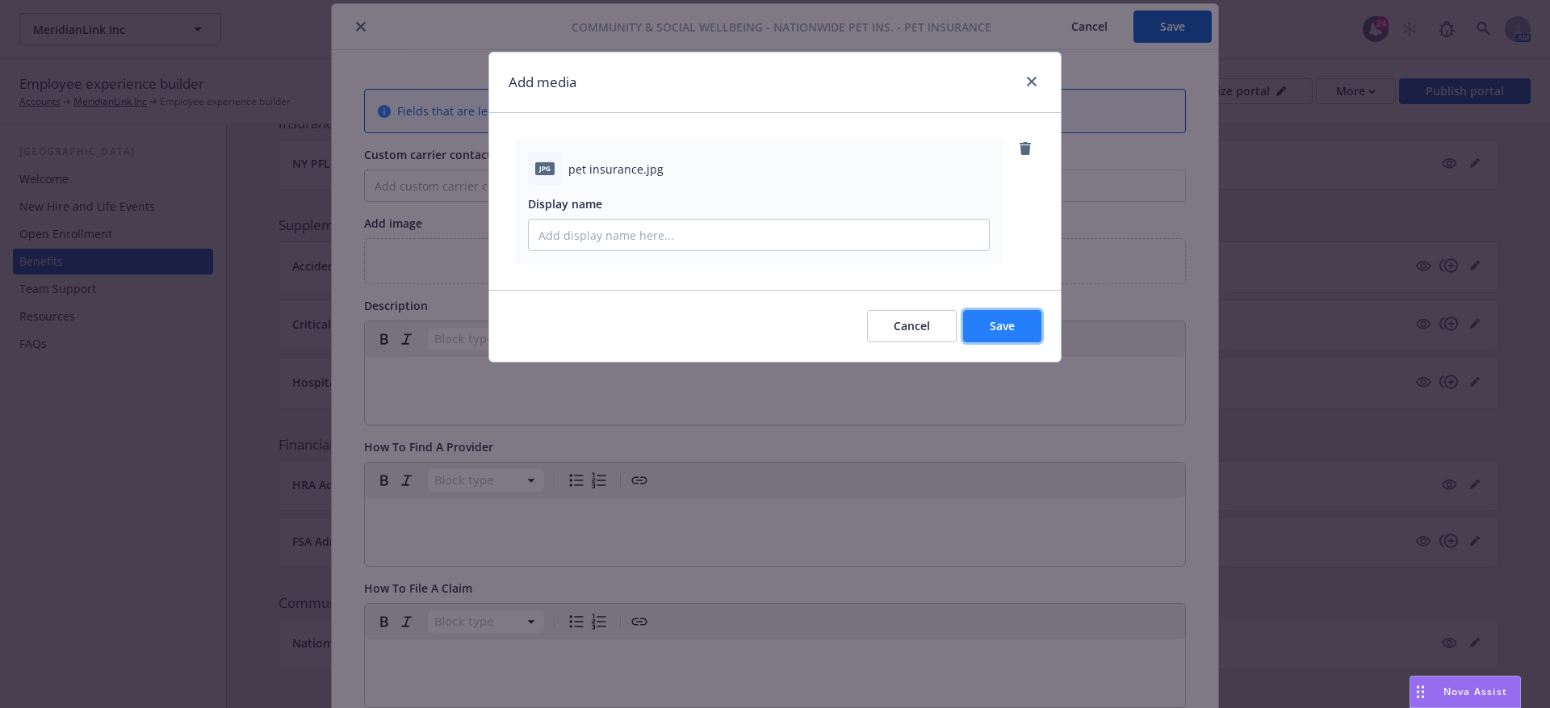
click at [972, 317] on button "Save" at bounding box center [1002, 326] width 78 height 32
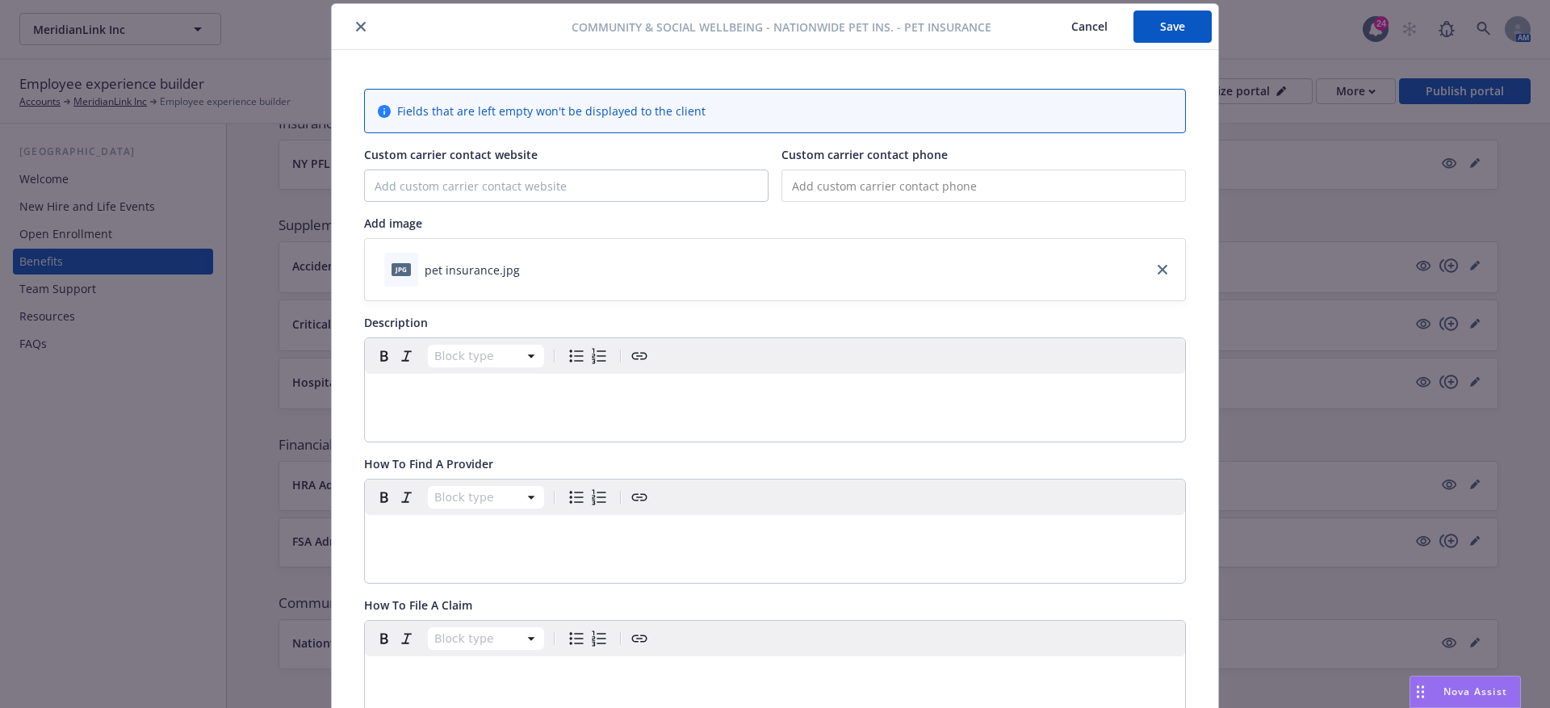
click at [462, 408] on div "editable markdown" at bounding box center [775, 393] width 820 height 39
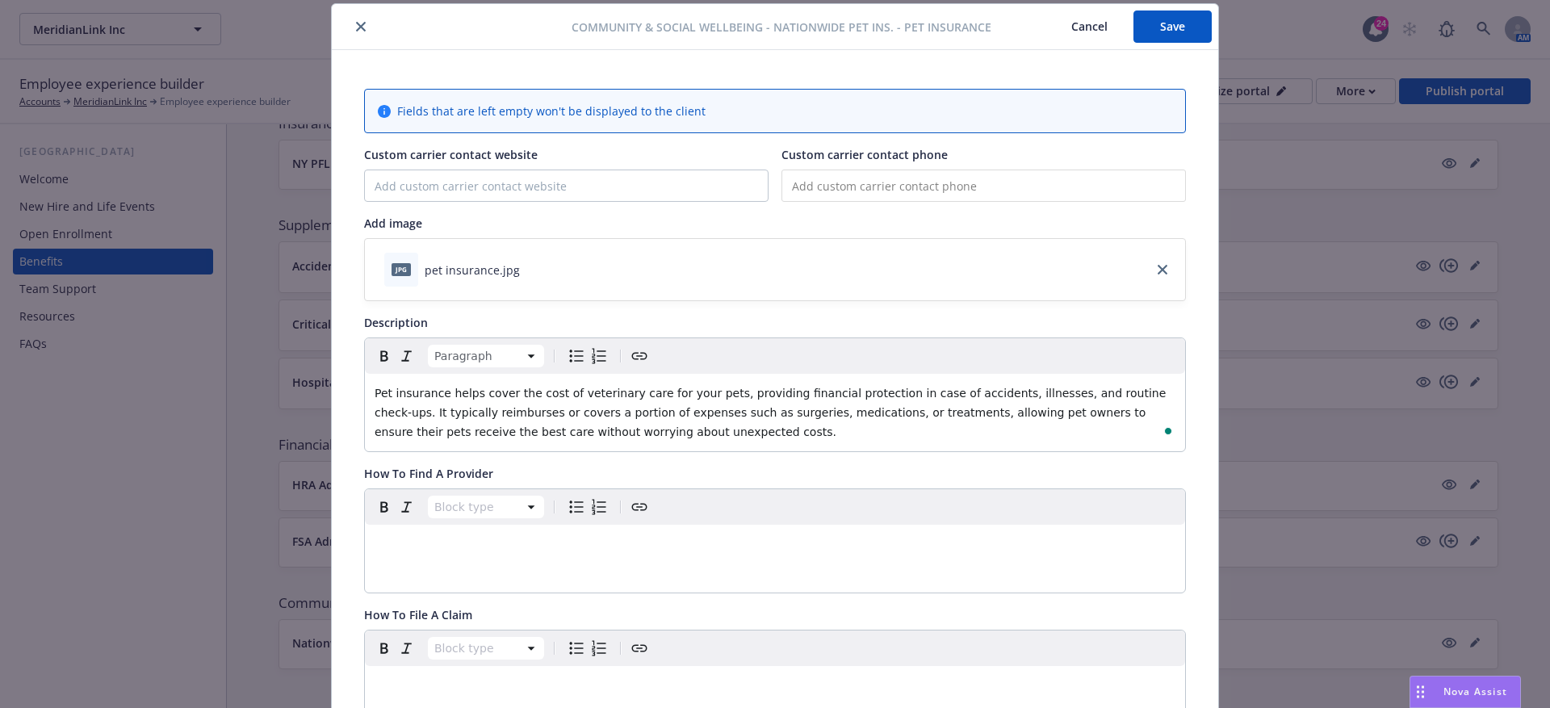
click at [422, 415] on span "Pet insurance helps cover the cost of veterinary care for your pets, providing …" at bounding box center [772, 413] width 795 height 52
click at [531, 411] on span "Pet insurance helps cover the cost of veterinary care for your pets, providing …" at bounding box center [772, 413] width 795 height 52
click at [534, 413] on span "Pet insurance helps cover the cost of veterinary care for your pets, providing …" at bounding box center [772, 413] width 795 height 52
drag, startPoint x: 543, startPoint y: 413, endPoint x: 512, endPoint y: 410, distance: 31.6
click at [512, 410] on span "Pet insurance helps cover the cost of veterinary care for your pets, providing …" at bounding box center [772, 413] width 795 height 52
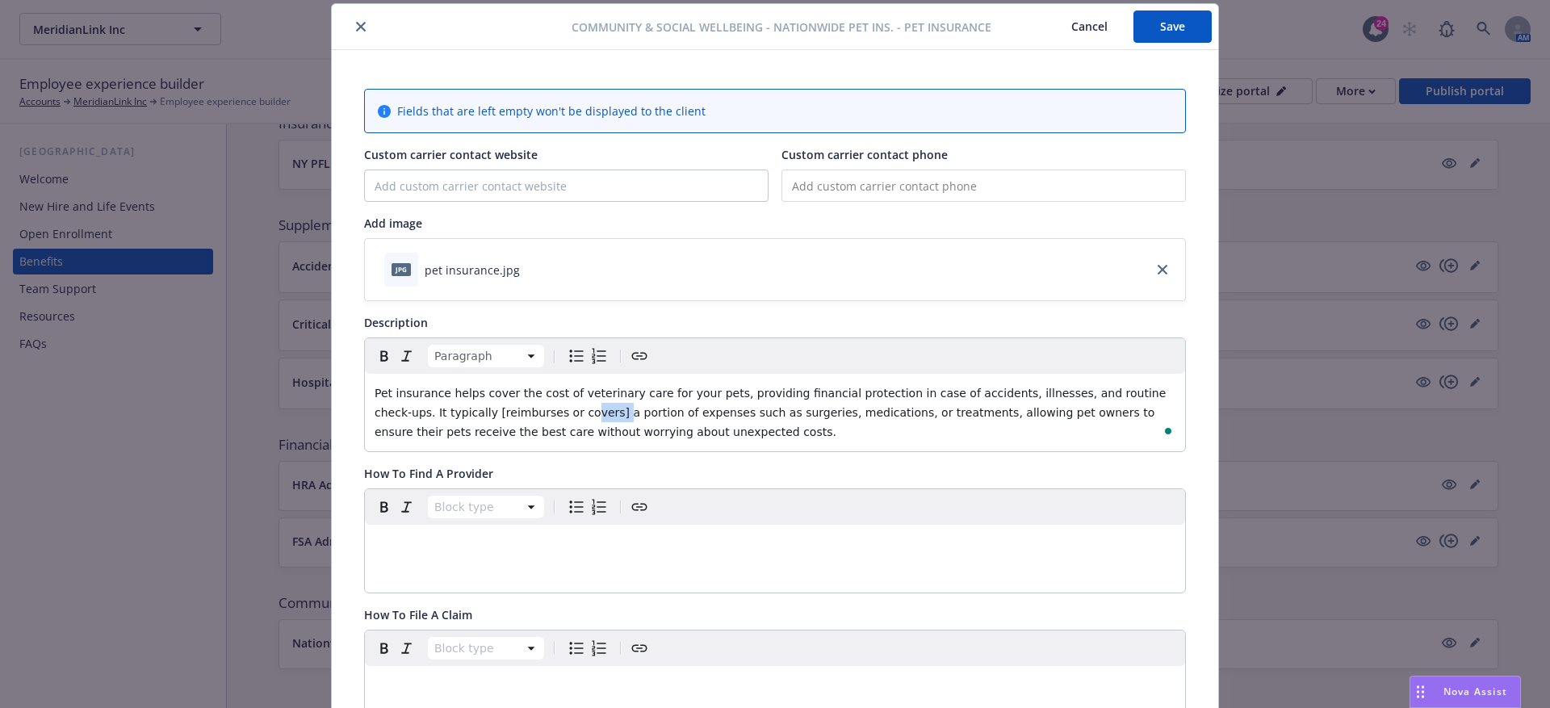
click at [539, 409] on span "Pet insurance helps cover the cost of veterinary care for your pets, providing …" at bounding box center [772, 413] width 795 height 52
drag, startPoint x: 539, startPoint y: 409, endPoint x: 419, endPoint y: 406, distance: 120.3
click at [419, 406] on span "Pet insurance helps cover the cost of veterinary care for your pets, providing …" at bounding box center [772, 413] width 795 height 52
click at [710, 412] on span "a portion of expenses such as surgeries, medications, or treatments, allowing p…" at bounding box center [772, 422] width 794 height 32
click at [665, 413] on span "a portion of expenses such as surgeries, medications, or treatments, allowing p…" at bounding box center [772, 422] width 794 height 32
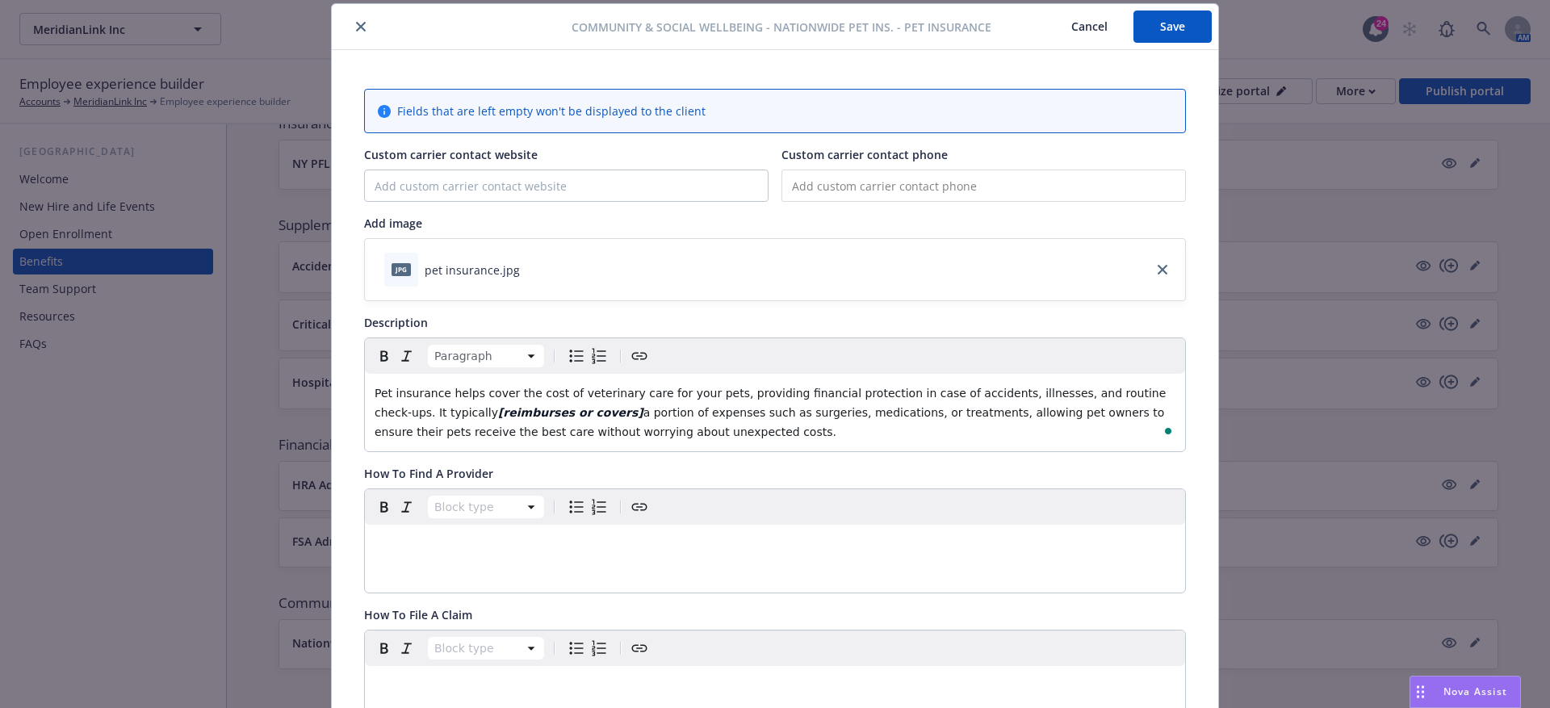
click at [715, 412] on span "a portion of expenses such as surgeries, medications, or treatments, allowing p…" at bounding box center [772, 422] width 794 height 32
click at [711, 412] on span "a portion of expenses such as surgeries, medications, or treatments, allowing p…" at bounding box center [772, 422] width 794 height 32
click at [906, 409] on span "a portion of expenses such as [surgeries, medications, or treatments, allowing …" at bounding box center [774, 422] width 798 height 32
drag, startPoint x: 914, startPoint y: 409, endPoint x: 707, endPoint y: 412, distance: 206.7
click at [707, 412] on span "a portion of expenses such as [surgeries, medications, or treatments], allowing…" at bounding box center [776, 422] width 803 height 32
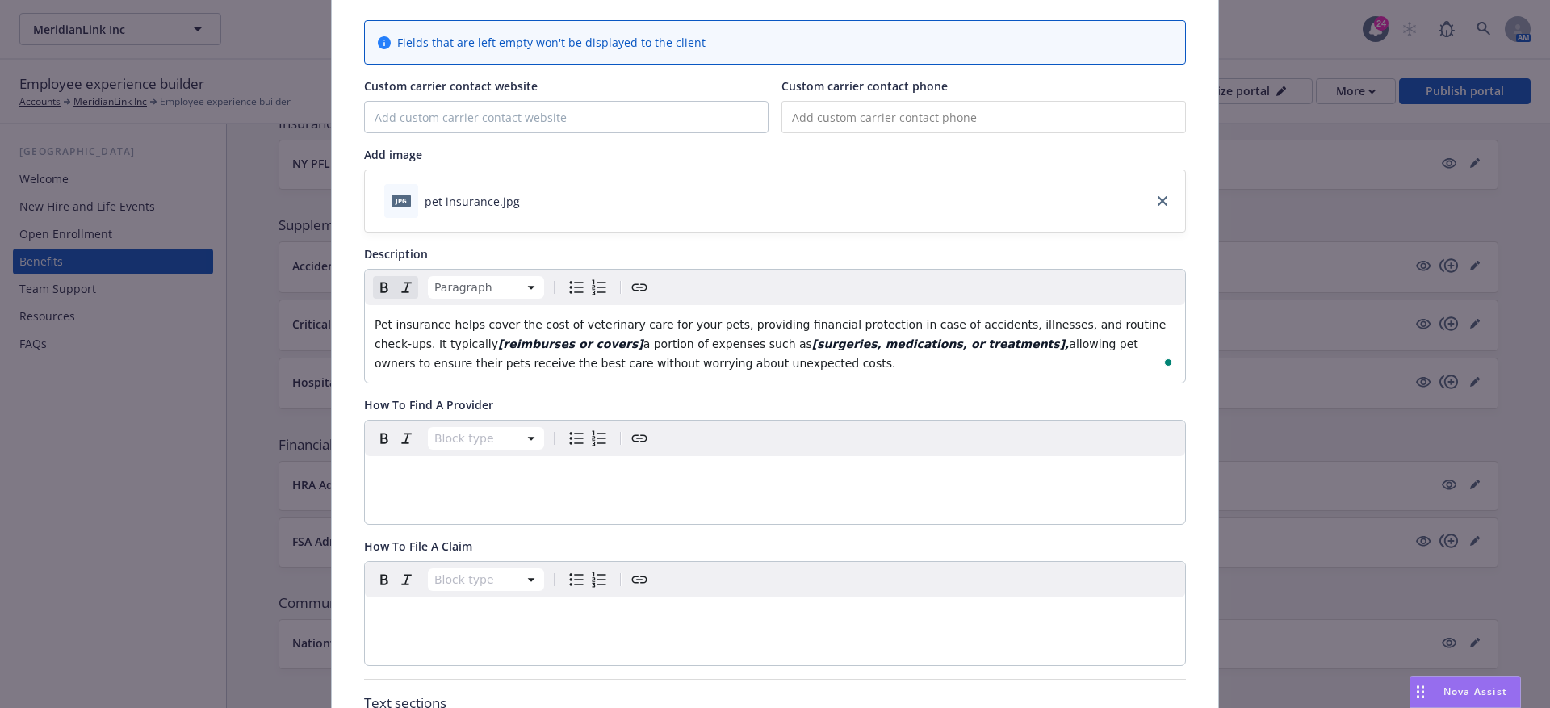
scroll to position [252, 0]
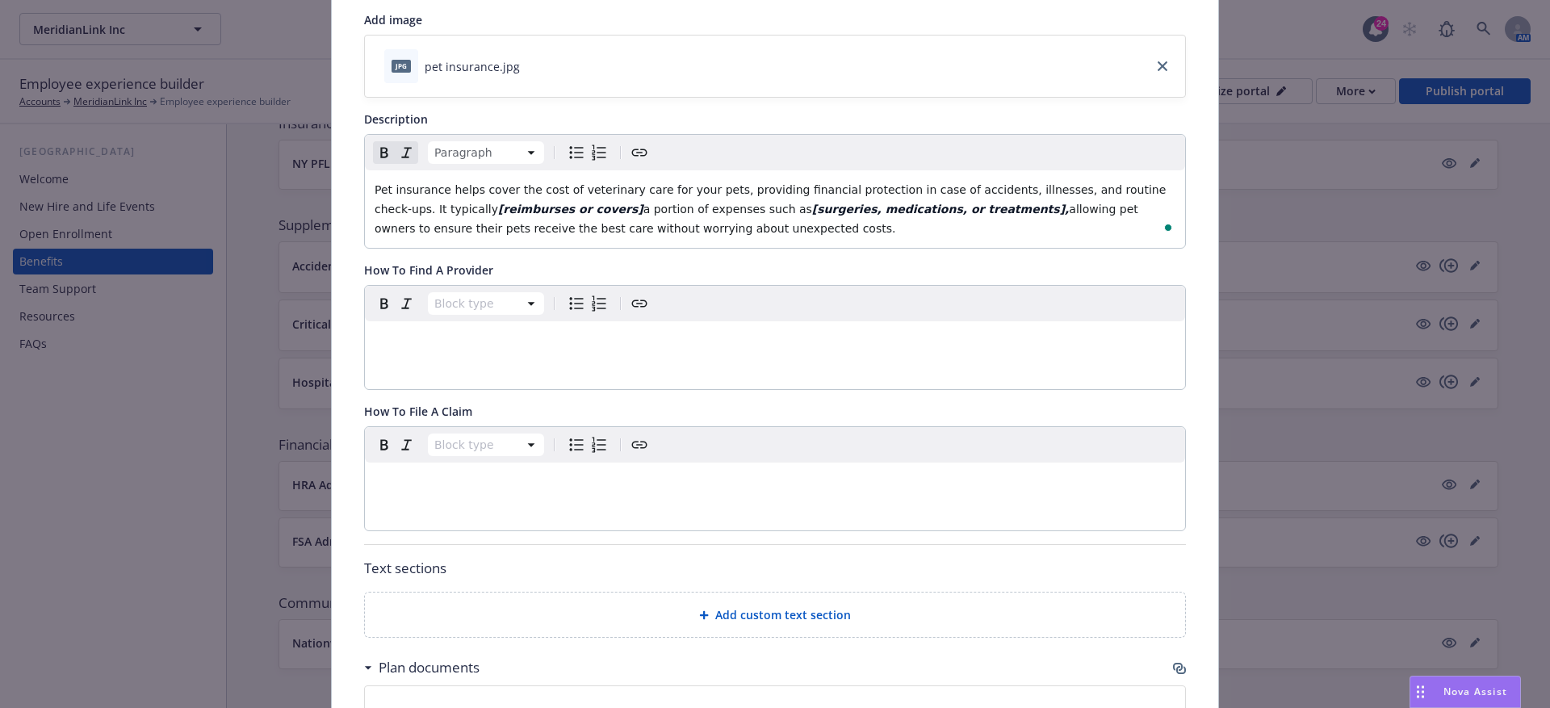
click at [690, 612] on div "Add custom text section" at bounding box center [775, 615] width 795 height 19
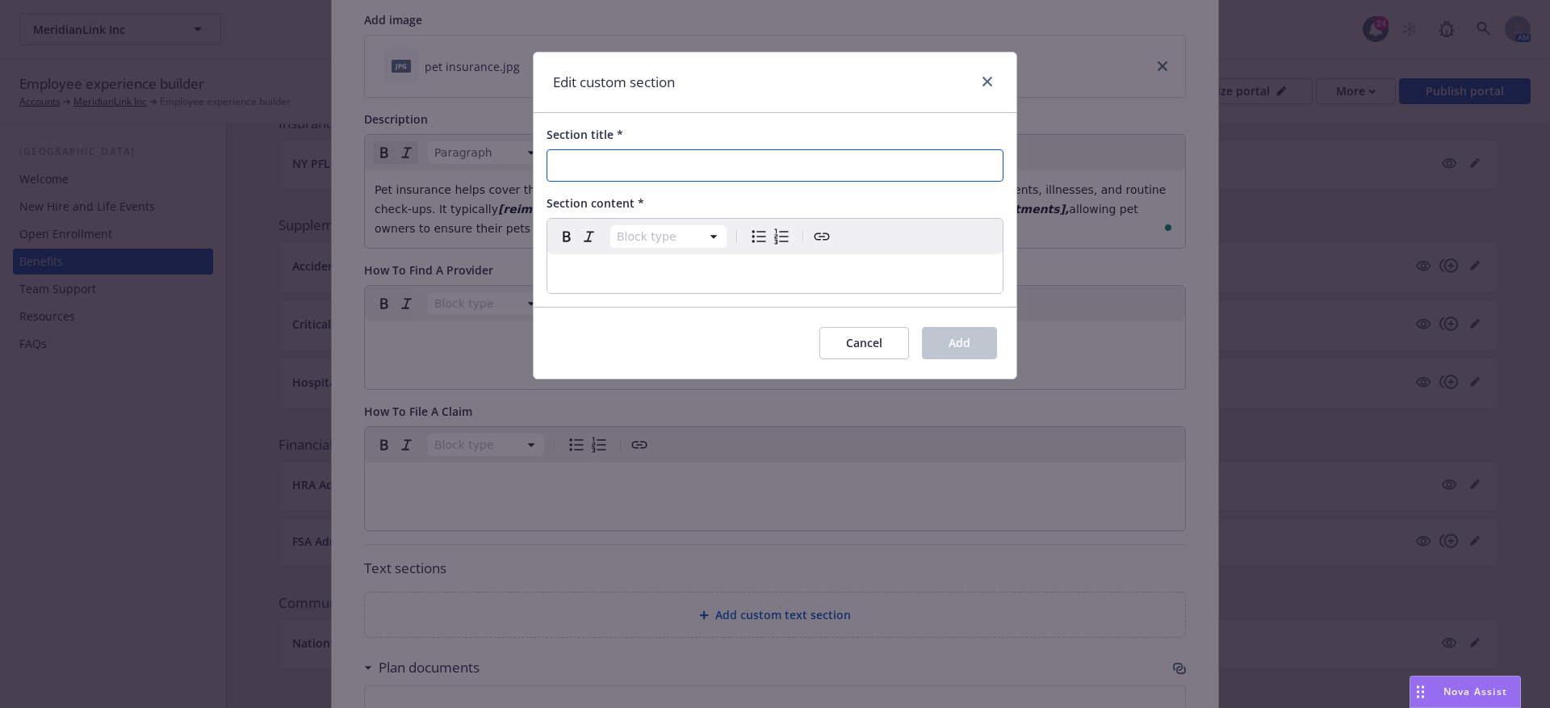
click at [589, 178] on input "Section title *" at bounding box center [775, 165] width 457 height 32
paste input "How To Obtain A Quote & Enroll"
type input "How To Obtain A Quote & Enroll"
select select "paragraph"
click at [579, 269] on p "editable markdown" at bounding box center [775, 273] width 436 height 19
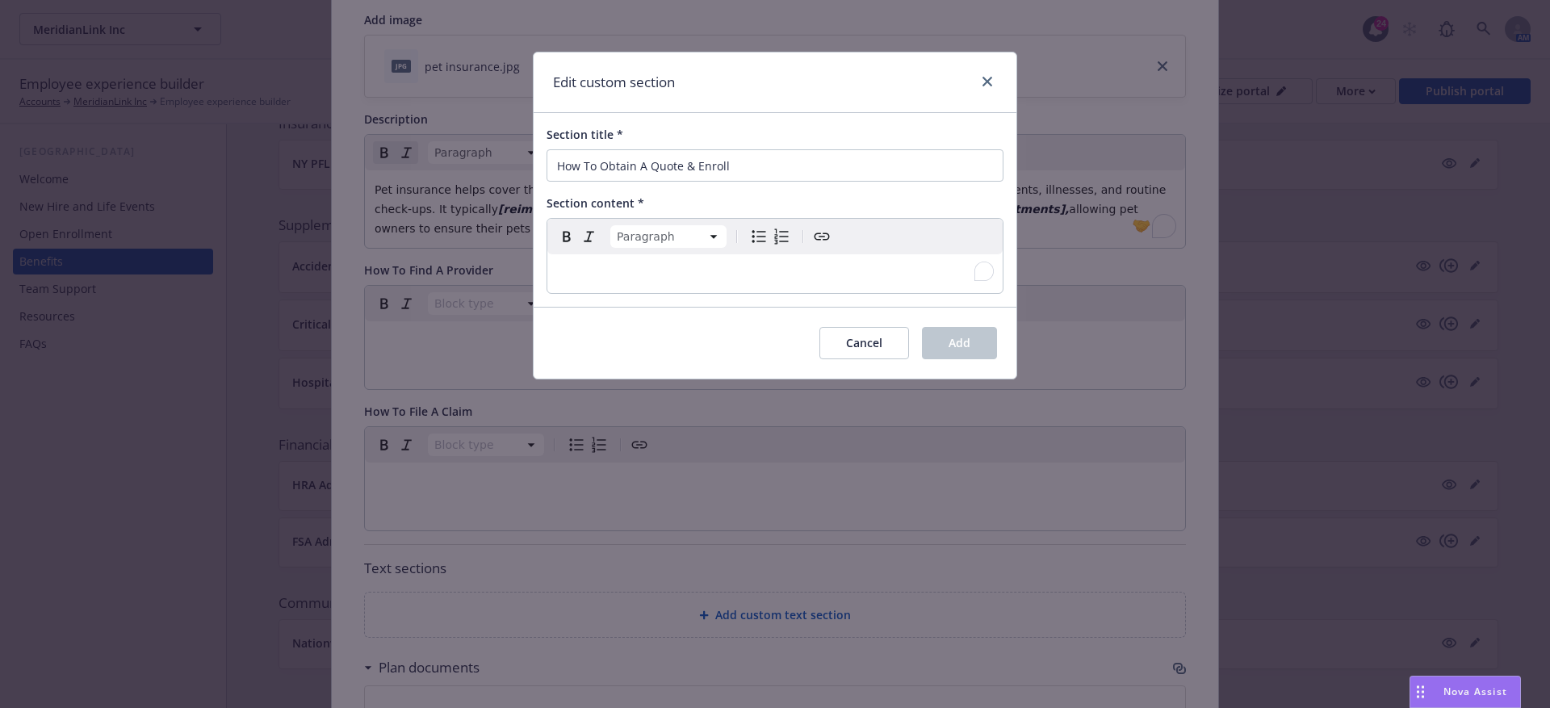
click at [644, 270] on p "To enrich screen reader interactions, please activate Accessibility in Grammarl…" at bounding box center [775, 273] width 436 height 19
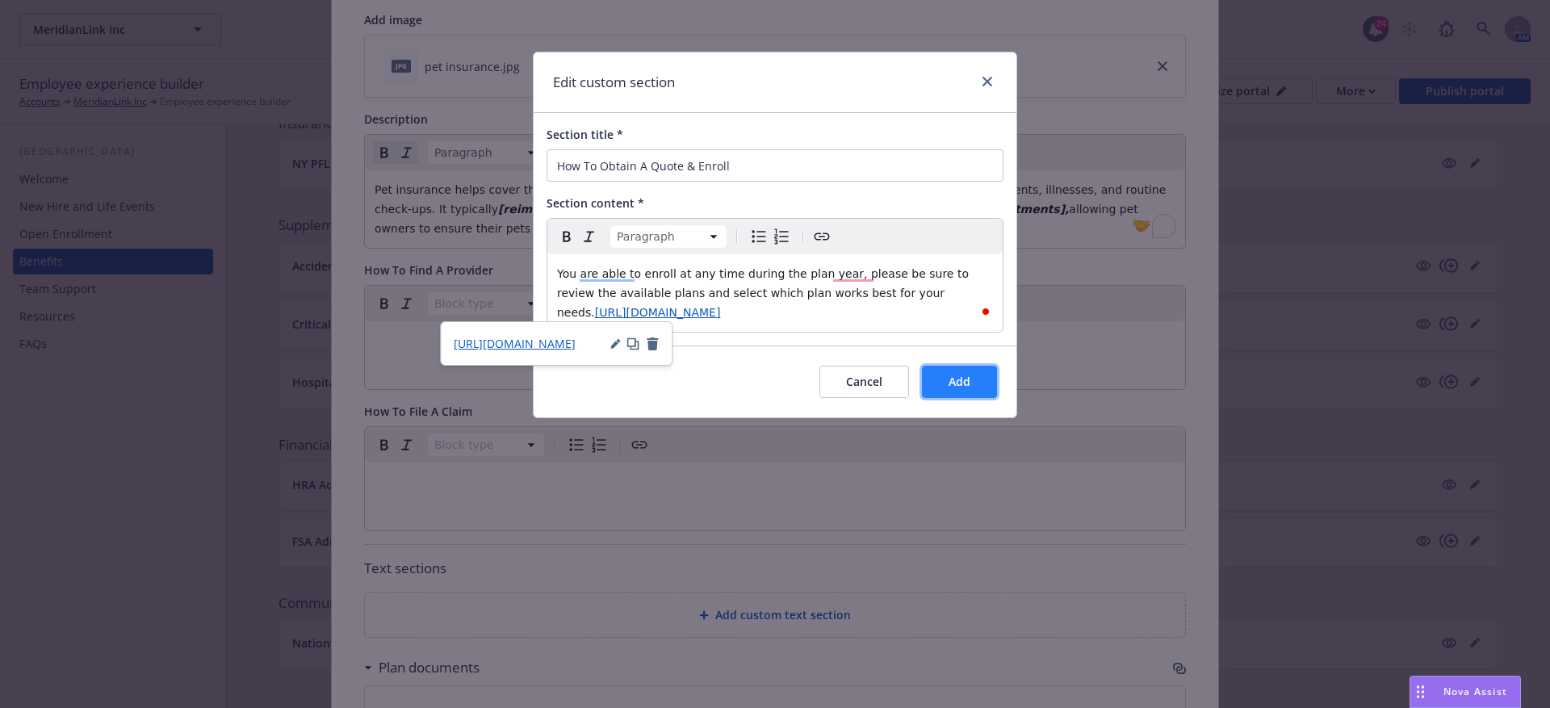
click at [976, 380] on button "Add" at bounding box center [959, 382] width 75 height 32
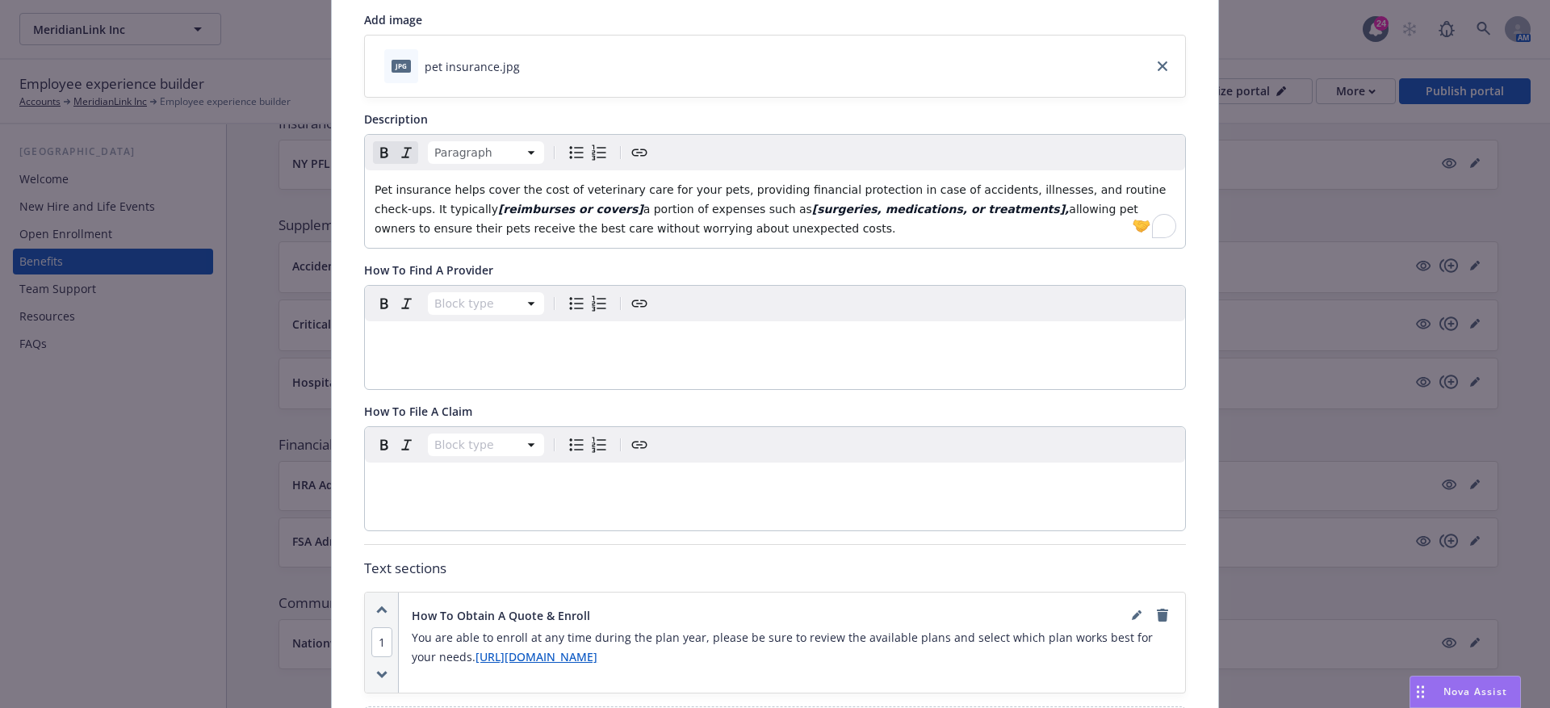
scroll to position [0, 0]
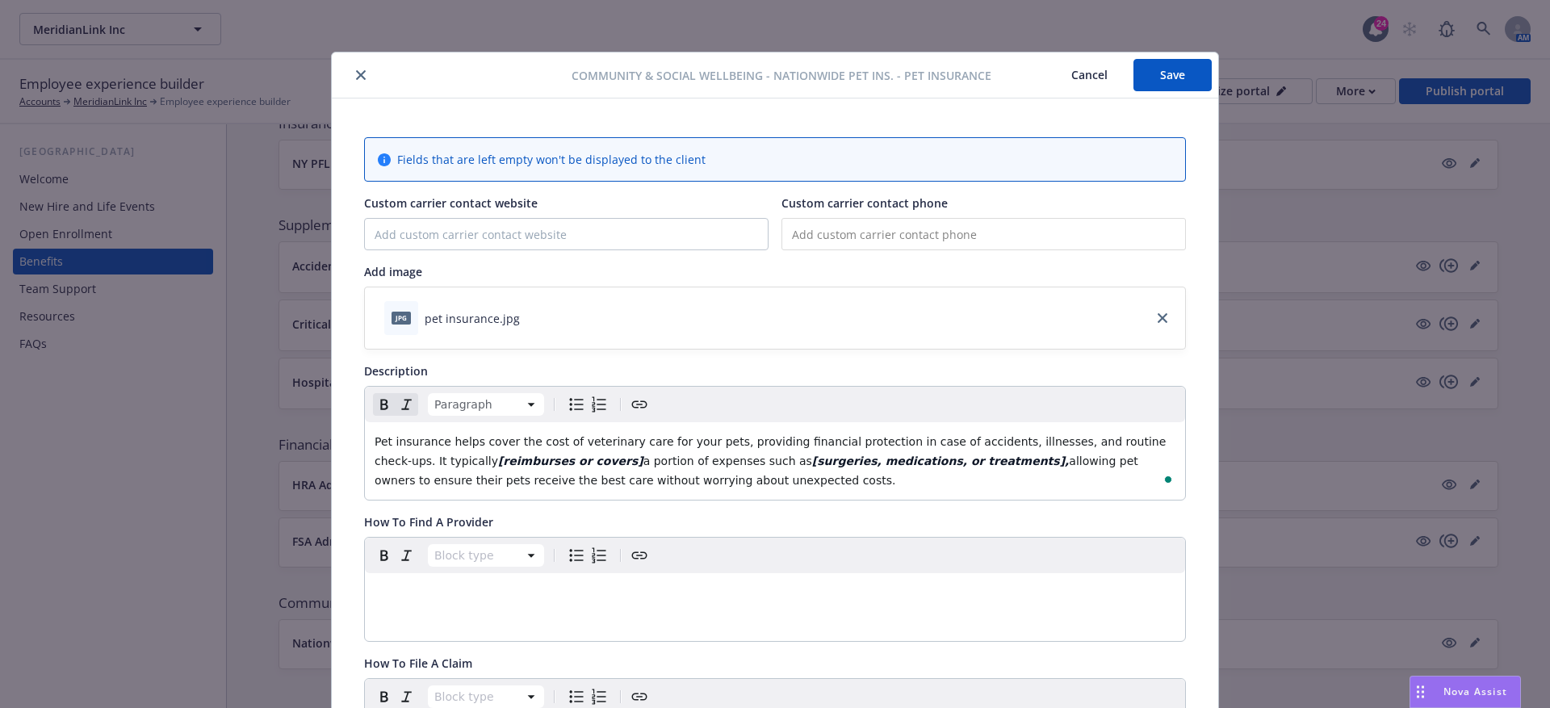
click at [1150, 82] on button "Save" at bounding box center [1173, 75] width 78 height 32
click at [1104, 80] on button "Cancel" at bounding box center [1090, 75] width 88 height 32
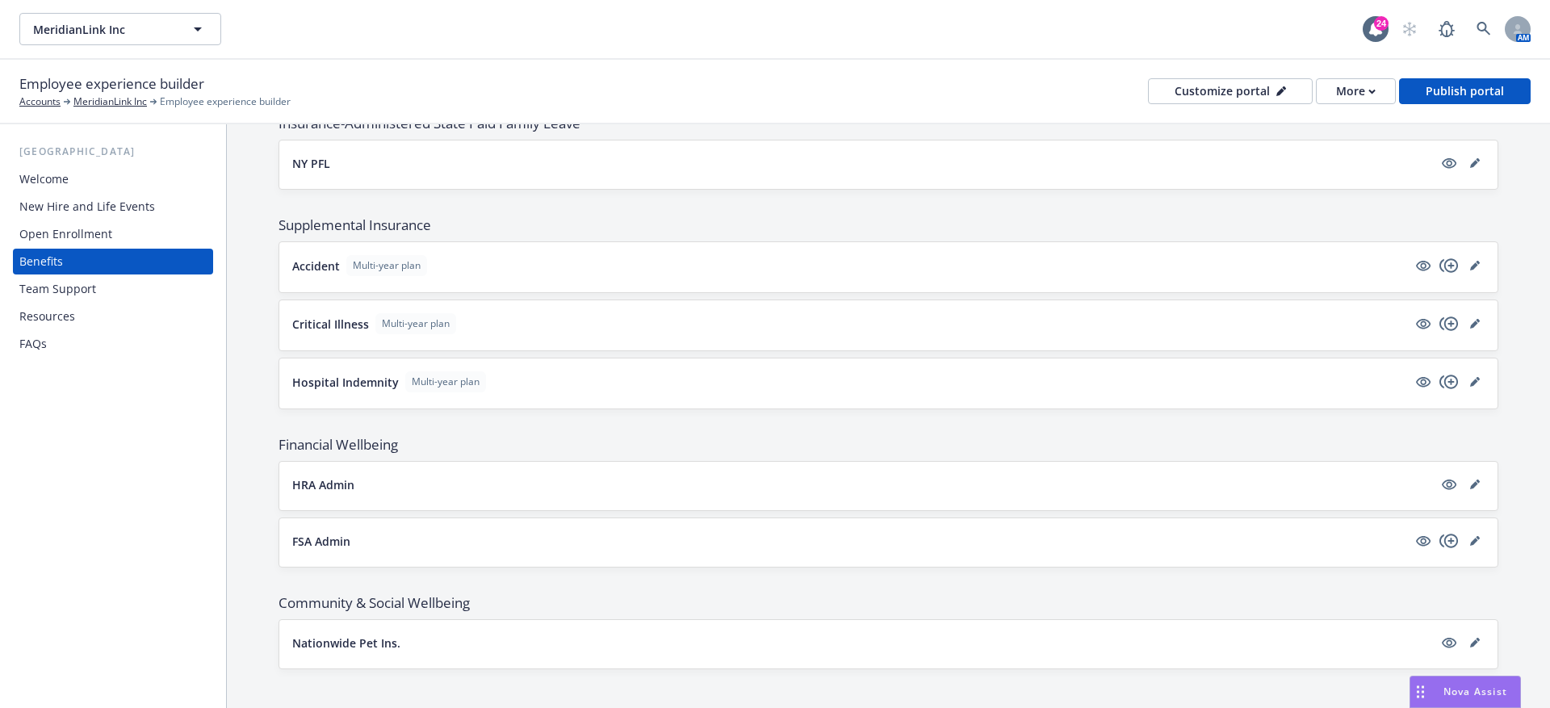
click at [1486, 476] on div "HRA Admin" at bounding box center [888, 486] width 1219 height 48
click at [1471, 480] on icon "editPencil" at bounding box center [1476, 485] width 10 height 10
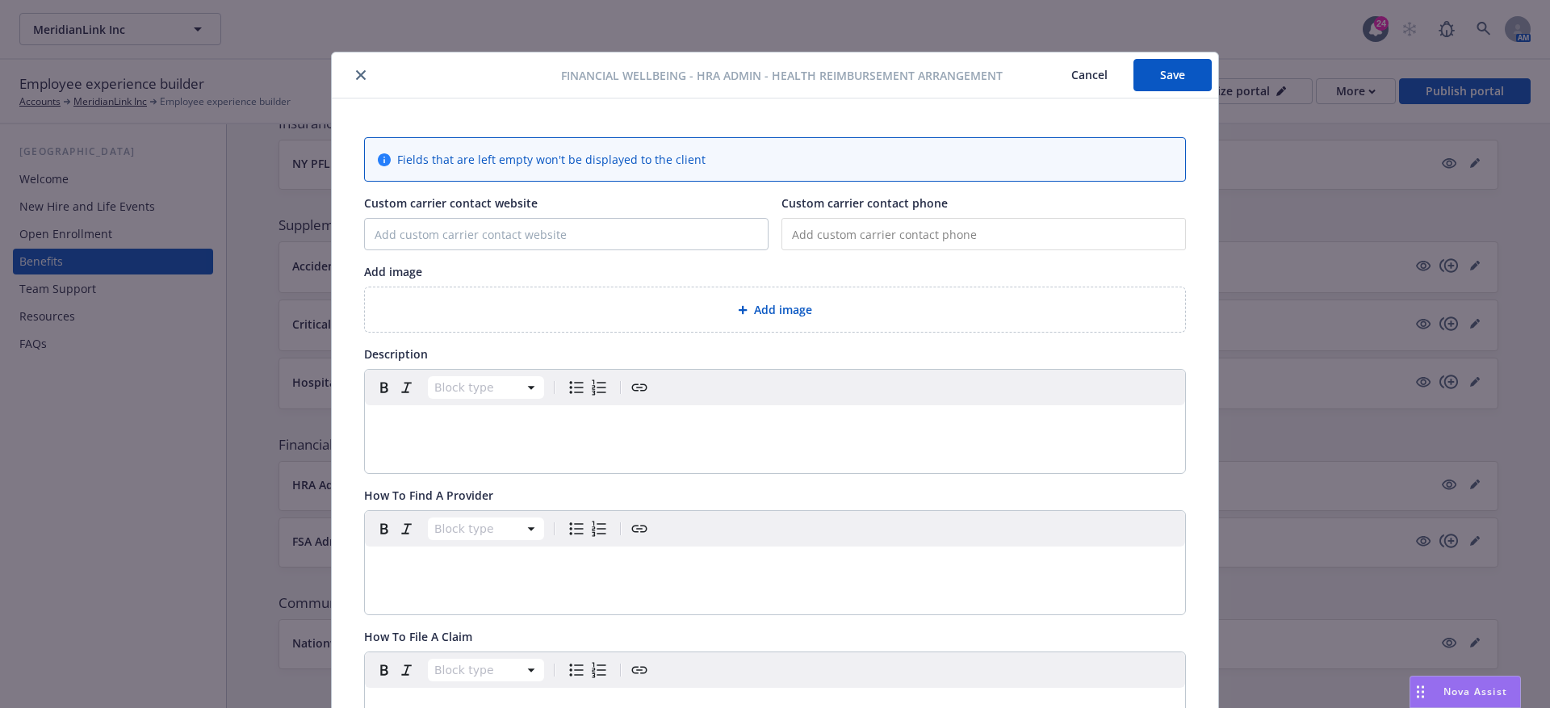
scroll to position [48, 0]
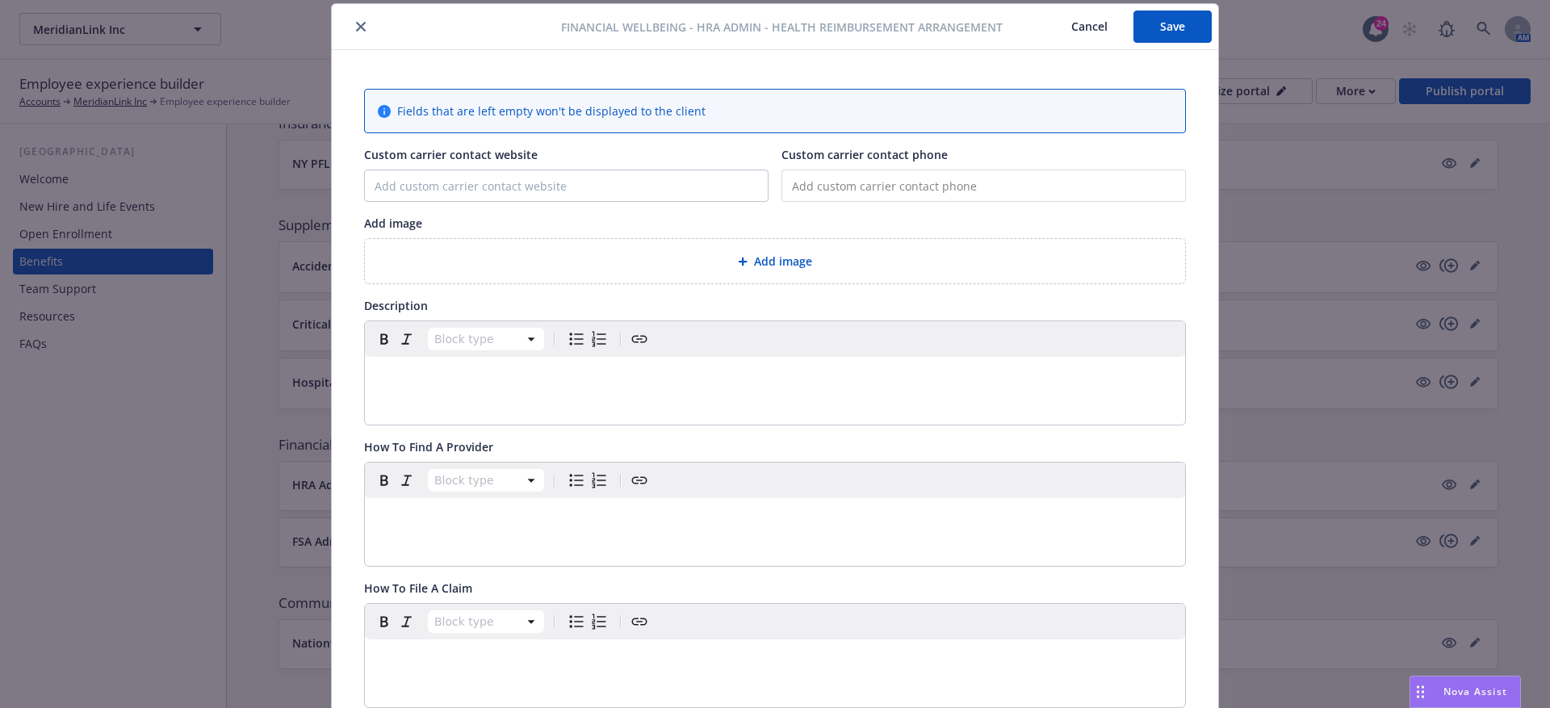
click at [1277, 271] on div "Financial Wellbeing - HRA Admin - Health Reimbursement Arrangement Cancel Save …" at bounding box center [775, 354] width 1550 height 708
click at [1093, 31] on button "Cancel" at bounding box center [1090, 26] width 88 height 32
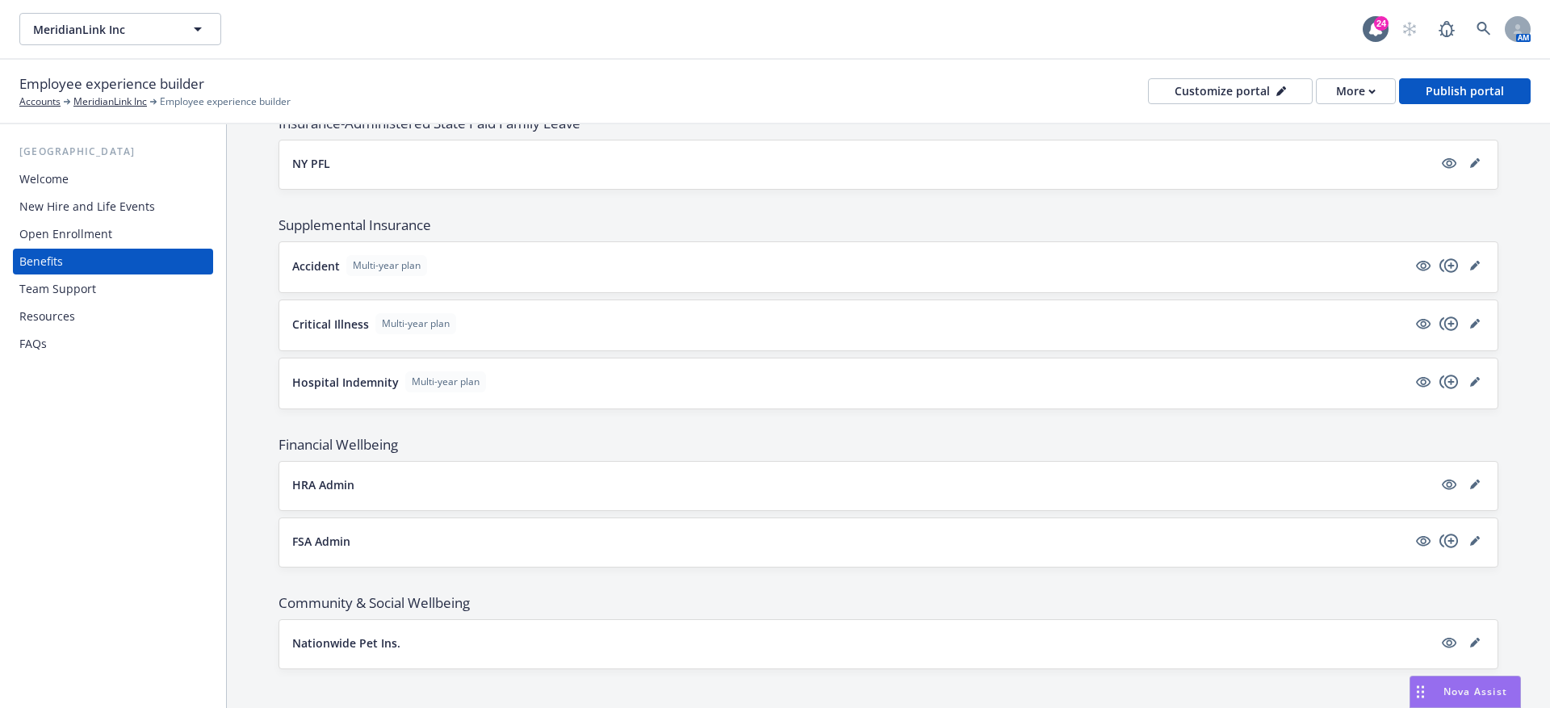
click at [111, 284] on div "Team Support" at bounding box center [112, 289] width 187 height 26
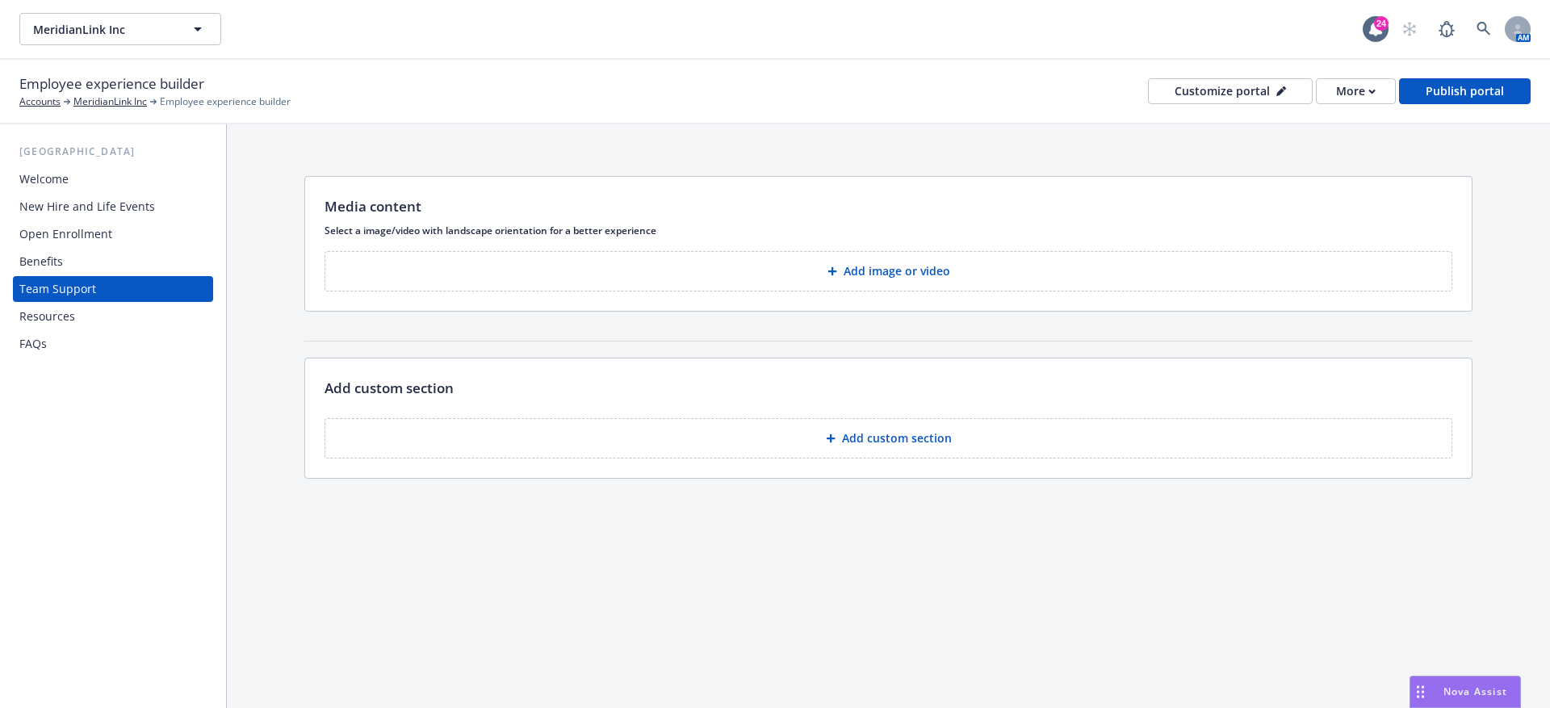
click at [825, 270] on button "Add image or video" at bounding box center [889, 271] width 1128 height 40
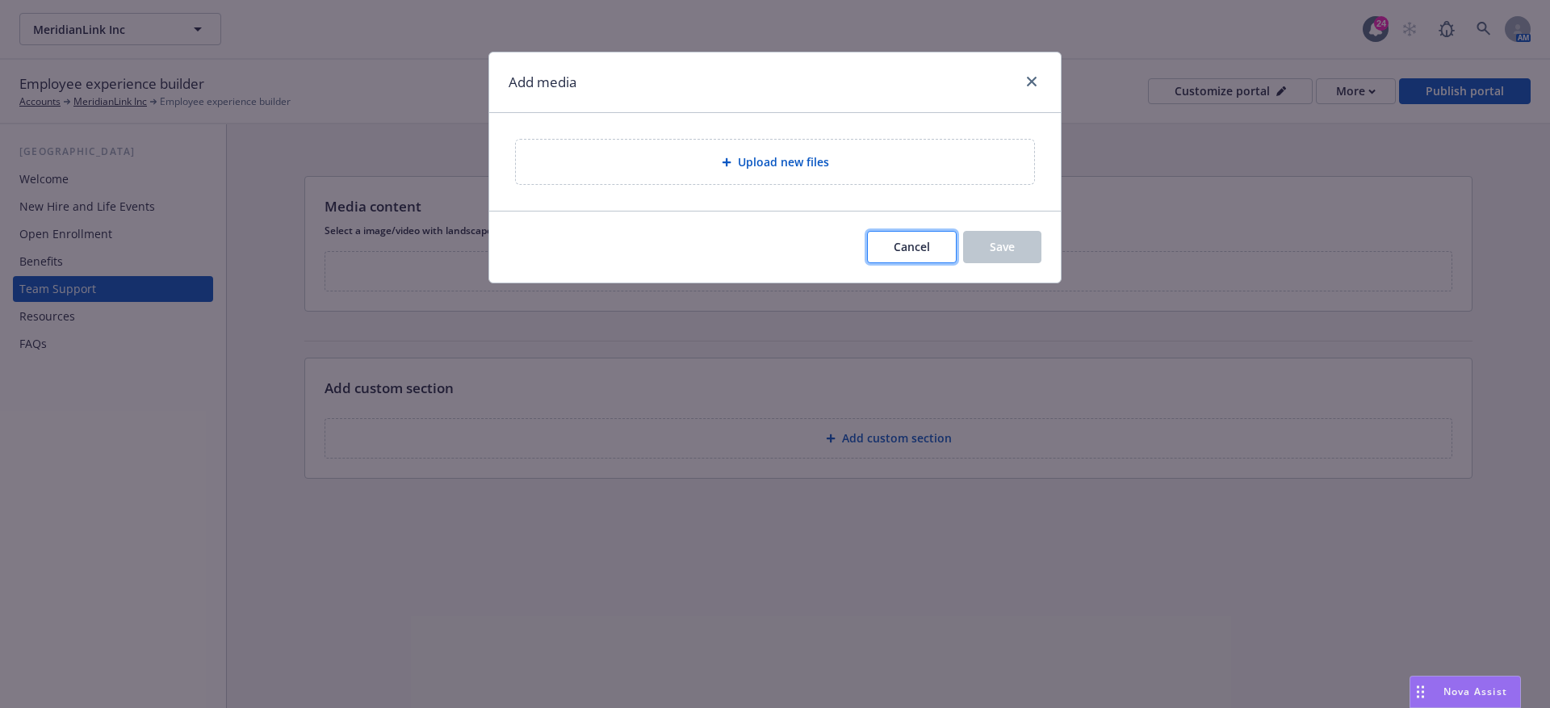
click at [906, 242] on span "Cancel" at bounding box center [912, 246] width 36 height 15
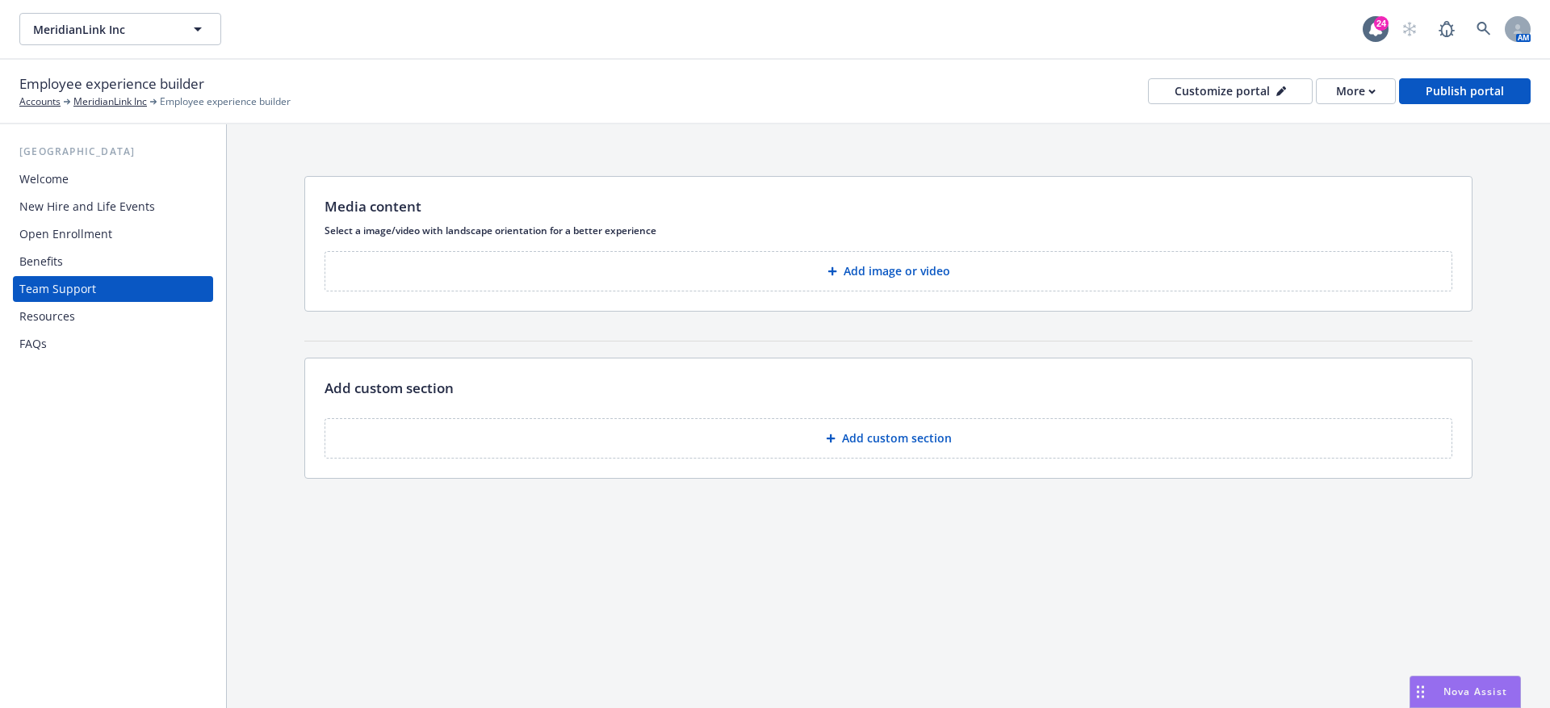
click at [811, 453] on button "Add custom section" at bounding box center [889, 438] width 1128 height 40
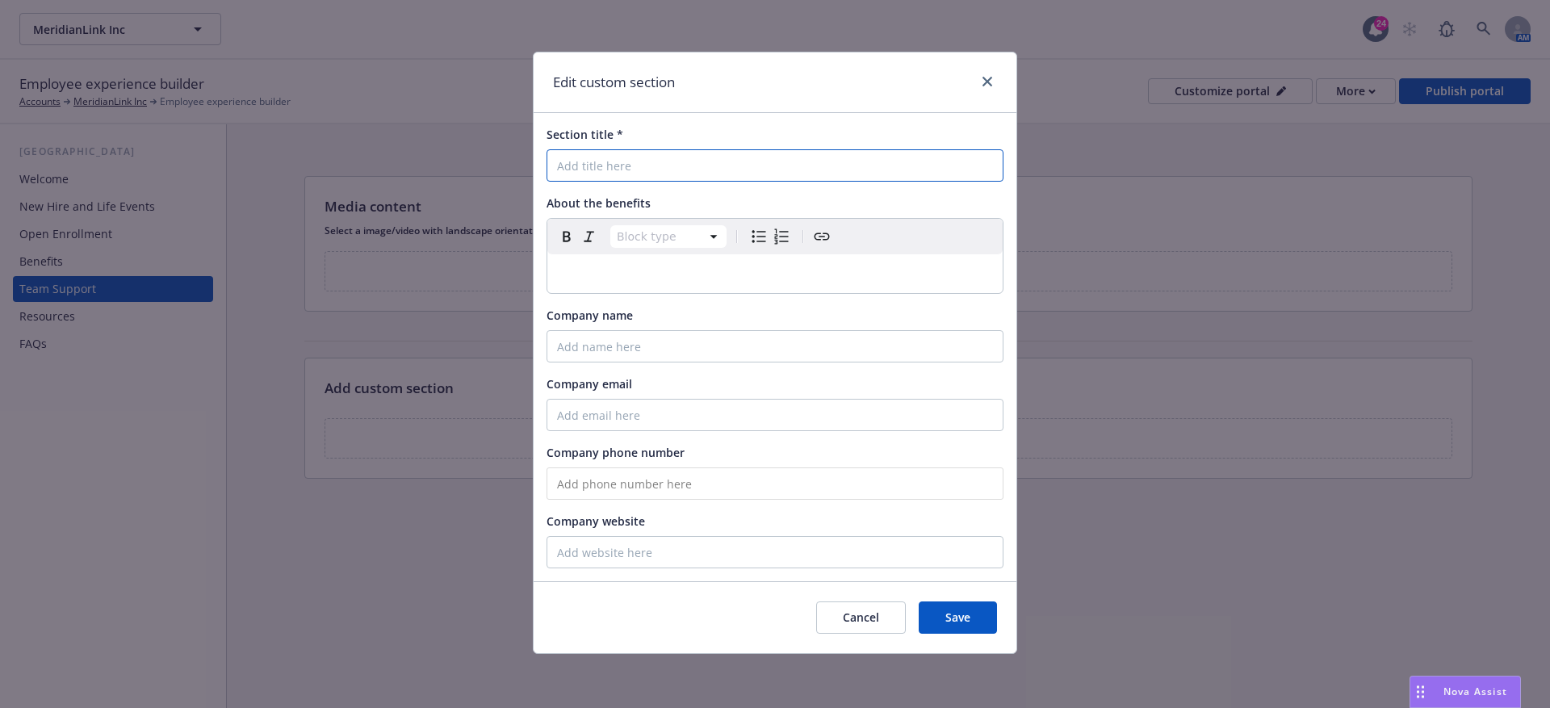
paste input "Leave of Absence"
click at [633, 171] on input "Section title *" at bounding box center [775, 165] width 457 height 32
click at [559, 166] on input "Leave of Absence" at bounding box center [775, 165] width 457 height 32
type input "Leave of Absence"
select select "paragraph"
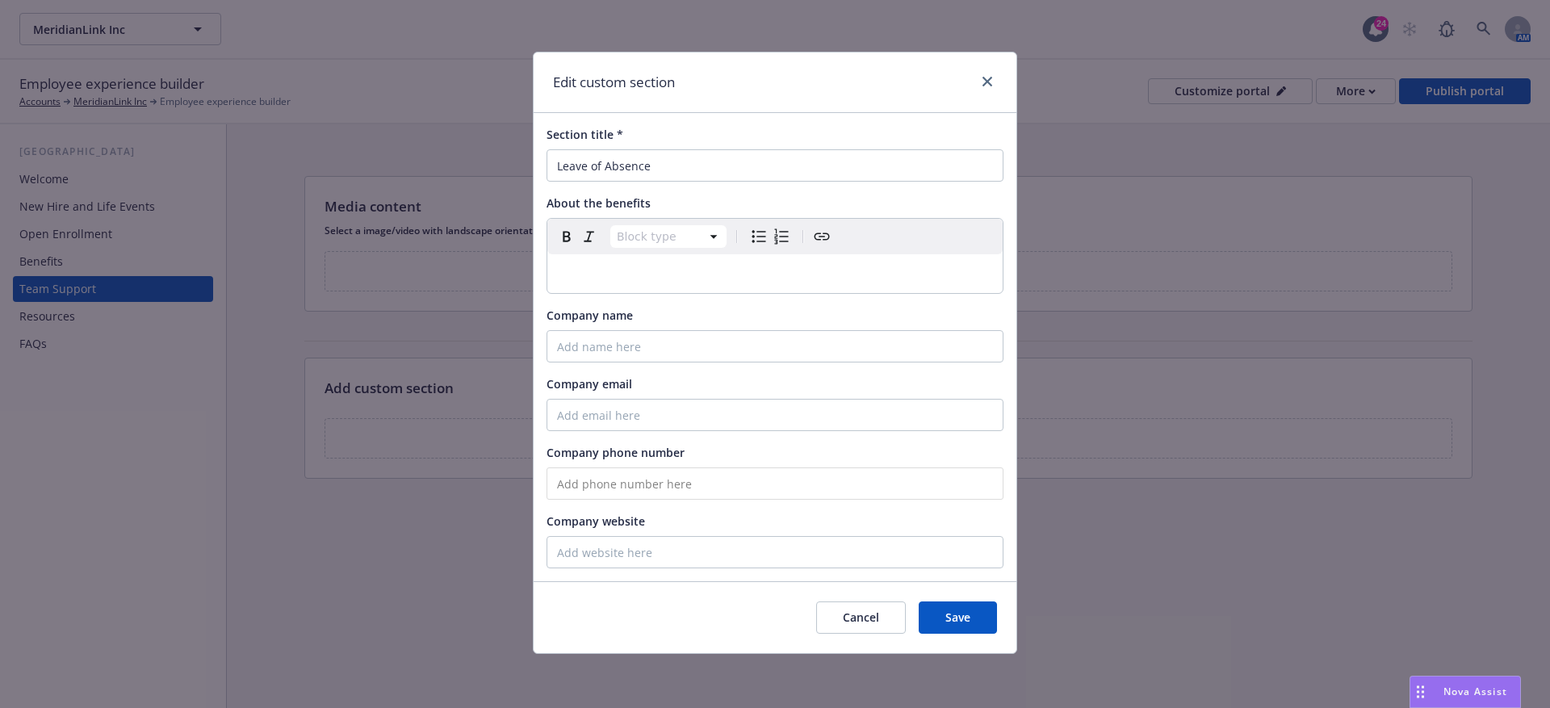
click at [566, 264] on p "editable markdown" at bounding box center [775, 273] width 436 height 19
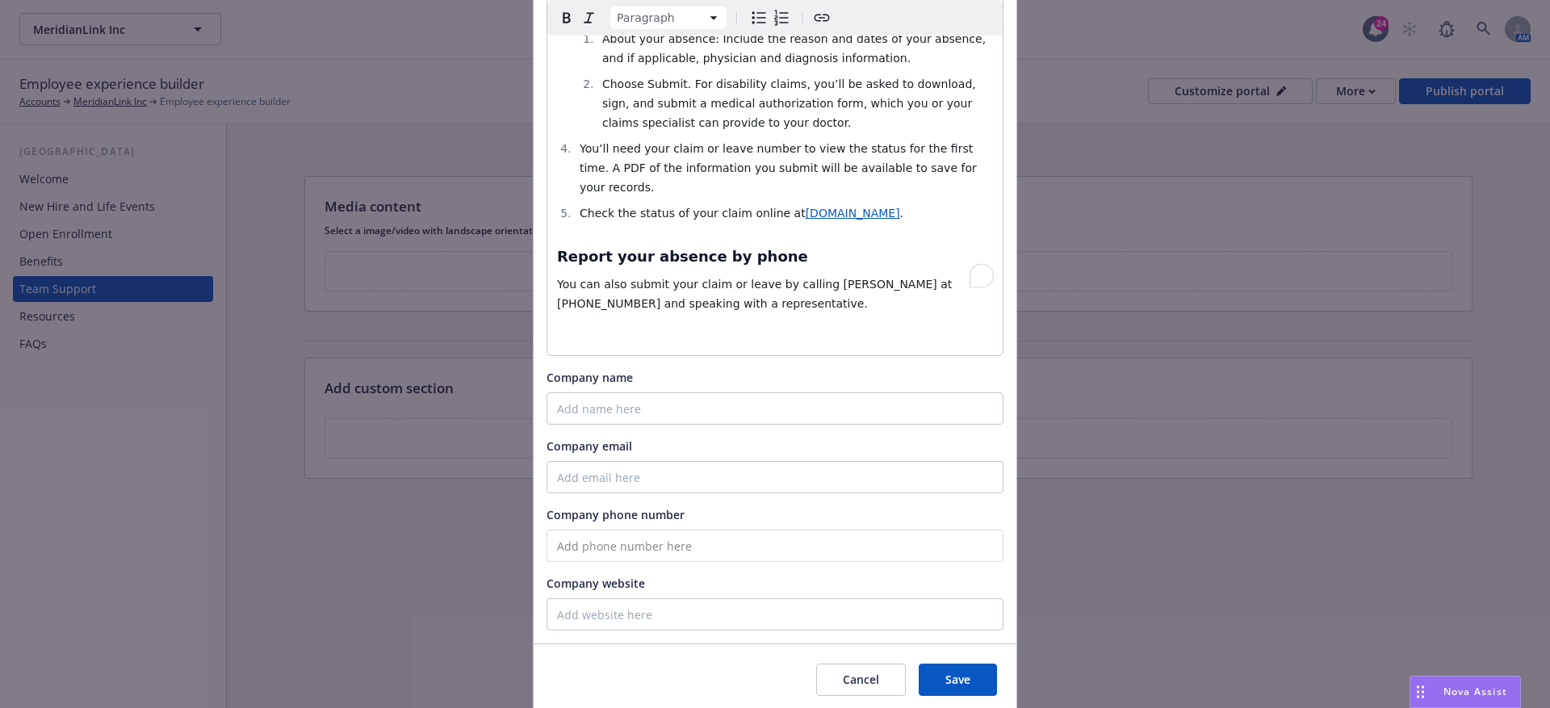
scroll to position [577, 0]
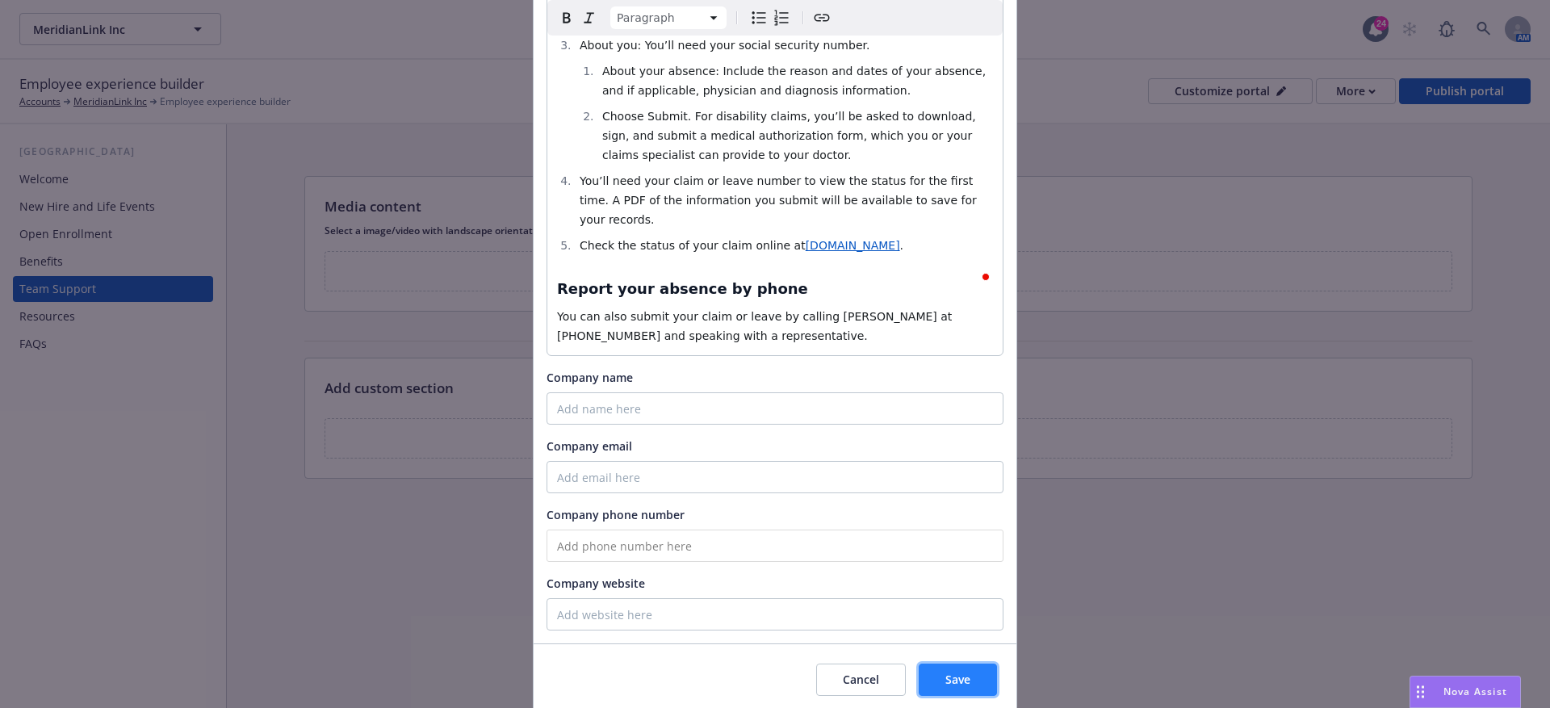
click at [942, 664] on button "Save" at bounding box center [958, 680] width 78 height 32
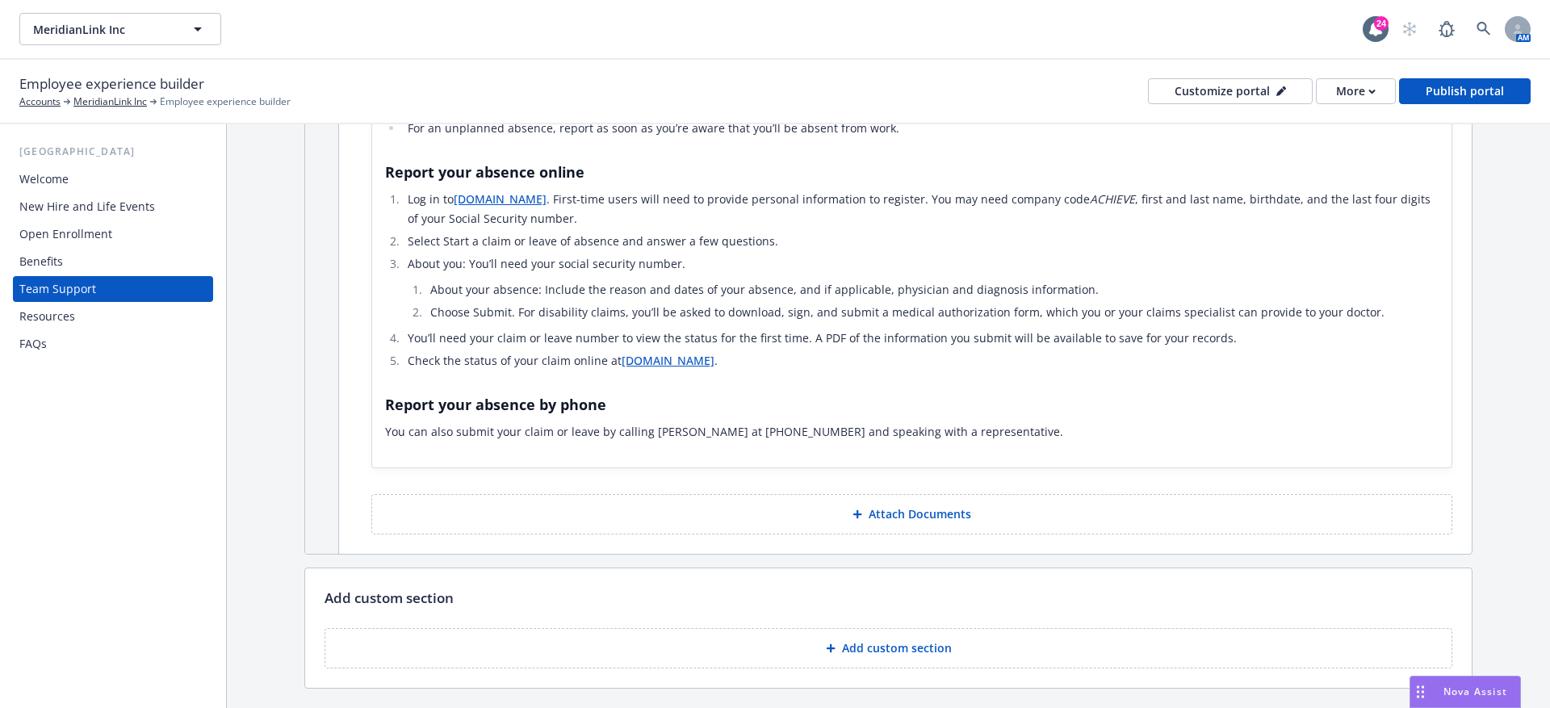
scroll to position [458, 0]
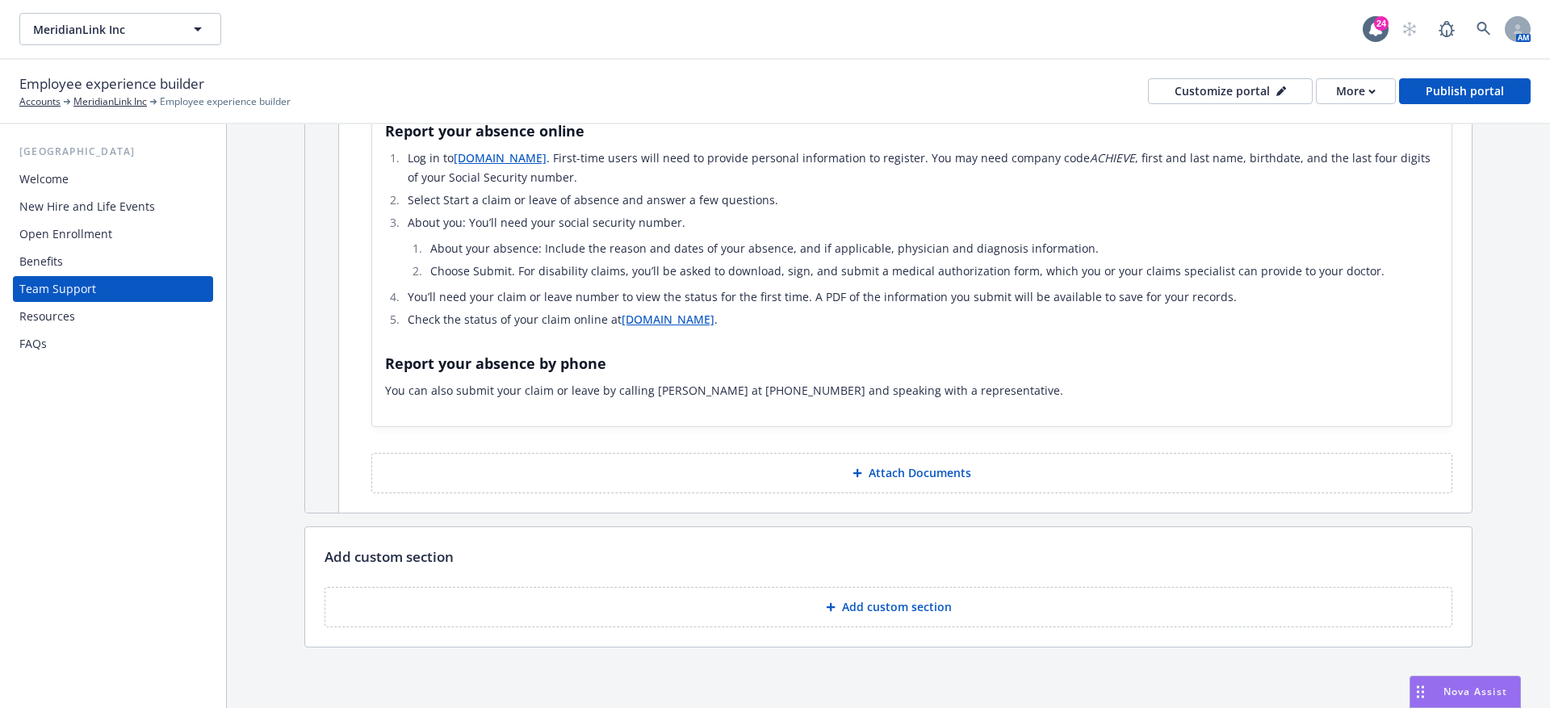
click at [876, 623] on button "Add custom section" at bounding box center [889, 607] width 1128 height 40
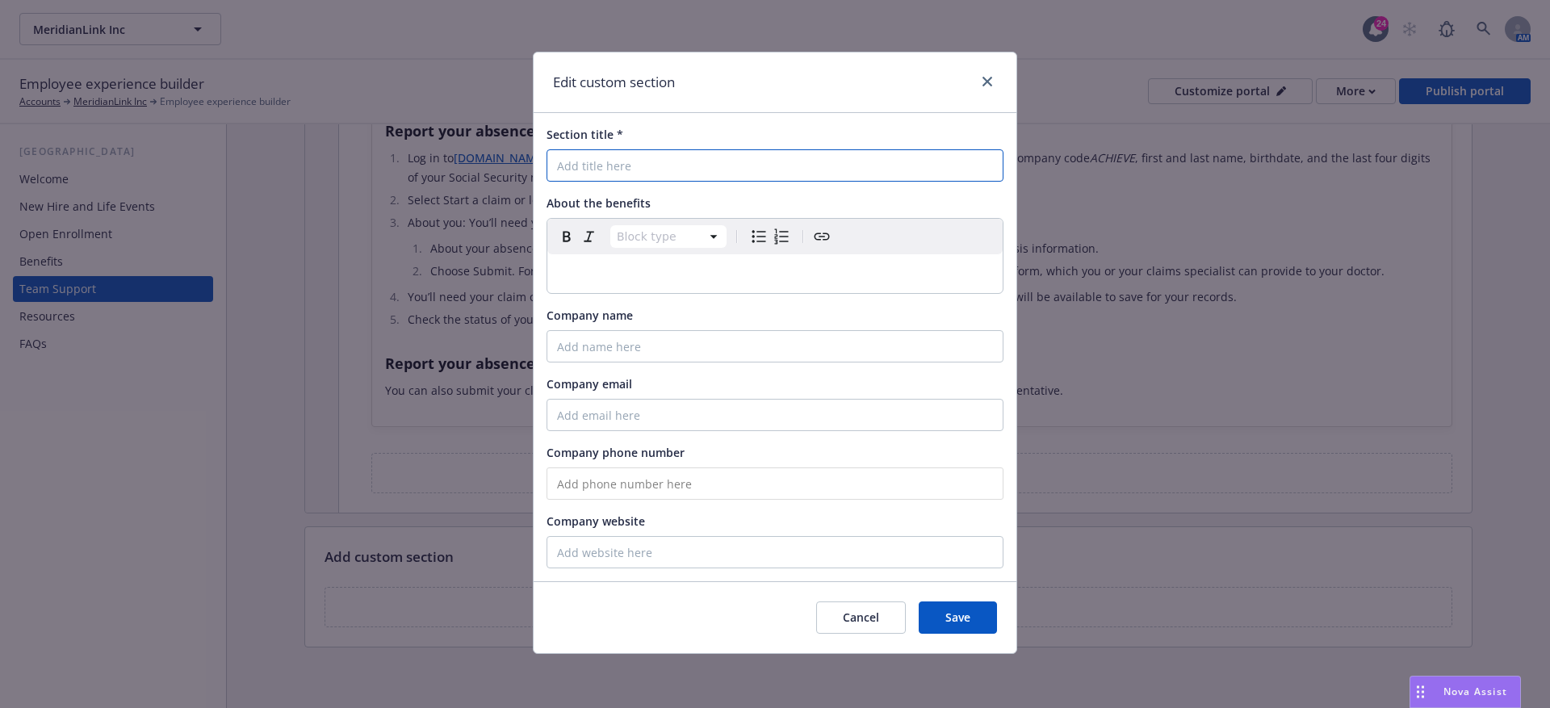
paste input "HealthJoy - Employee Advocacy & Healthcare Navigation"
click at [674, 161] on input "Section title *" at bounding box center [775, 165] width 457 height 32
type input "HealthJoy - Employee Advocacy & Healthcare Navigation"
select select "paragraph"
click at [618, 270] on p "editable markdown" at bounding box center [775, 273] width 436 height 19
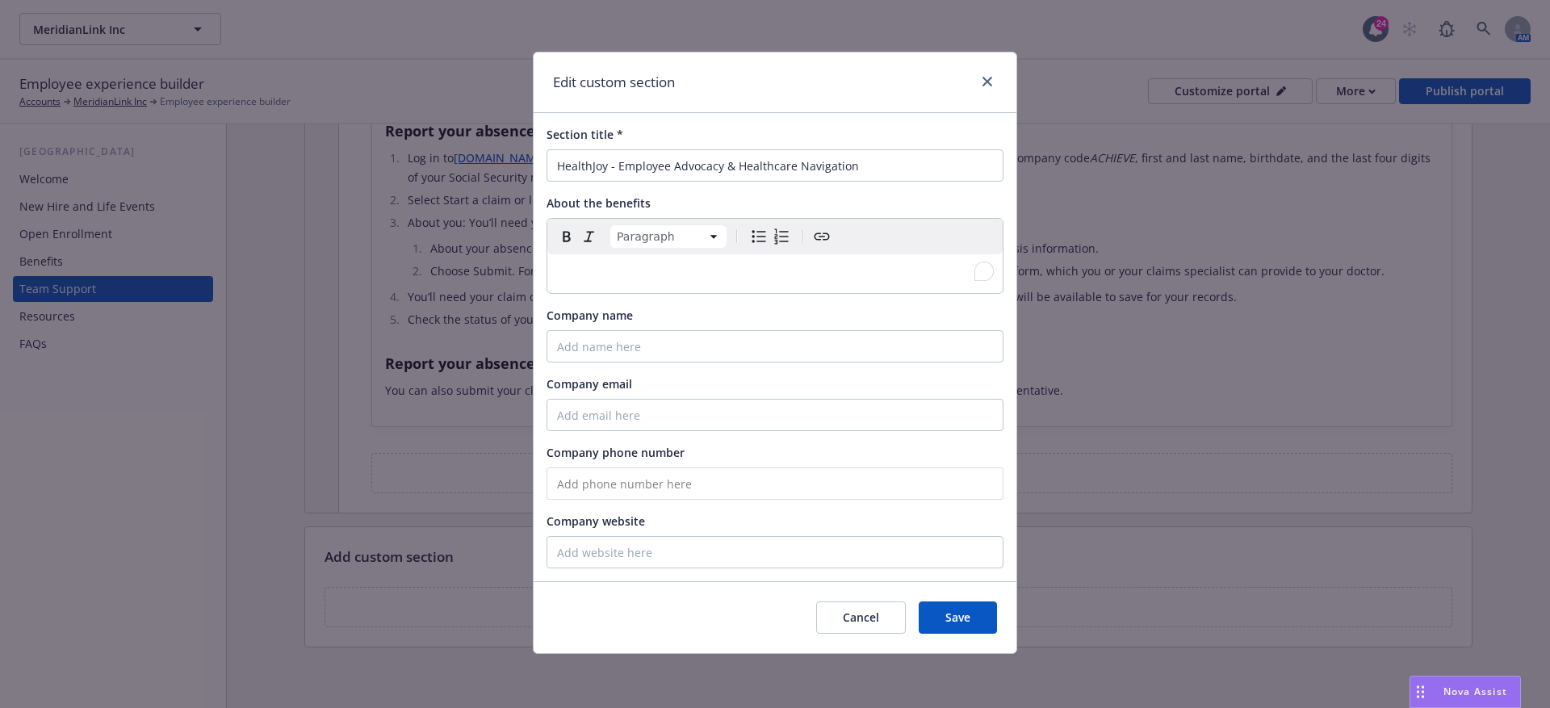
click at [598, 283] on div "To enrich screen reader interactions, please activate Accessibility in Grammarl…" at bounding box center [775, 273] width 455 height 39
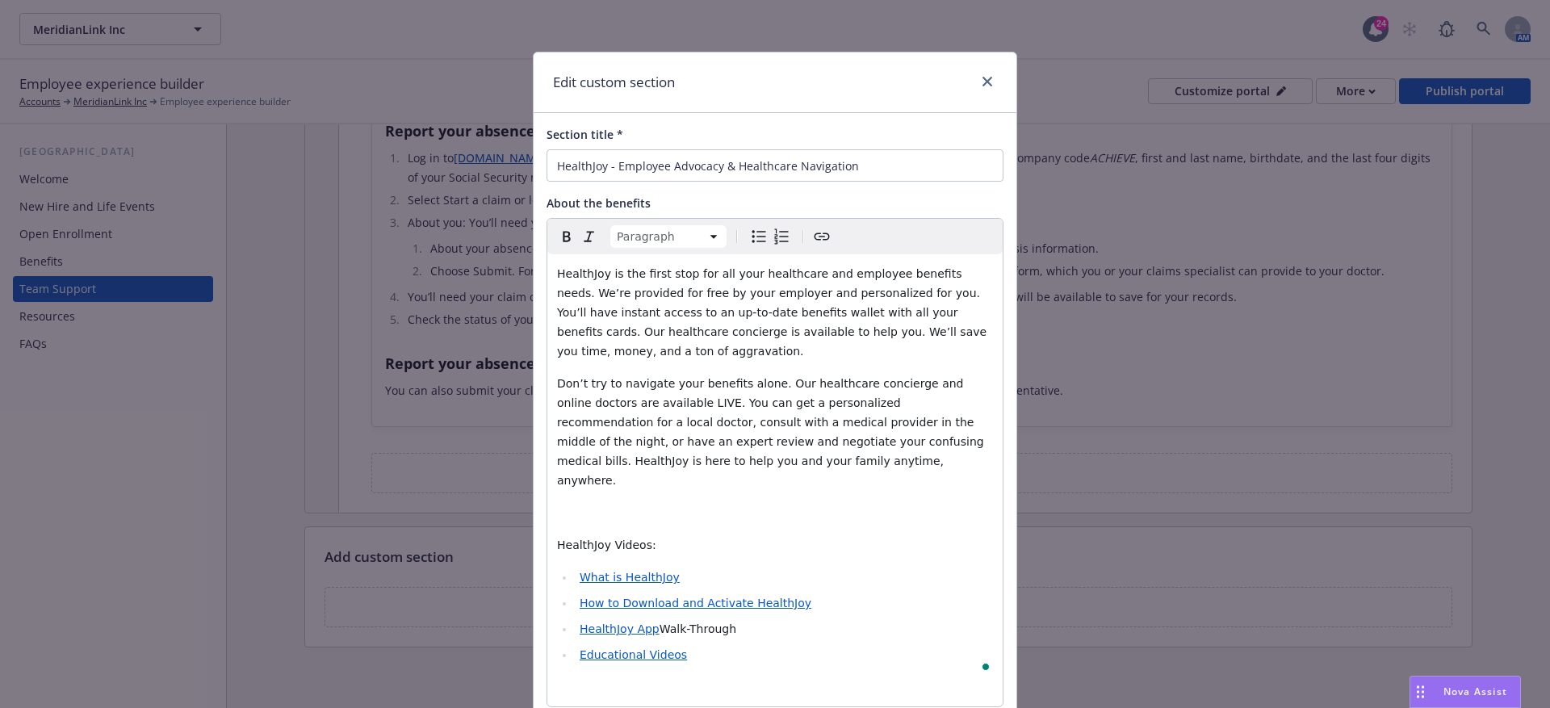
select select
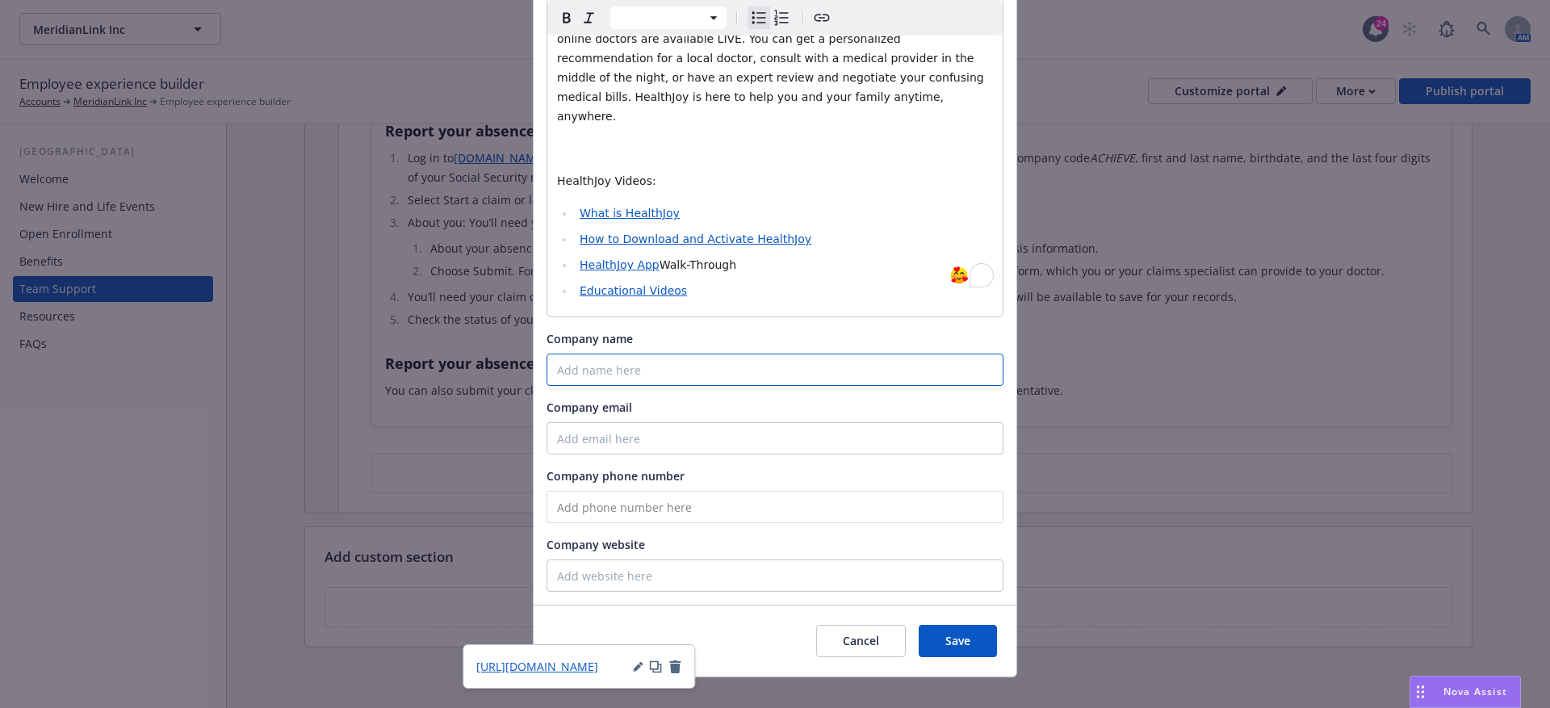
click at [624, 355] on input "Company name" at bounding box center [775, 370] width 457 height 32
paste input "HealthJoy"
type input "HealthJoy"
click at [582, 399] on div "Company email" at bounding box center [775, 427] width 457 height 56
click at [701, 422] on input "Company email" at bounding box center [775, 438] width 457 height 32
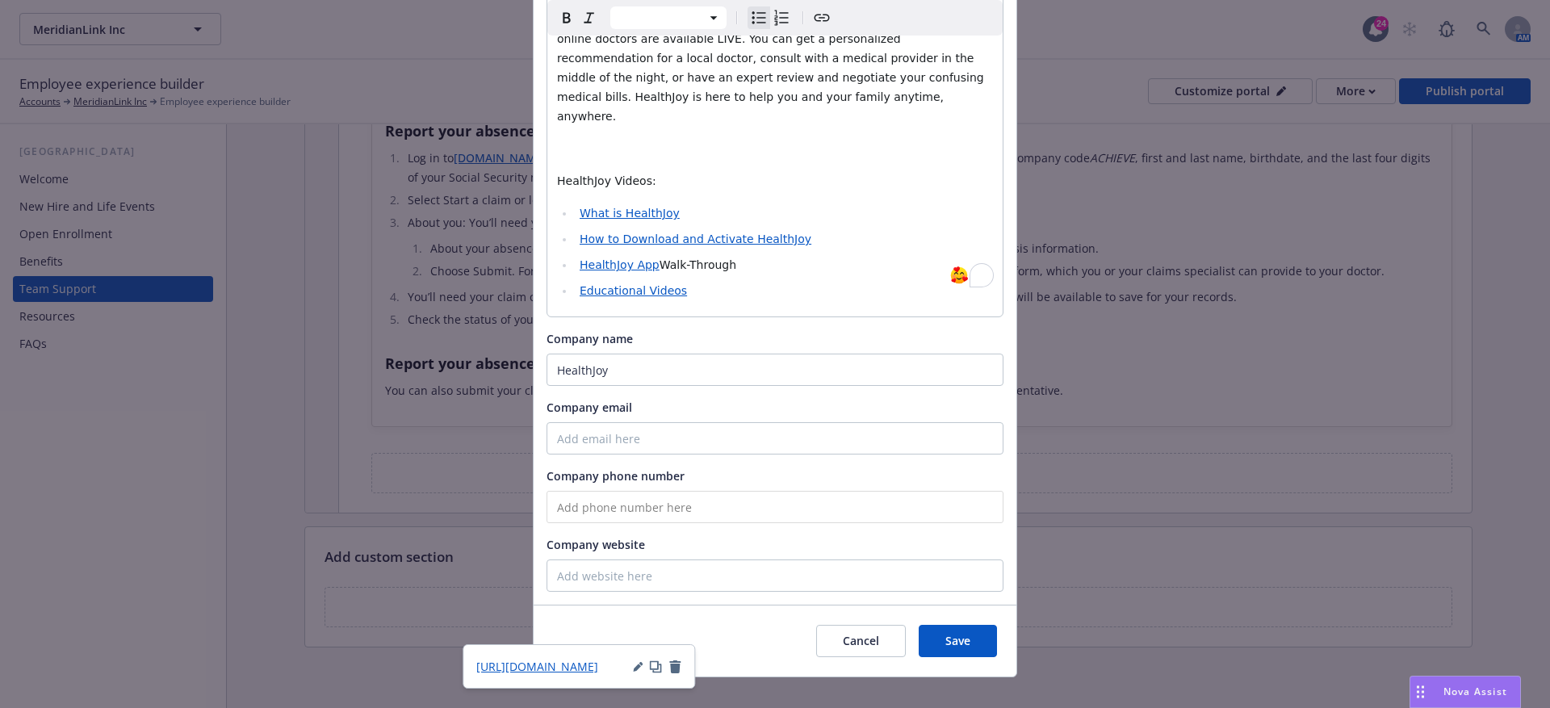
click at [580, 422] on input "Company email" at bounding box center [775, 438] width 457 height 32
type input "[EMAIL_ADDRESS][DOMAIN_NAME]"
drag, startPoint x: 652, startPoint y: 490, endPoint x: 661, endPoint y: 480, distance: 13.8
click at [652, 491] on input "tel" at bounding box center [775, 507] width 457 height 32
click at [664, 491] on input "[PHONE_NUMBER]" at bounding box center [775, 507] width 457 height 32
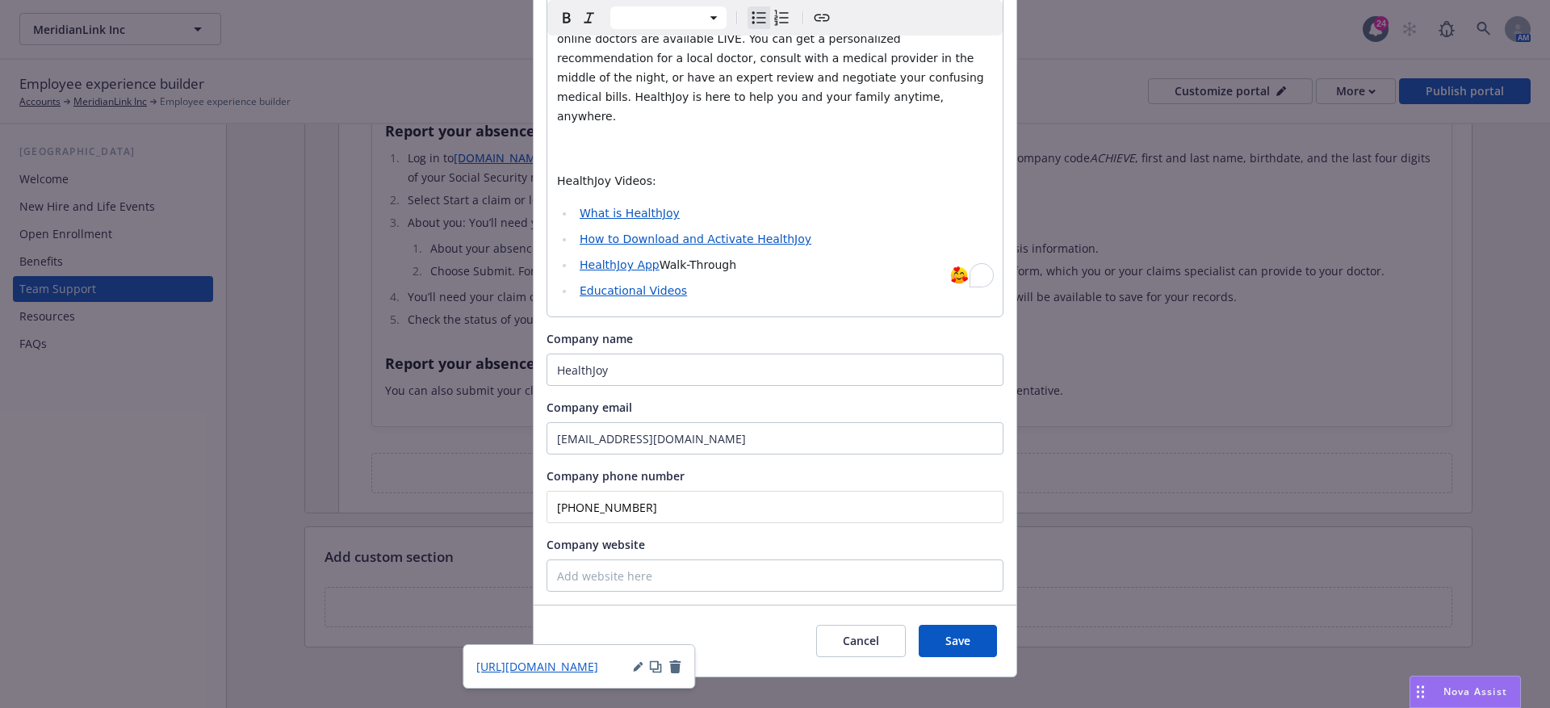
type input "[PHONE_NUMBER]"
click at [639, 560] on input "Company website" at bounding box center [775, 576] width 457 height 32
click at [965, 633] on span "Save" at bounding box center [958, 640] width 25 height 15
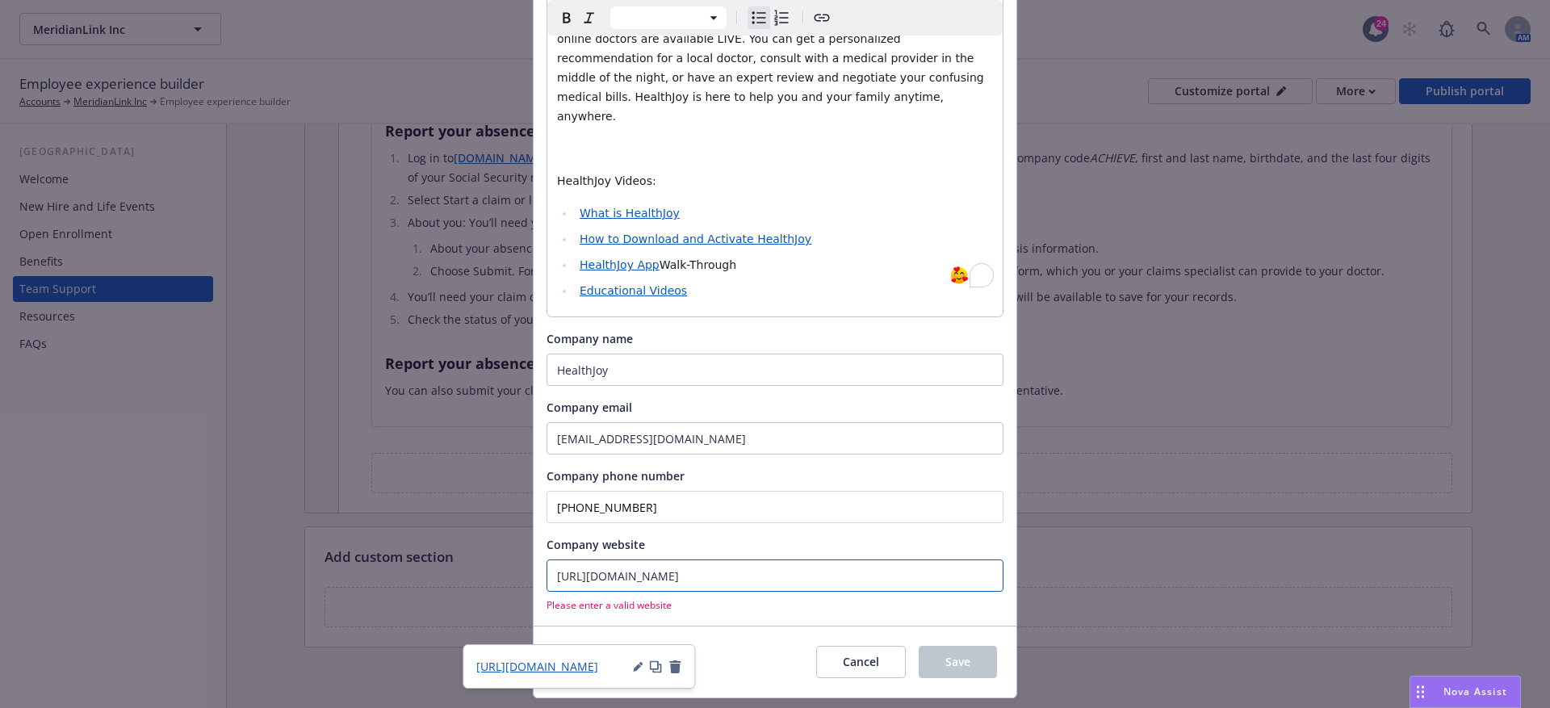
click at [562, 560] on input "[URL][DOMAIN_NAME]" at bounding box center [775, 576] width 457 height 32
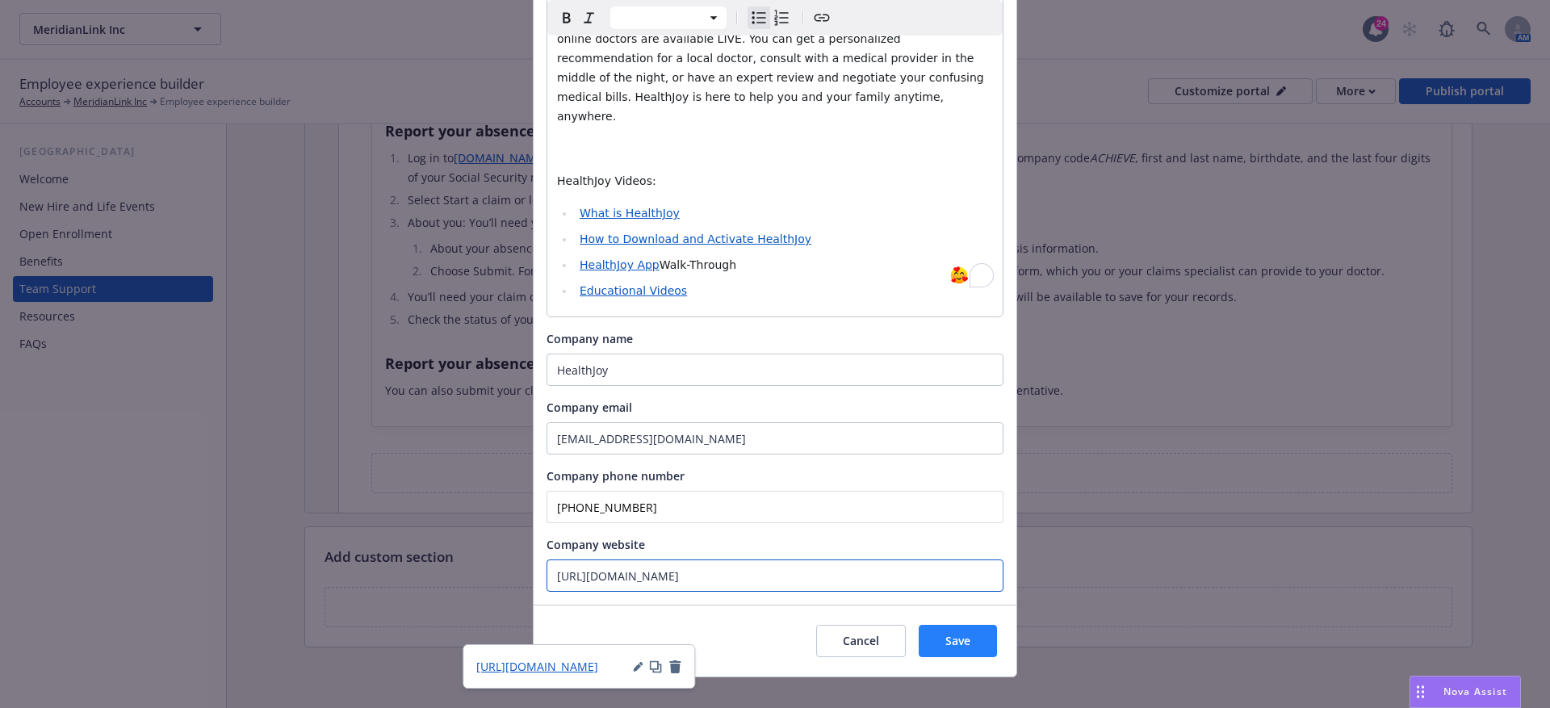
type input "[URL][DOMAIN_NAME]"
click at [963, 633] on span "Save" at bounding box center [958, 640] width 25 height 15
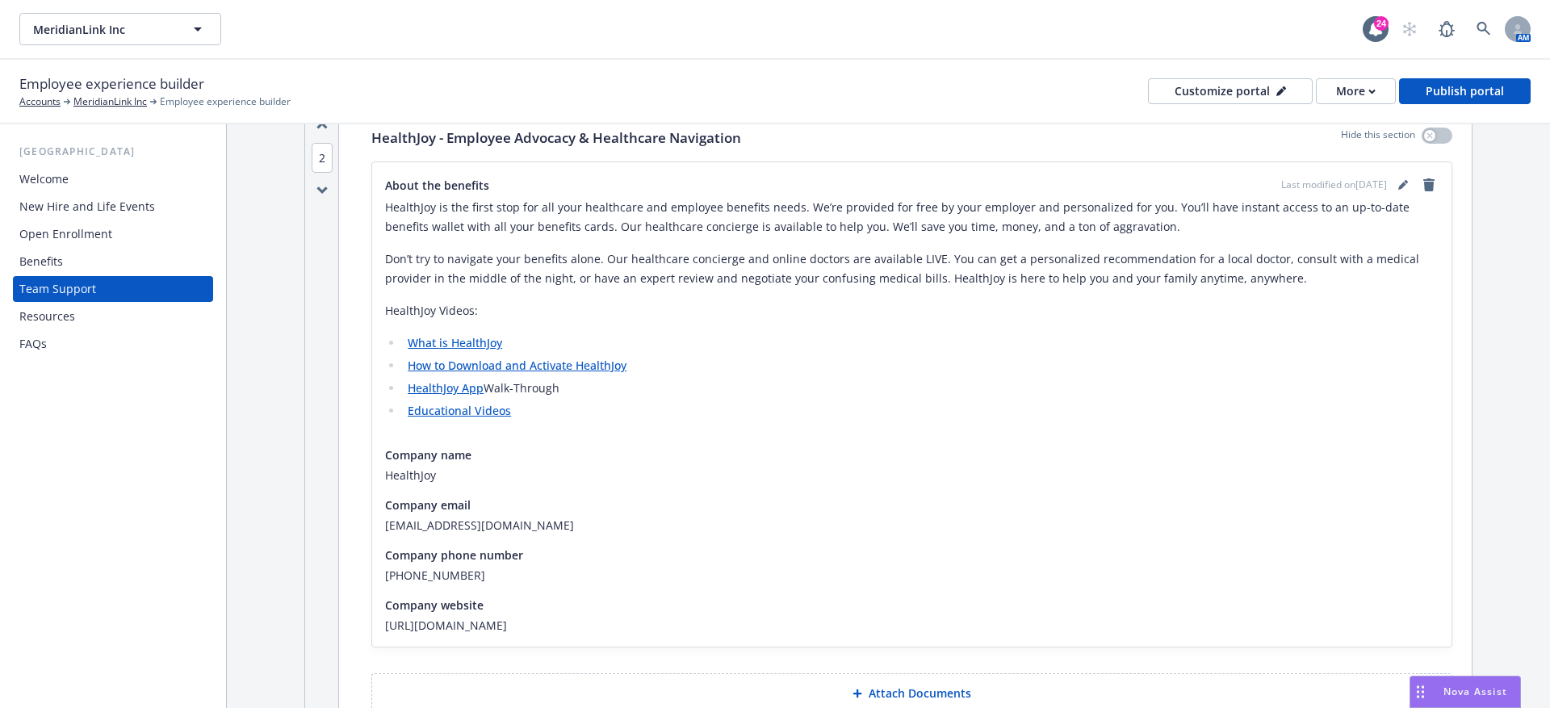
scroll to position [1096, 0]
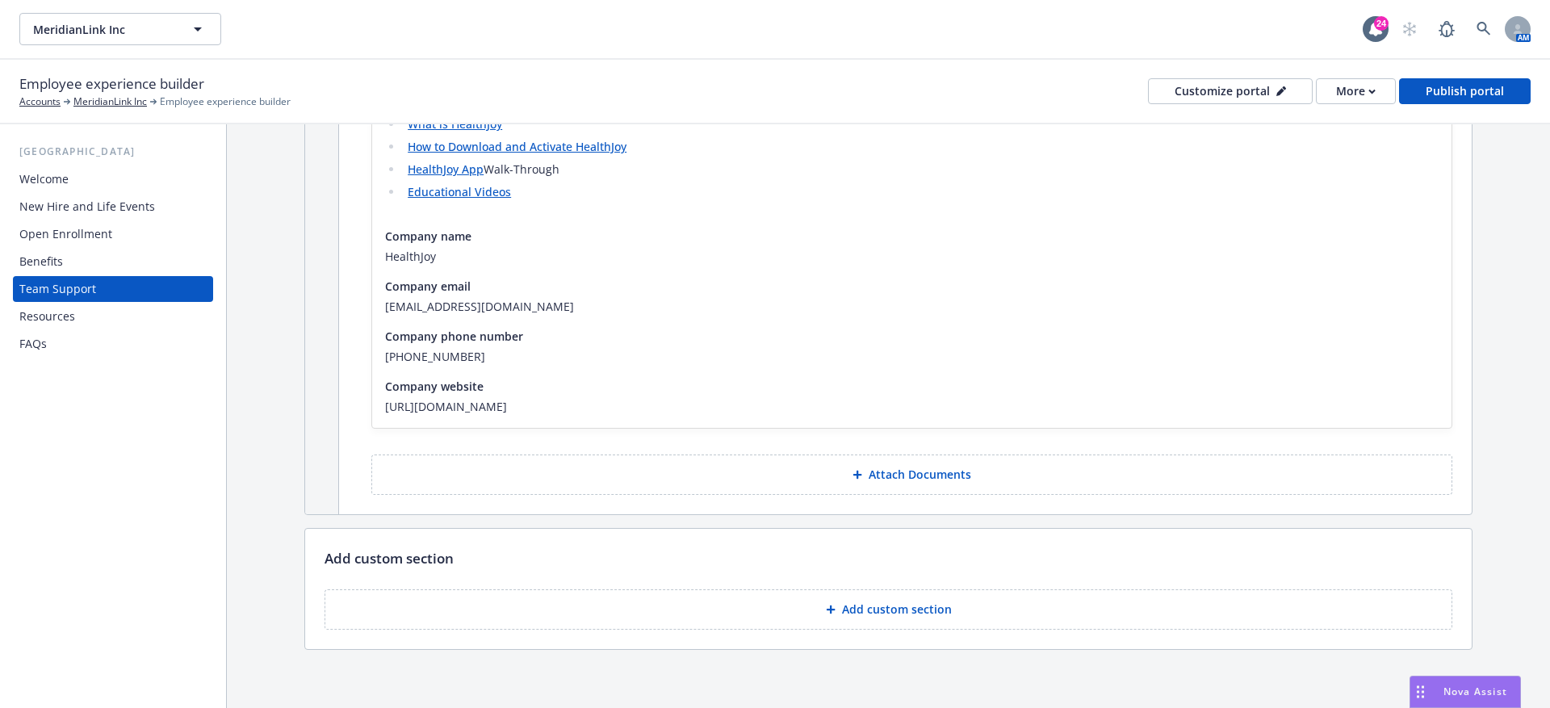
click at [875, 491] on div "HealthJoy - Employee Advocacy & Healthcare Navigation Hide this section About t…" at bounding box center [912, 201] width 1120 height 625
click at [835, 615] on button "Add custom section" at bounding box center [889, 610] width 1128 height 40
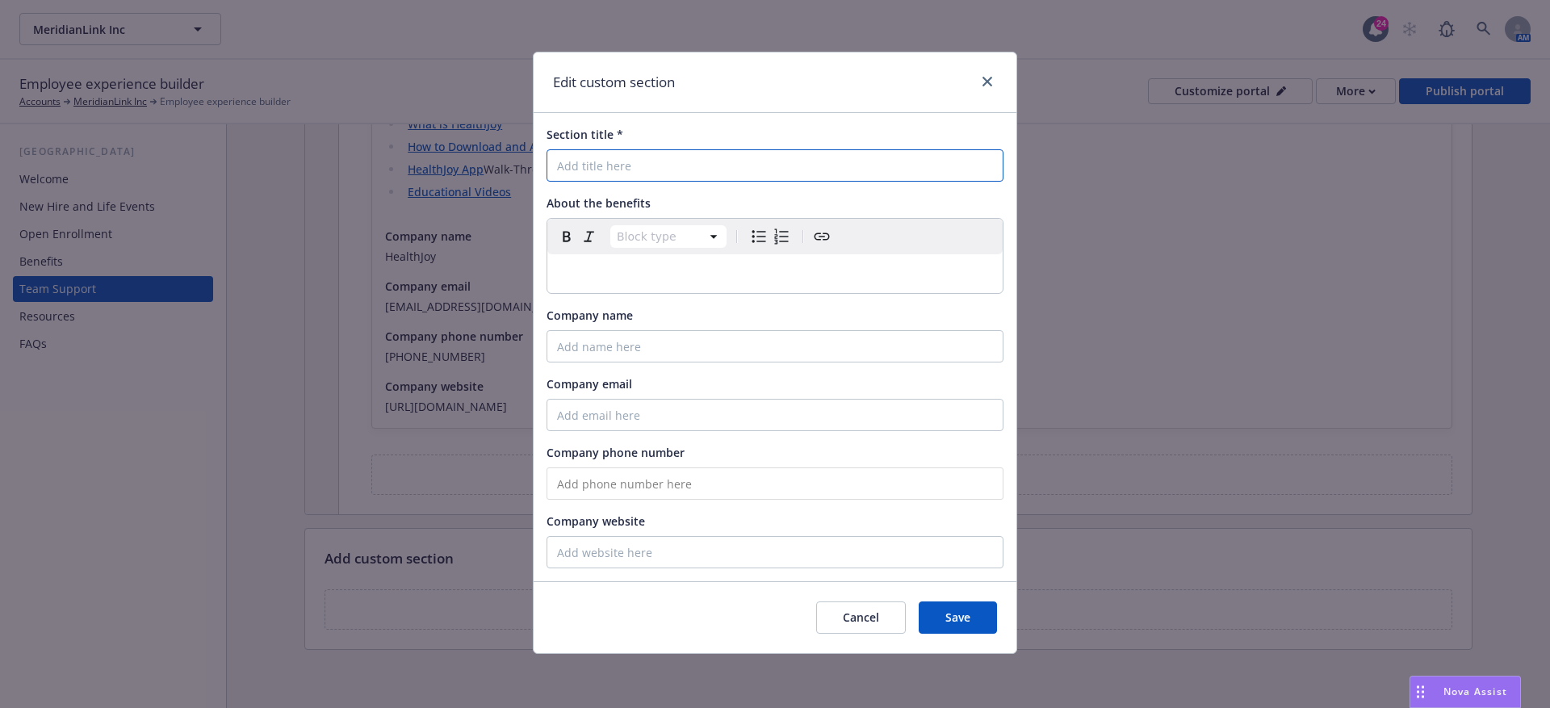
click at [631, 168] on input "Section title *" at bounding box center [775, 165] width 457 height 32
paste input "Employee Advocacy & Healthcare Navigation"
type input "Employee Advocacy & Healthcare Navigation"
select select "paragraph"
click at [591, 258] on div "To enrich screen reader interactions, please activate Accessibility in Grammarl…" at bounding box center [775, 273] width 455 height 39
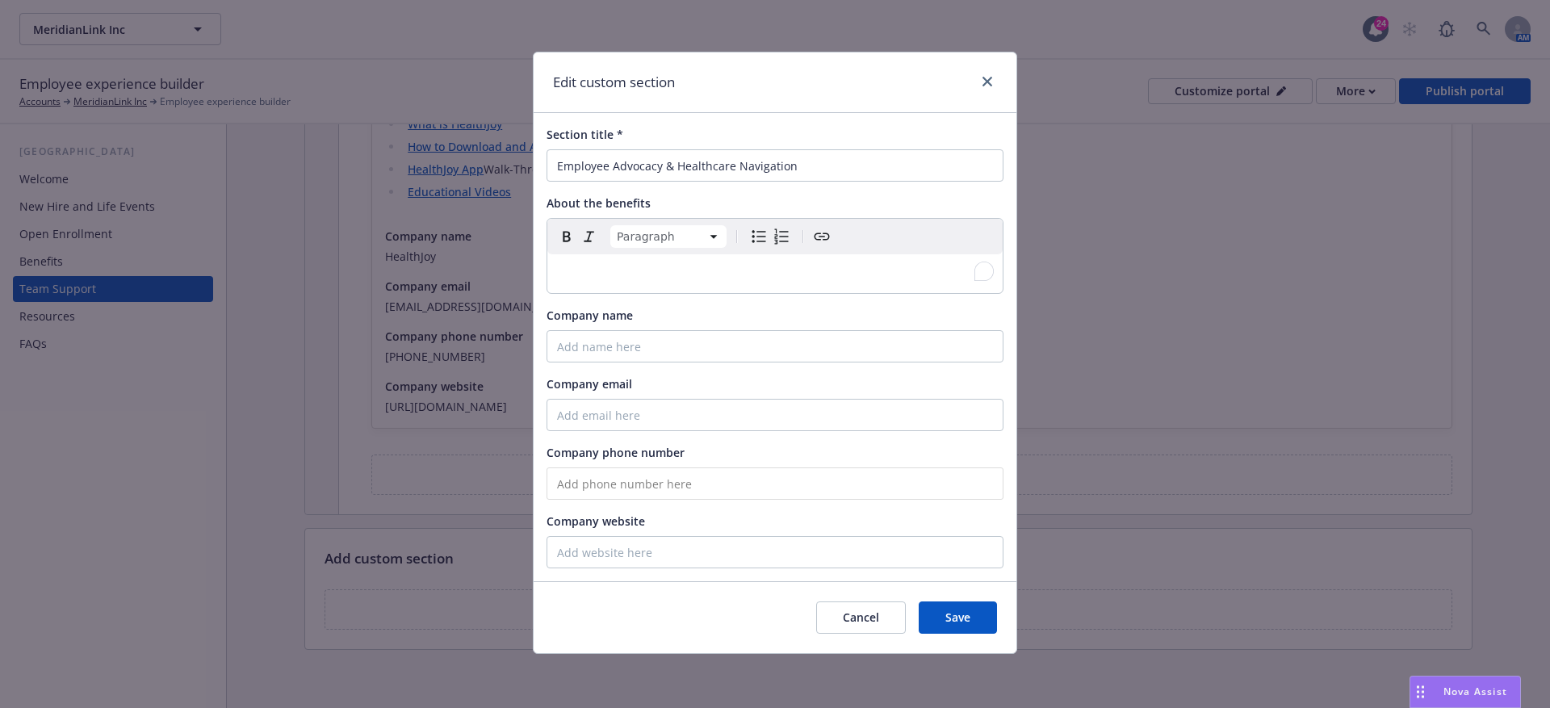
click at [588, 282] on p "To enrich screen reader interactions, please activate Accessibility in Grammarl…" at bounding box center [775, 273] width 436 height 19
paste div "To enrich screen reader interactions, please activate Accessibility in Grammarl…"
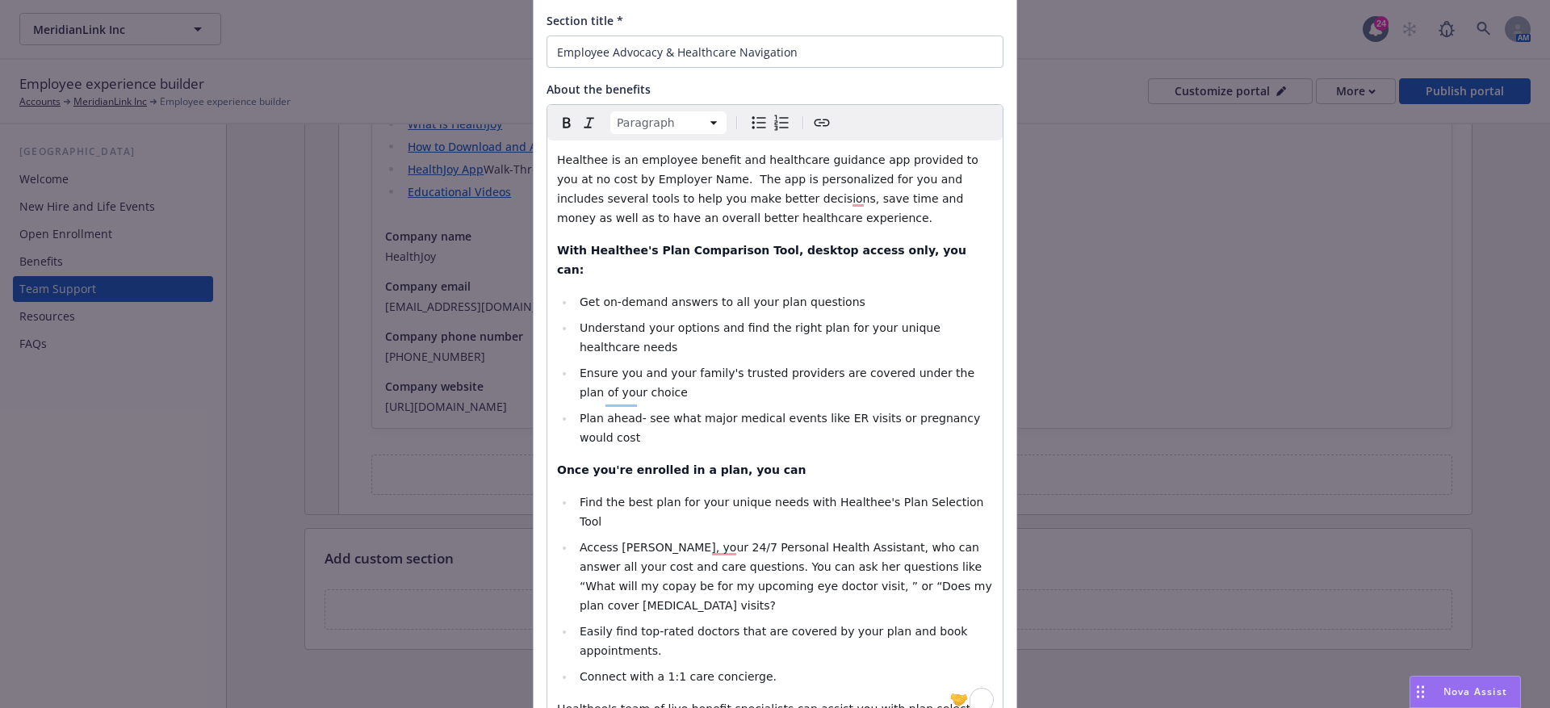
click at [595, 180] on span "Healthee is an employee benefit and healthcare guidance app provided to you at …" at bounding box center [769, 188] width 425 height 71
click at [598, 178] on span "Healthee is an employee benefit and healthcare guidance app provided to you at …" at bounding box center [769, 188] width 425 height 71
click at [684, 183] on span "Healthee is an employee benefit and healthcare guidance app provided to you at …" at bounding box center [769, 188] width 425 height 71
drag, startPoint x: 684, startPoint y: 183, endPoint x: 599, endPoint y: 178, distance: 84.9
click at [599, 178] on span "Healthee is an employee benefit and healthcare guidance app provided to you at …" at bounding box center [769, 188] width 425 height 71
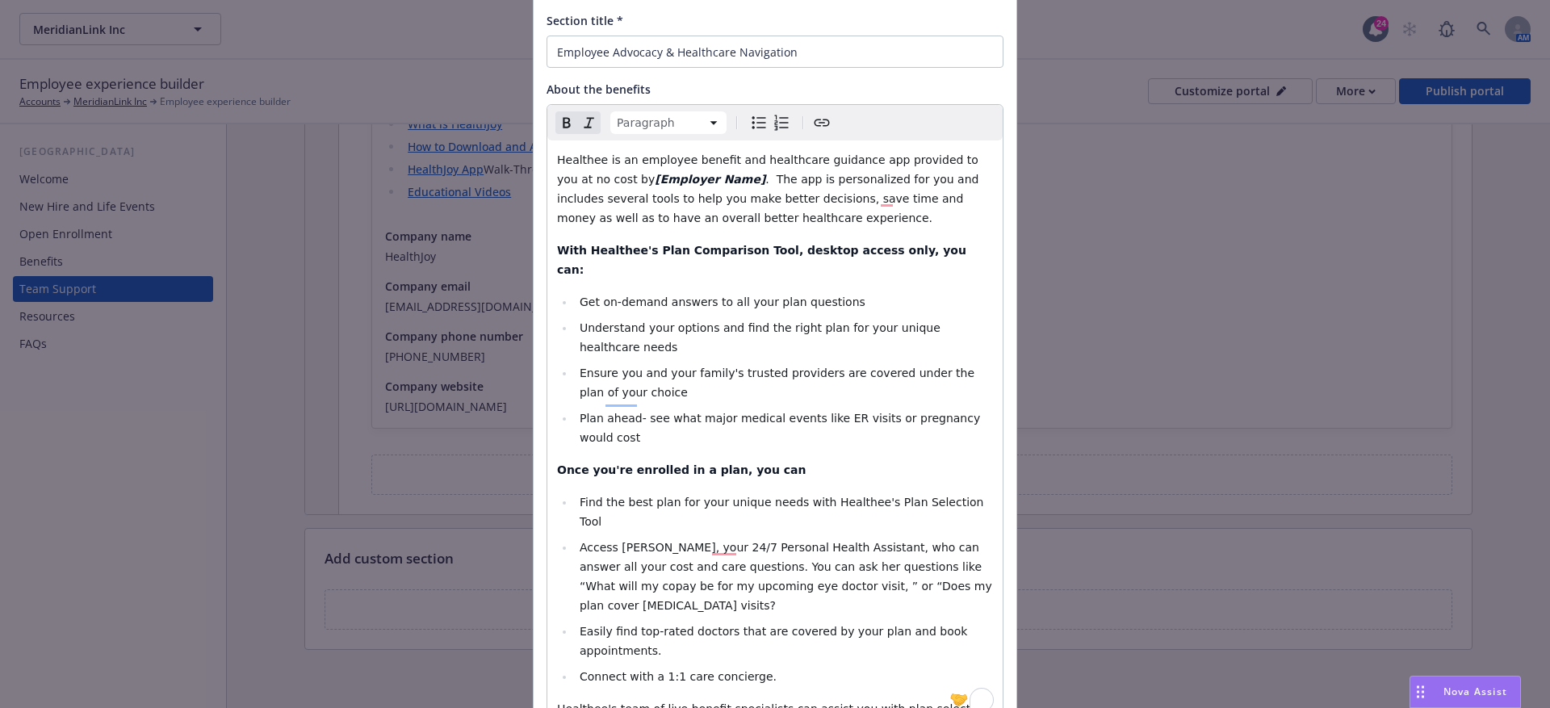
scroll to position [539, 0]
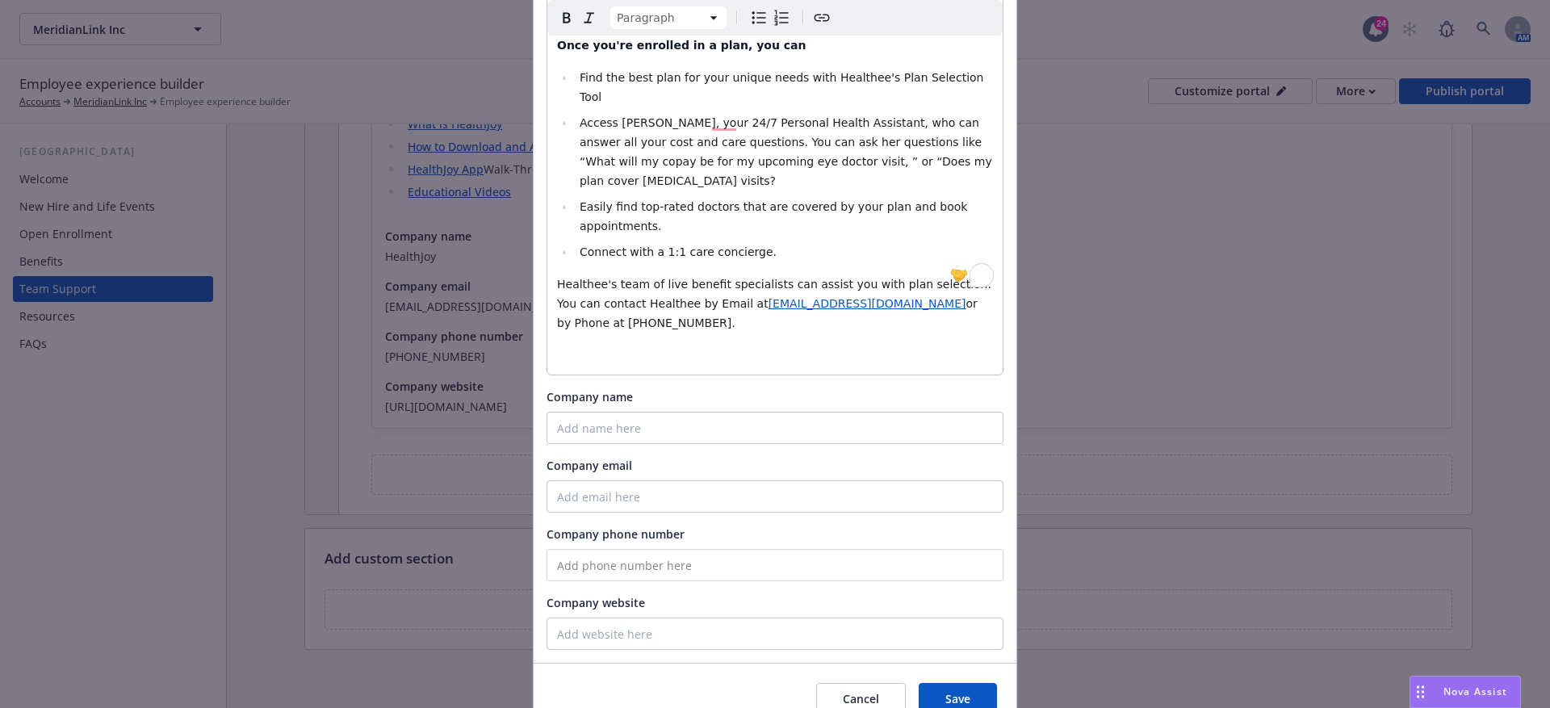
click at [713, 256] on div "Healthee is an employee benefit and healthcare guidance app provided to you at …" at bounding box center [775, 45] width 455 height 659
select select
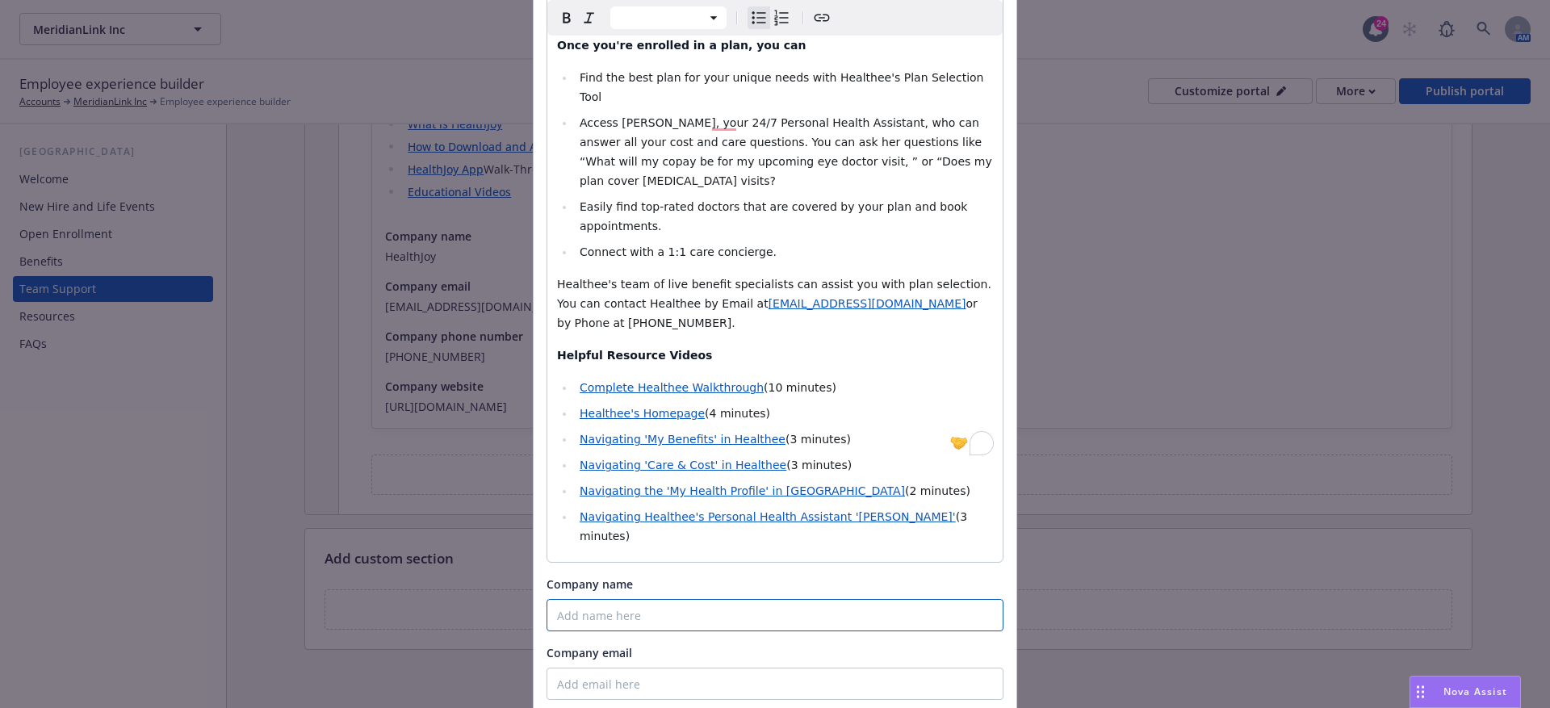
click at [608, 599] on input "Company name" at bounding box center [775, 615] width 457 height 32
paste input "Healthee"
type input "Healthee"
click at [564, 644] on div "Company email" at bounding box center [775, 672] width 457 height 56
click at [614, 668] on input "Company email" at bounding box center [775, 684] width 457 height 32
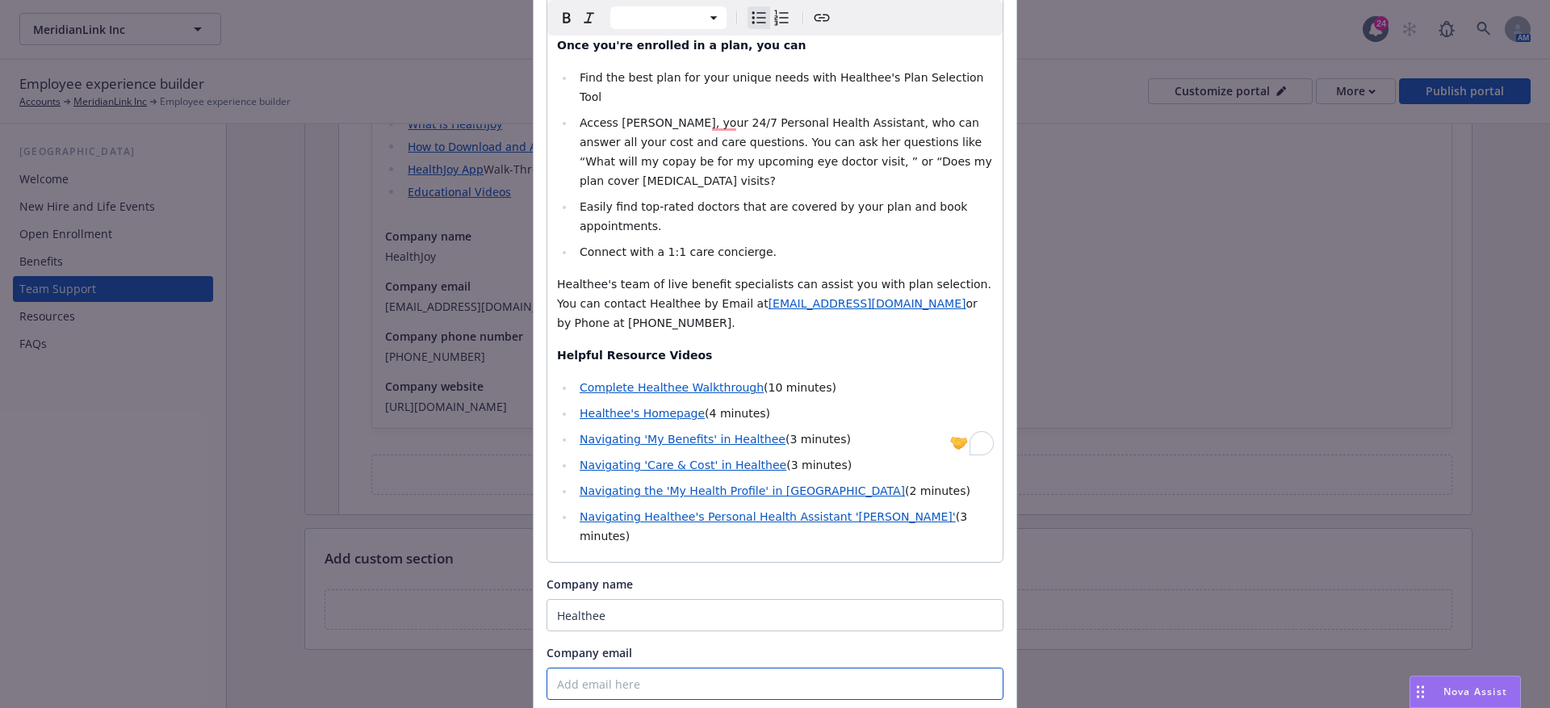
paste input ": [EMAIL_ADDRESS][DOMAIN_NAME]"
click at [561, 668] on input ": [EMAIL_ADDRESS][DOMAIN_NAME]" at bounding box center [775, 684] width 457 height 32
type input "[EMAIL_ADDRESS][DOMAIN_NAME]"
click at [562, 599] on input "Healthee" at bounding box center [775, 615] width 457 height 32
type input "Healthee"
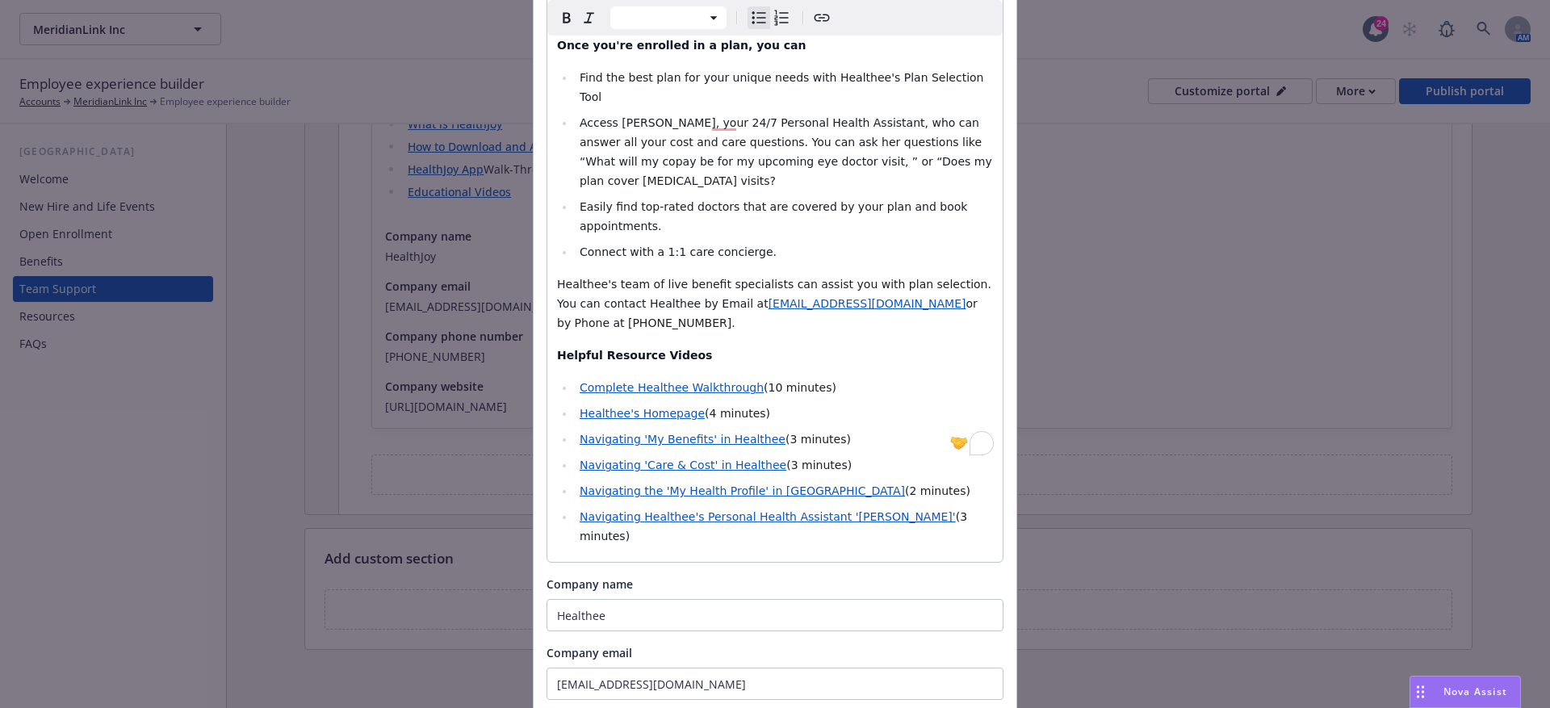
paste input "[PHONE_NUMBER]"
type input "[PHONE_NUMBER]"
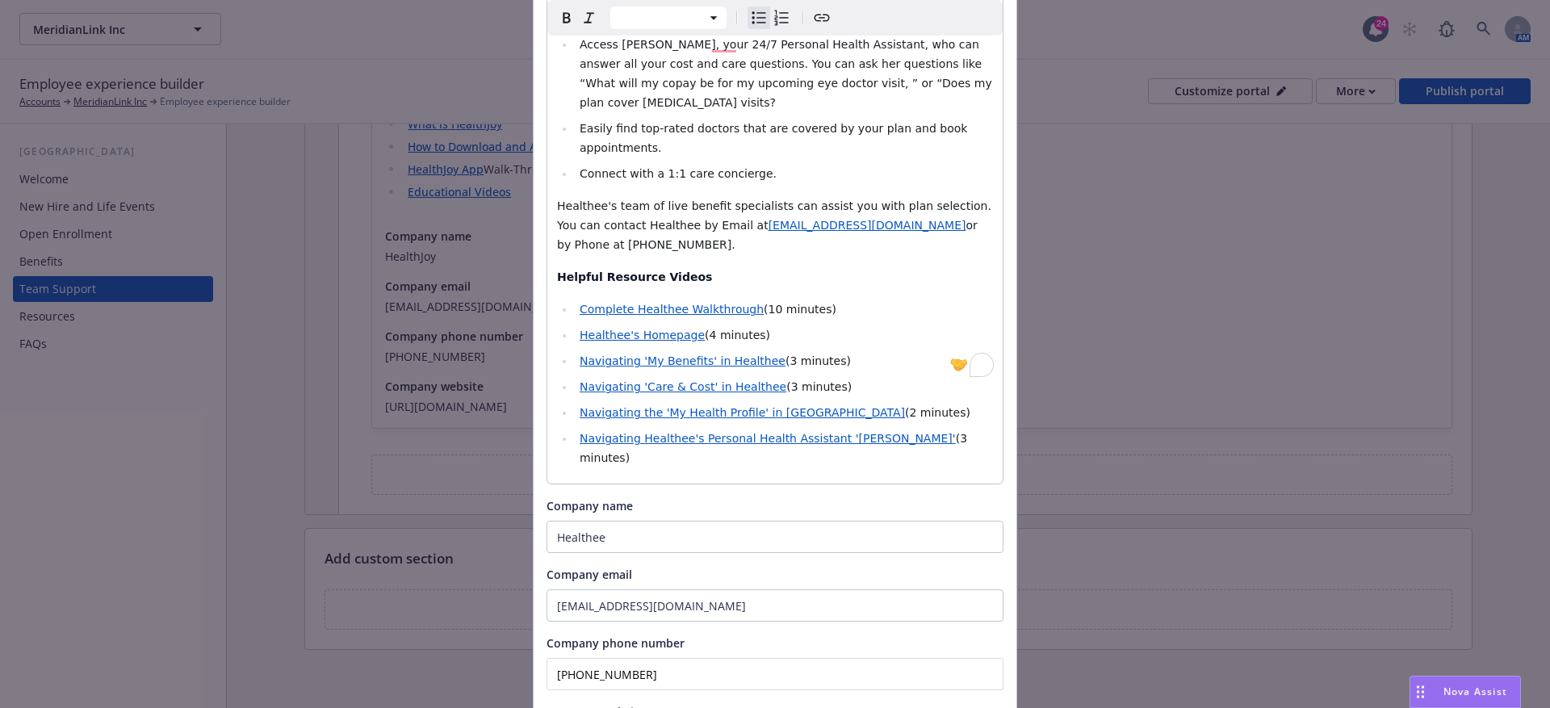
scroll to position [672, 0]
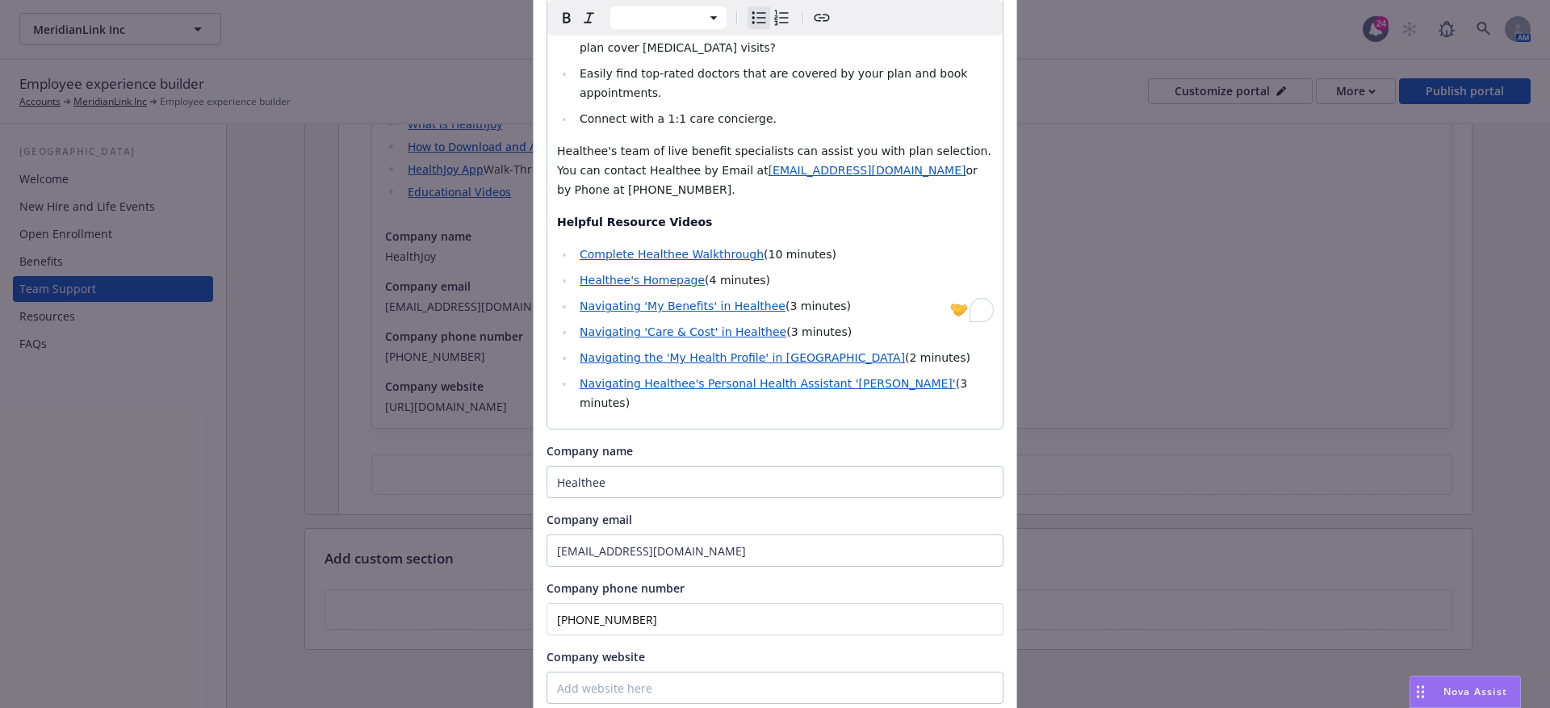
click at [572, 672] on input "Company website" at bounding box center [775, 688] width 457 height 32
click at [575, 672] on input "[URL][DOMAIN_NAME]" at bounding box center [775, 688] width 457 height 32
click at [552, 672] on input "[URL][DOMAIN_NAME]" at bounding box center [775, 688] width 457 height 32
type input "[URL][DOMAIN_NAME]"
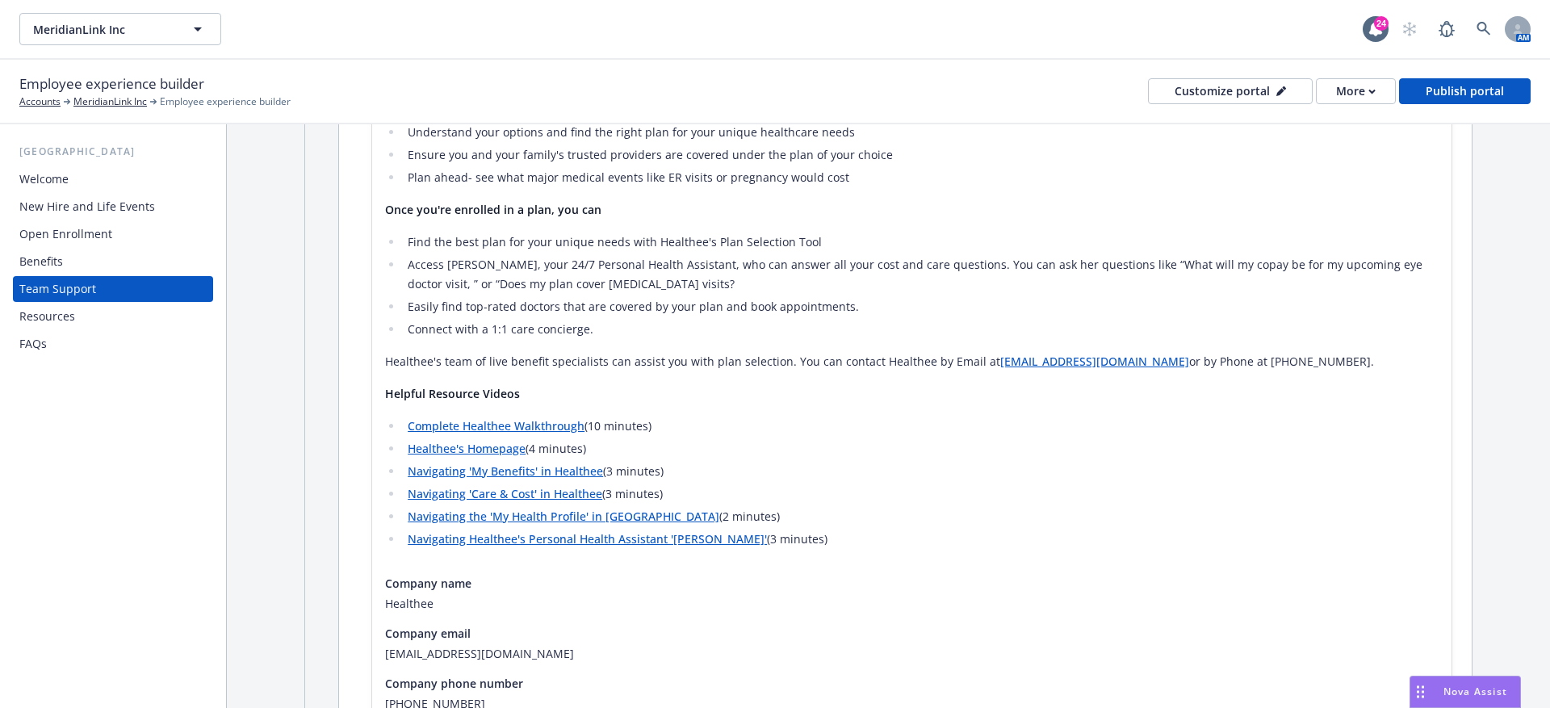
scroll to position [1977, 0]
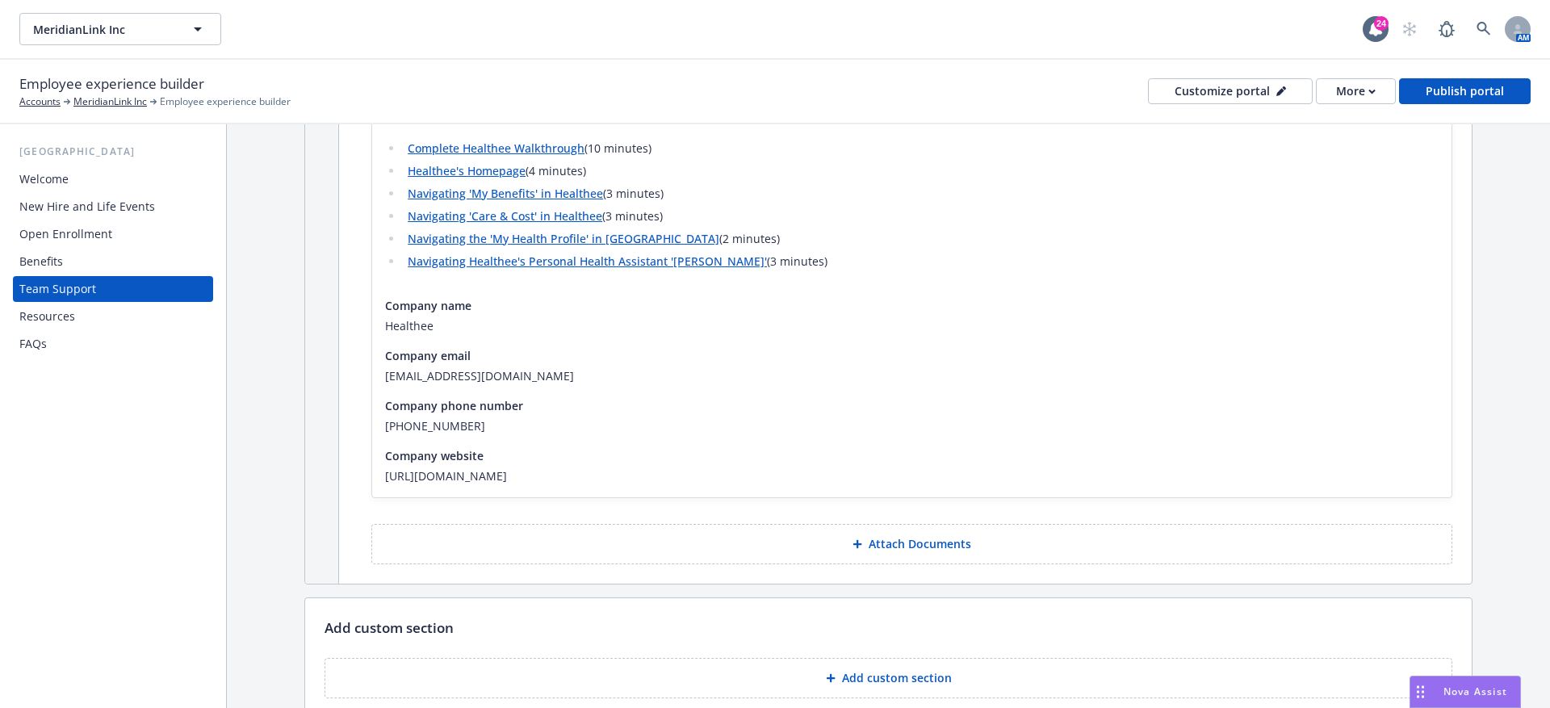
click at [842, 673] on p "Add custom section" at bounding box center [897, 678] width 110 height 16
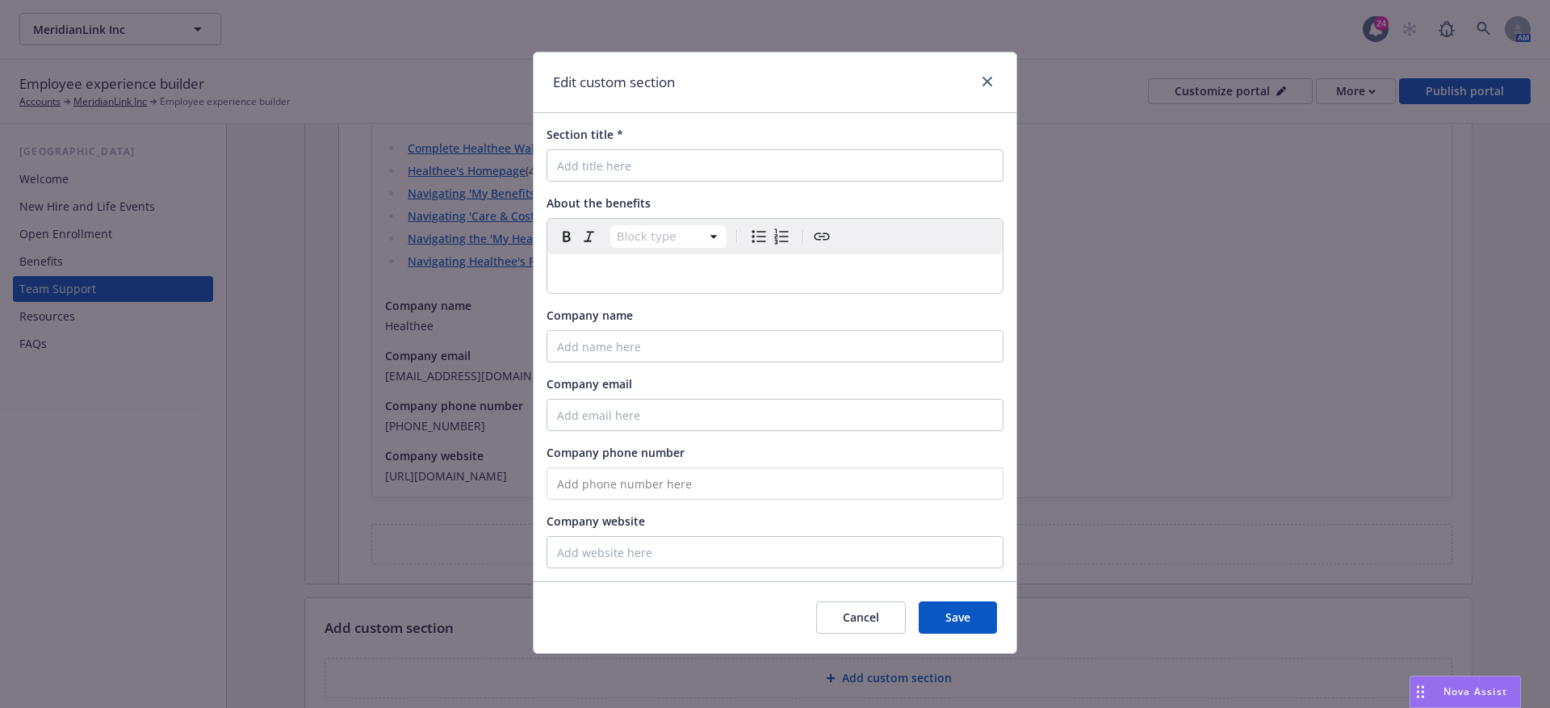
click at [627, 182] on div "Section title * About the benefits Block type Paragraph Heading 1 Heading 2 Hea…" at bounding box center [775, 347] width 483 height 468
click at [609, 175] on input "Section title *" at bounding box center [775, 165] width 457 height 32
paste input "Newfront Answers"
type input "Newfront Answers"
select select "paragraph"
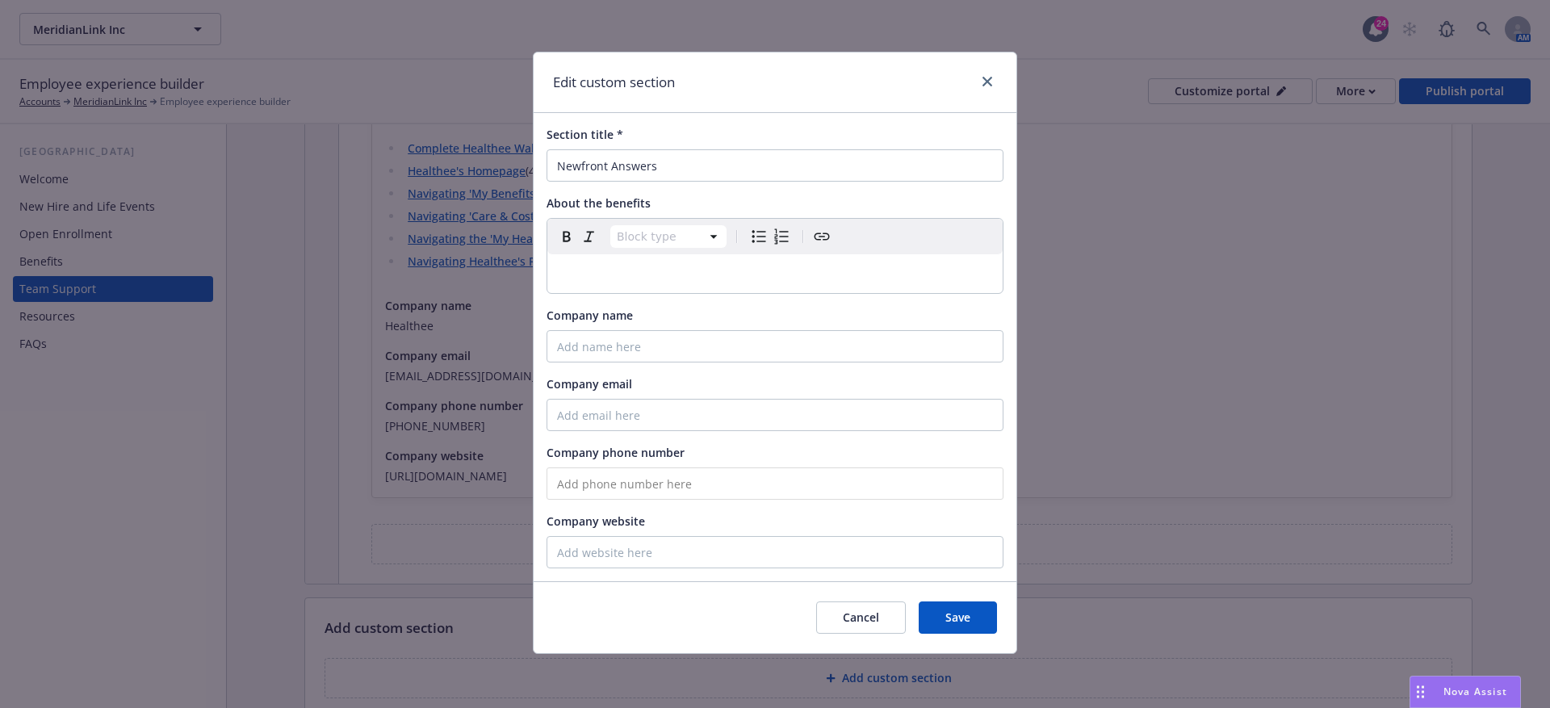
click at [577, 261] on div "editable markdown" at bounding box center [775, 273] width 455 height 39
click at [560, 173] on input "Newfront Answers" at bounding box center [775, 165] width 457 height 32
type input "Newfront Answers"
click at [634, 286] on div "To enrich screen reader interactions, please activate Accessibility in Grammarl…" at bounding box center [775, 273] width 455 height 39
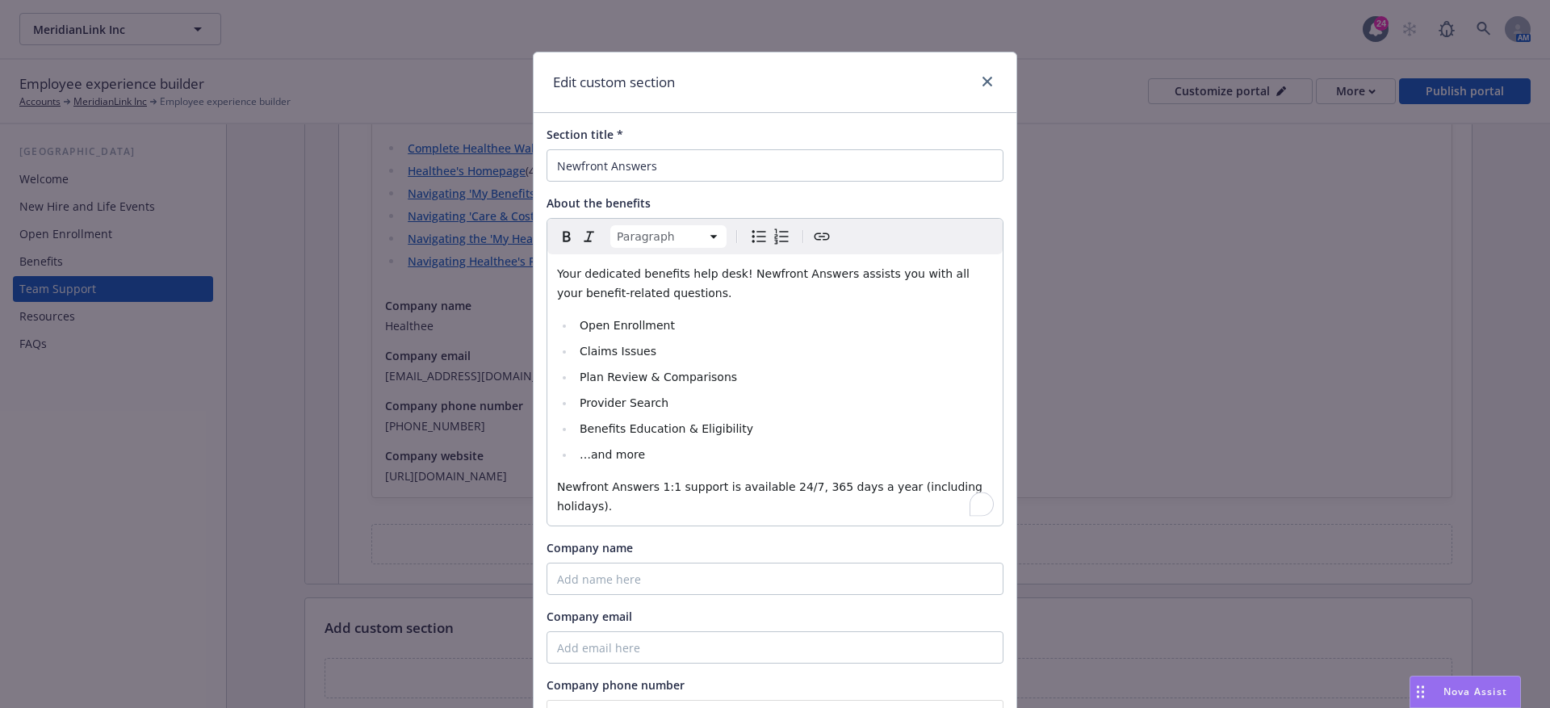
click at [646, 598] on div "Section title * Newfront Answers About the benefits Paragraph Paragraph Heading…" at bounding box center [775, 463] width 483 height 701
paste input "Newfront Answers"
click at [644, 593] on input "Company name" at bounding box center [775, 579] width 457 height 32
type input "Newfront Answers"
click at [594, 644] on input "Company email" at bounding box center [775, 648] width 457 height 32
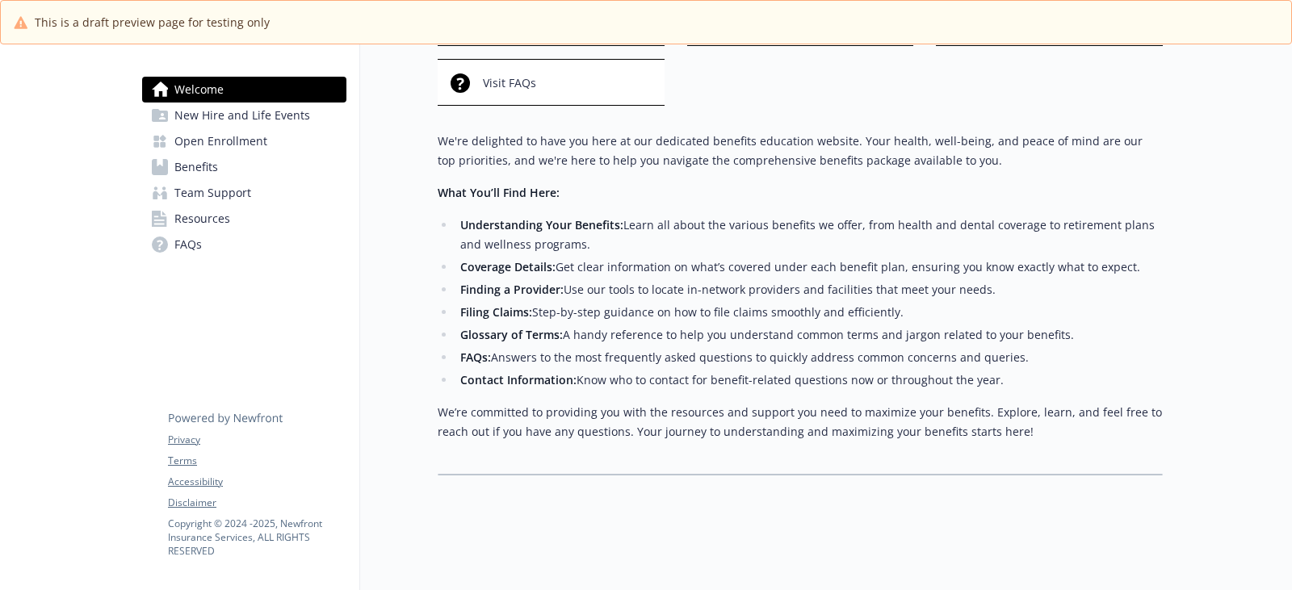
click at [256, 183] on link "Team Support" at bounding box center [244, 193] width 204 height 26
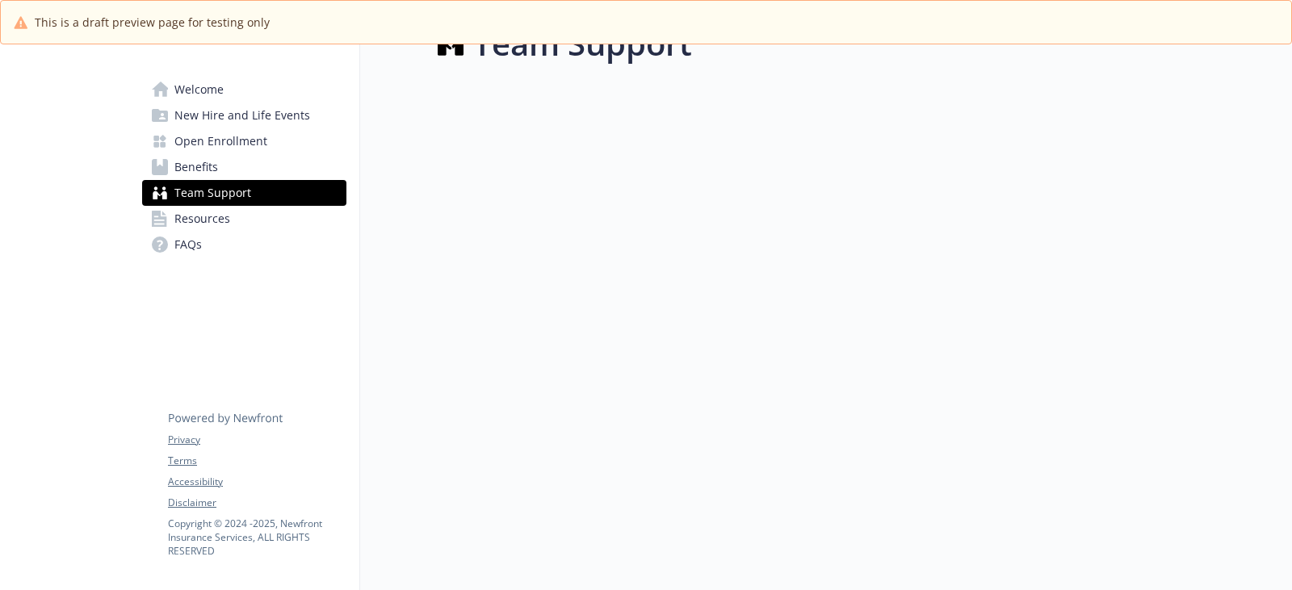
scroll to position [43, 0]
click at [236, 162] on link "Benefits" at bounding box center [244, 167] width 204 height 26
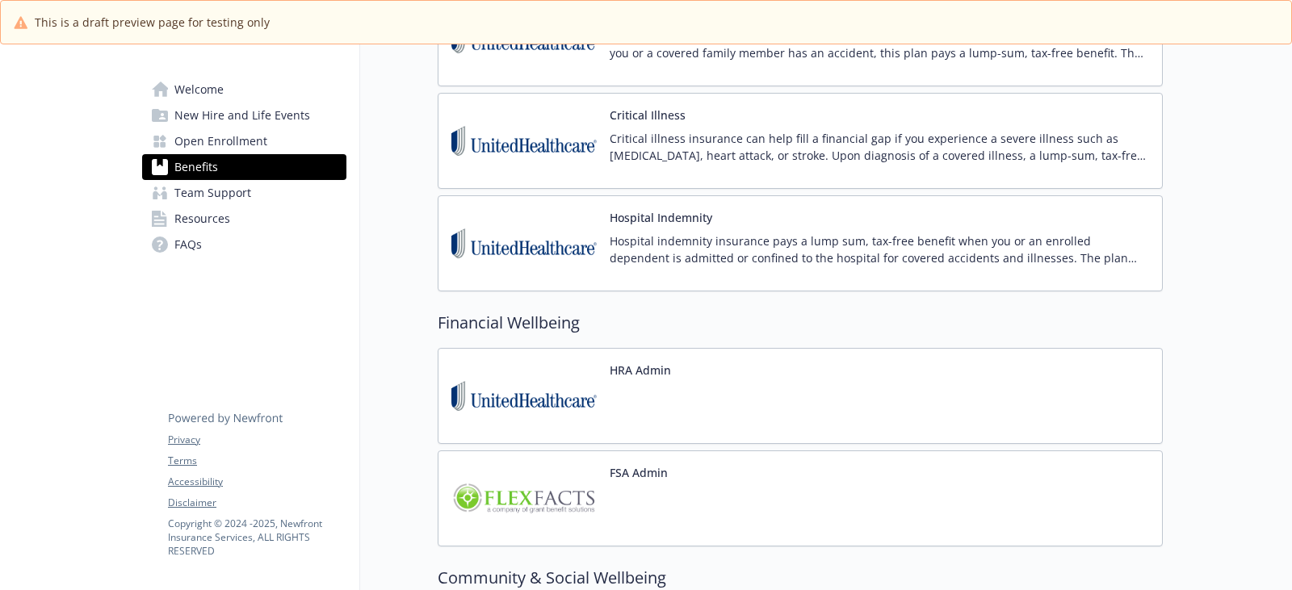
scroll to position [2104, 0]
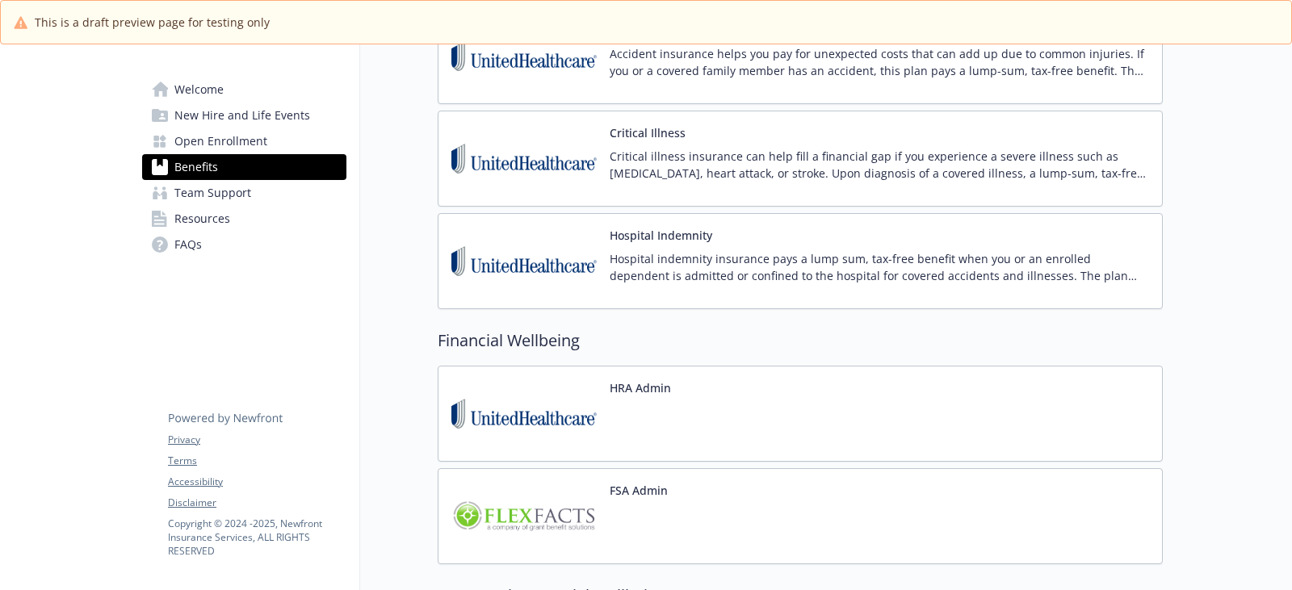
click at [718, 348] on div "Financial Wellbeing HRA Admin FSA Admin" at bounding box center [800, 447] width 725 height 236
click at [711, 374] on div "HRA Admin" at bounding box center [800, 414] width 725 height 96
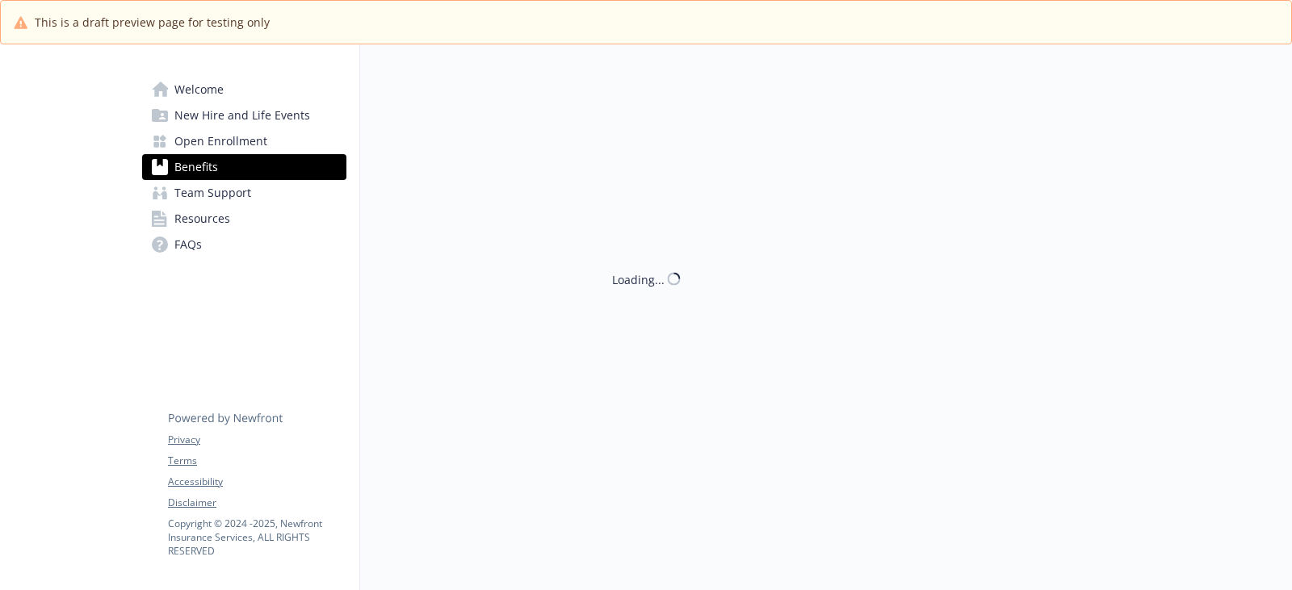
scroll to position [2104, 0]
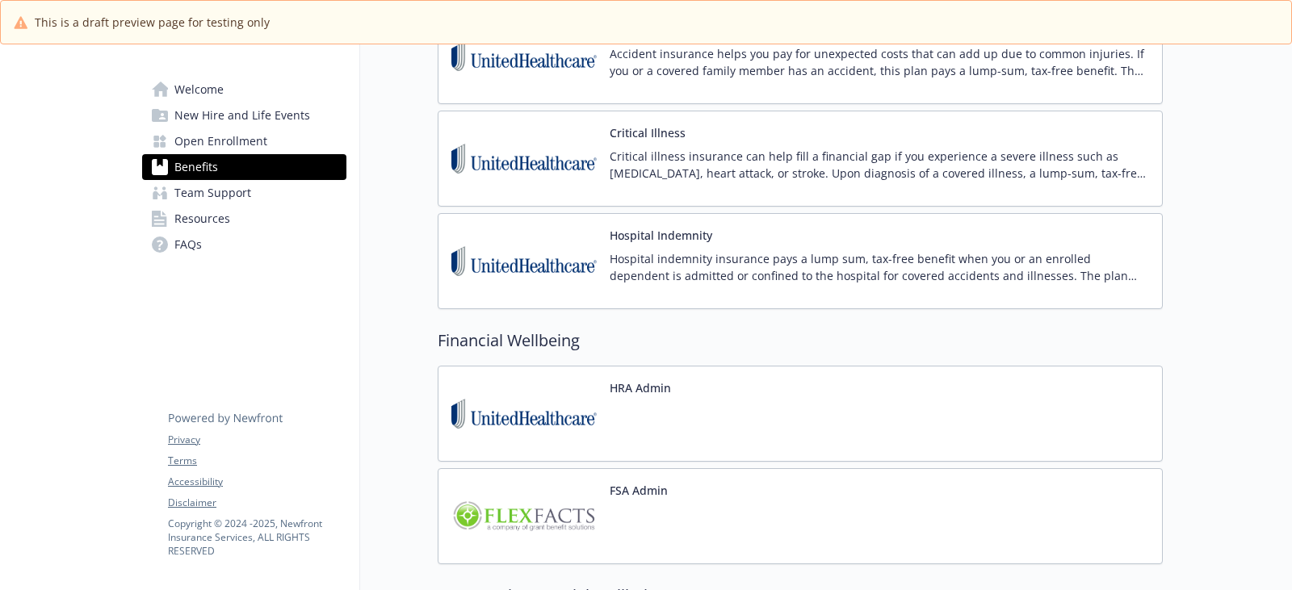
click at [750, 418] on div "HRA Admin" at bounding box center [800, 414] width 725 height 96
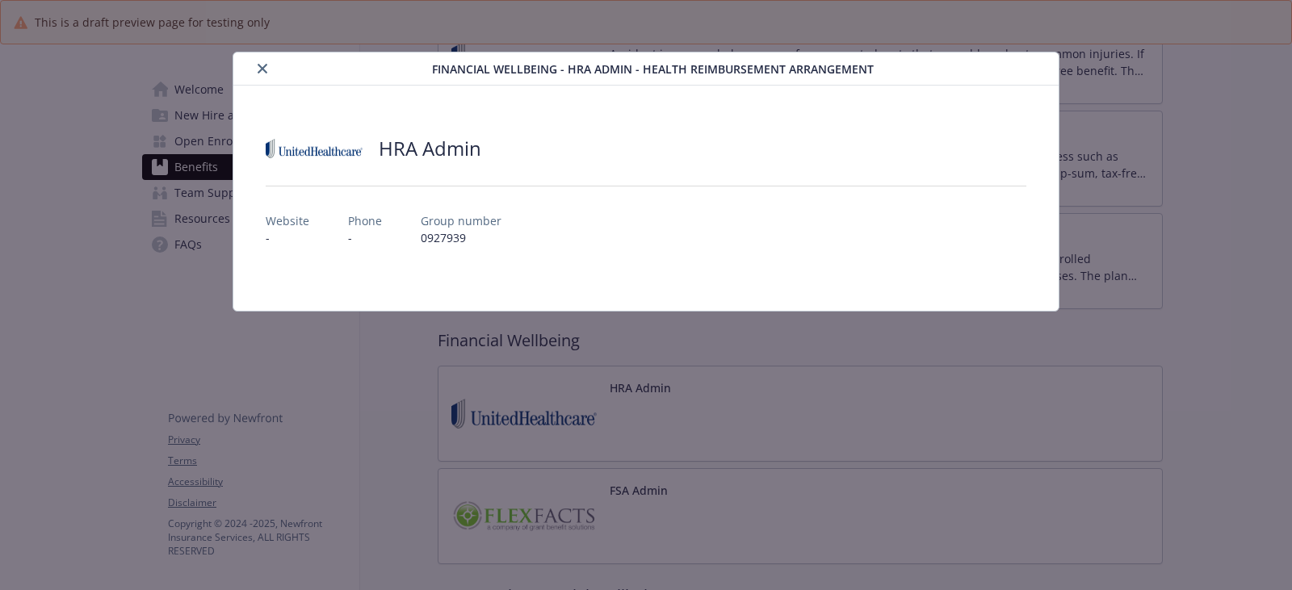
click at [258, 69] on icon "close" at bounding box center [263, 69] width 10 height 10
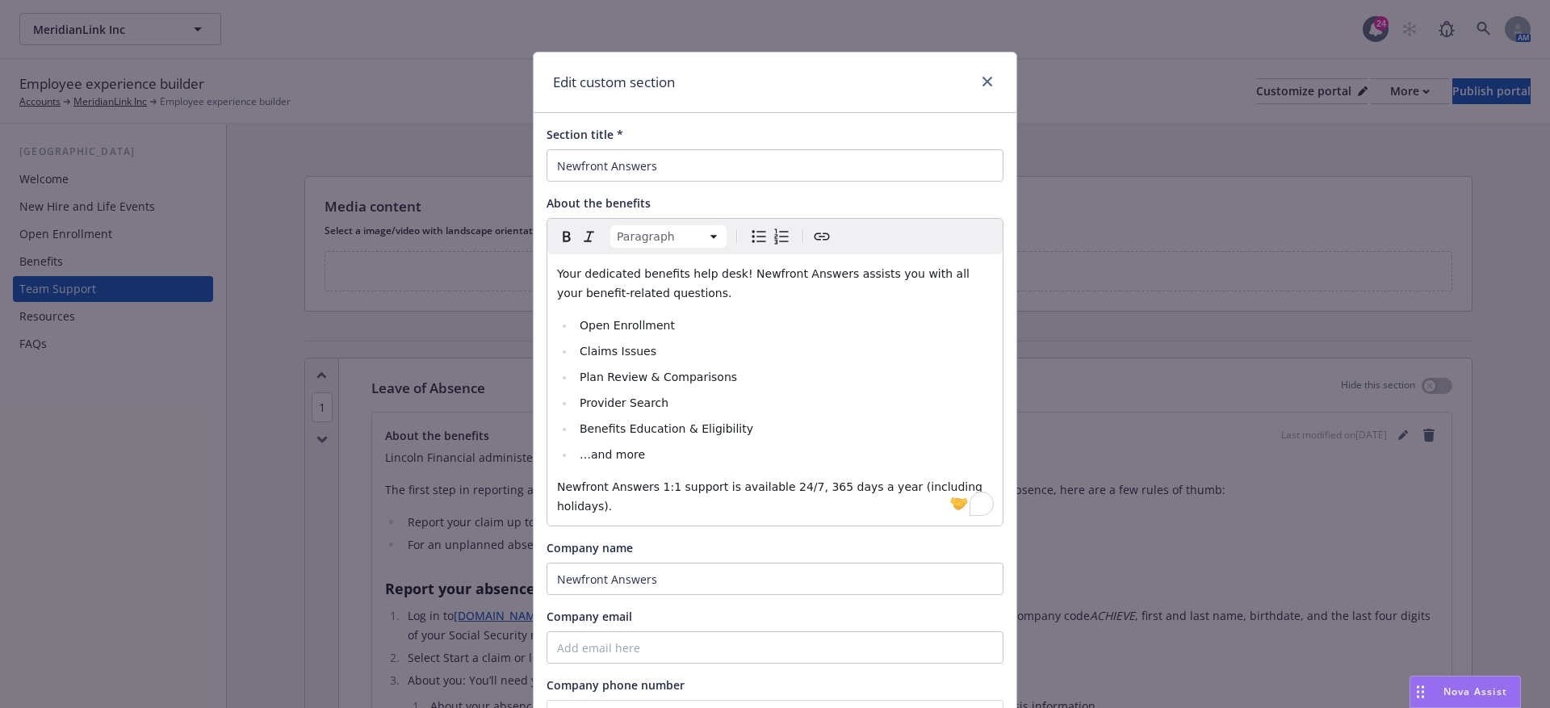
scroll to position [1977, 0]
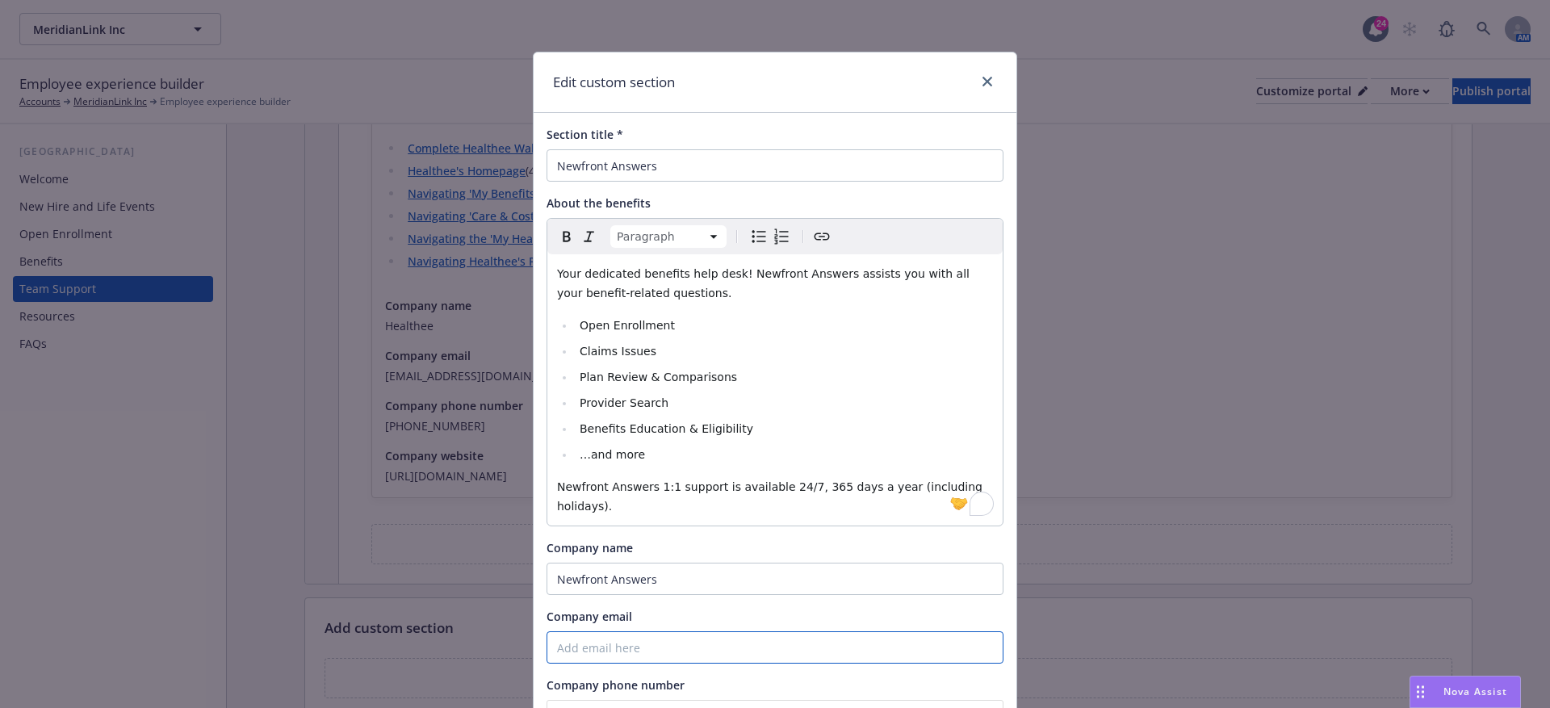
click at [638, 632] on input "Company email" at bounding box center [775, 648] width 457 height 32
paste input "xxx@answers.newfront.com"
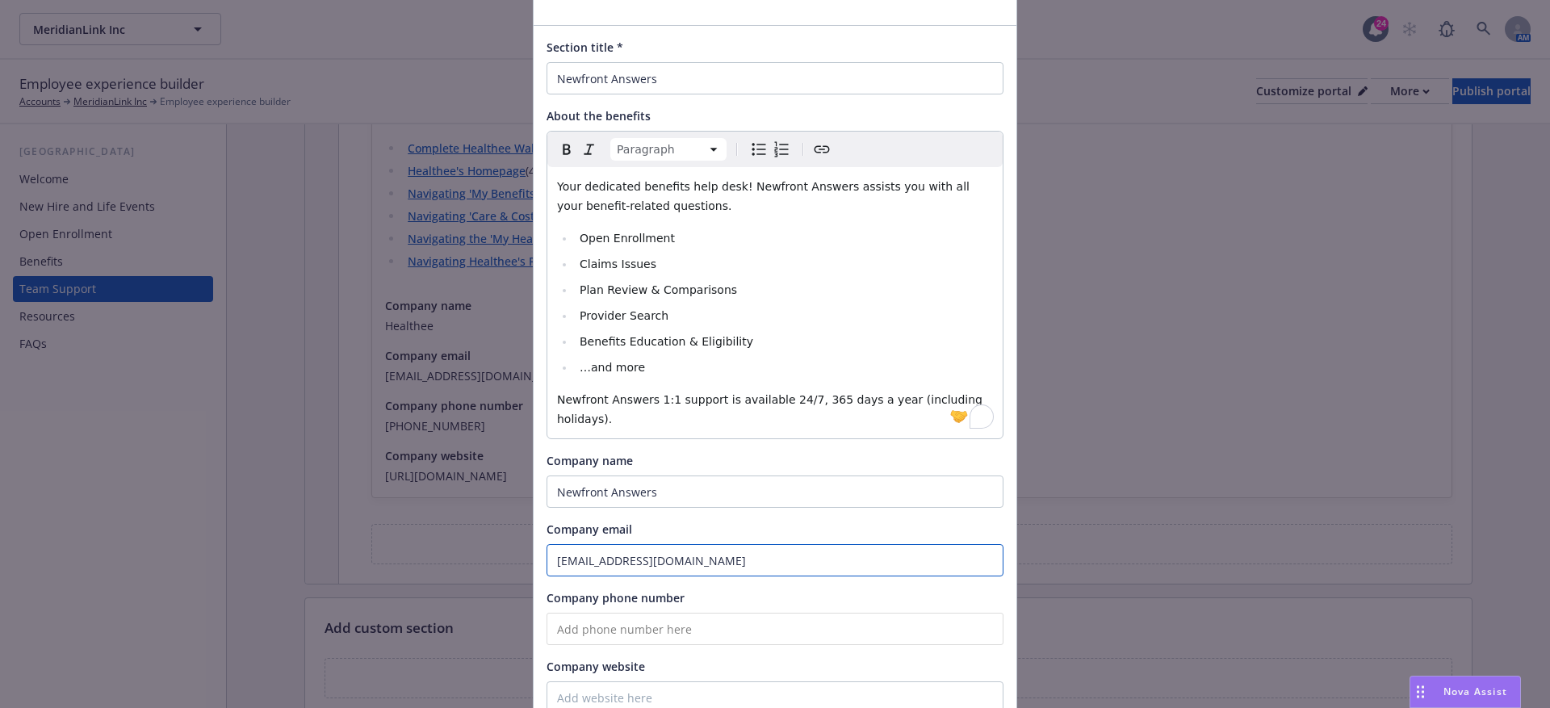
scroll to position [224, 0]
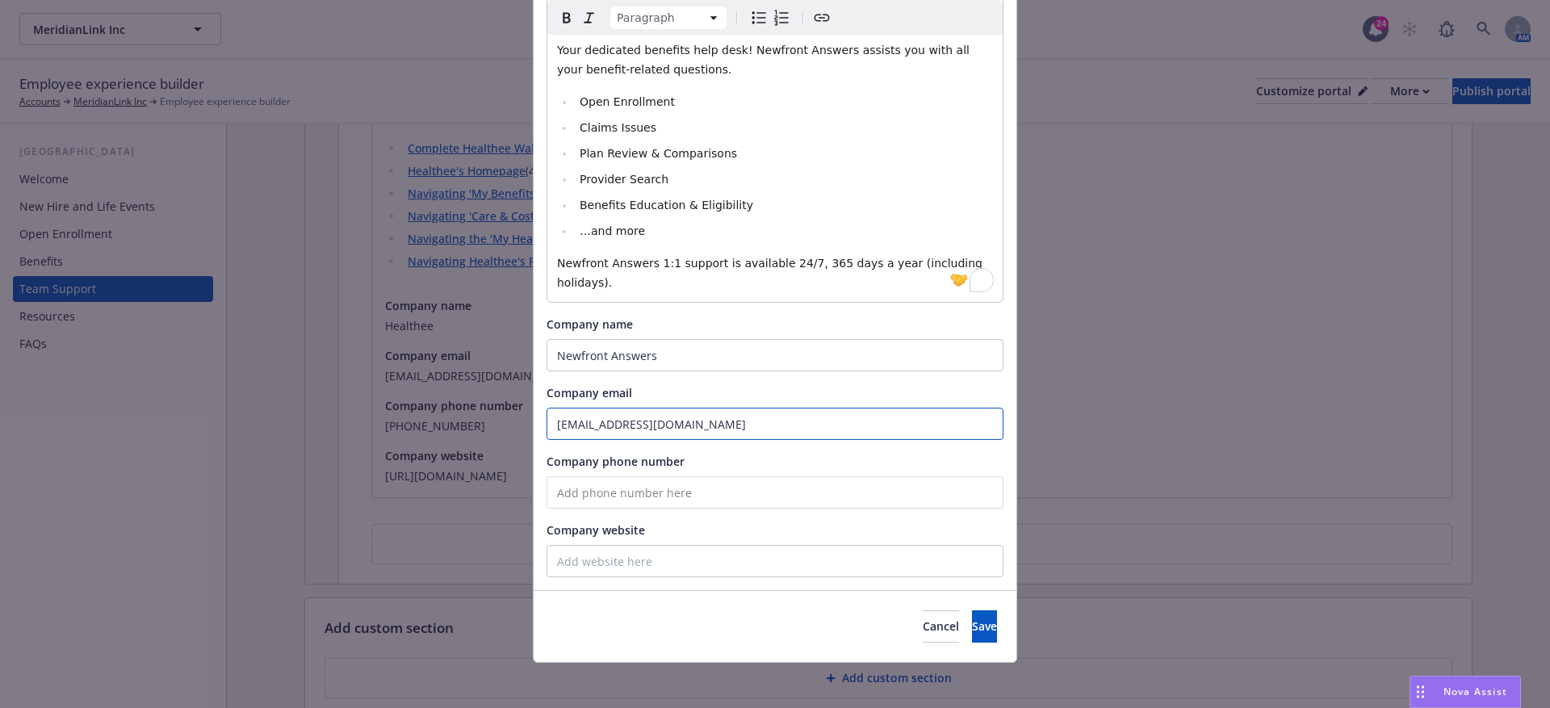
type input "xxx@answers.newfront.com"
click at [643, 495] on input "tel" at bounding box center [775, 492] width 457 height 32
paste input "(877) ___-____"
type input "(877) 000-0000"
click at [602, 554] on input "Company website" at bounding box center [775, 561] width 457 height 32
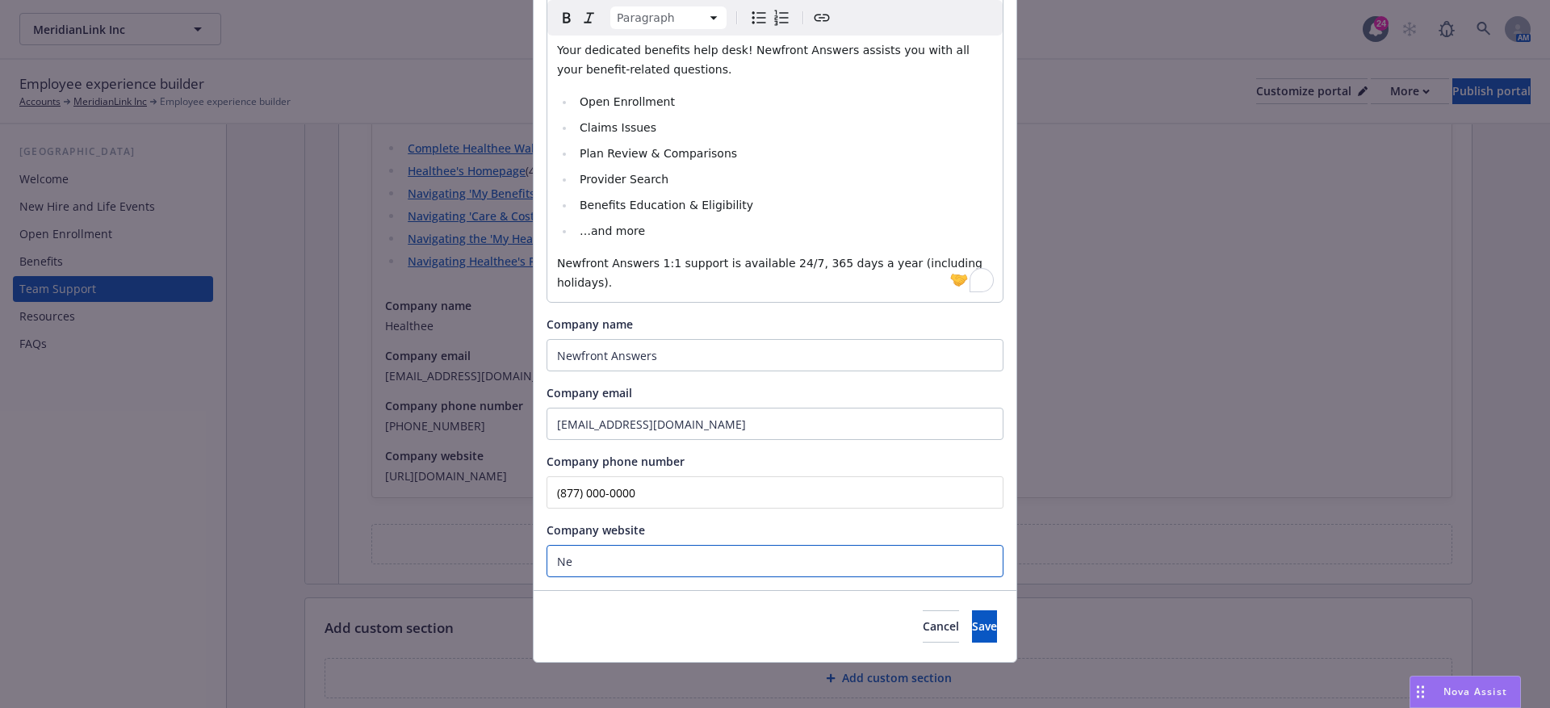
type input "N"
click at [577, 556] on input "nw" at bounding box center [775, 561] width 457 height 32
type input "newfront.com"
click at [972, 636] on button "Save" at bounding box center [984, 627] width 25 height 32
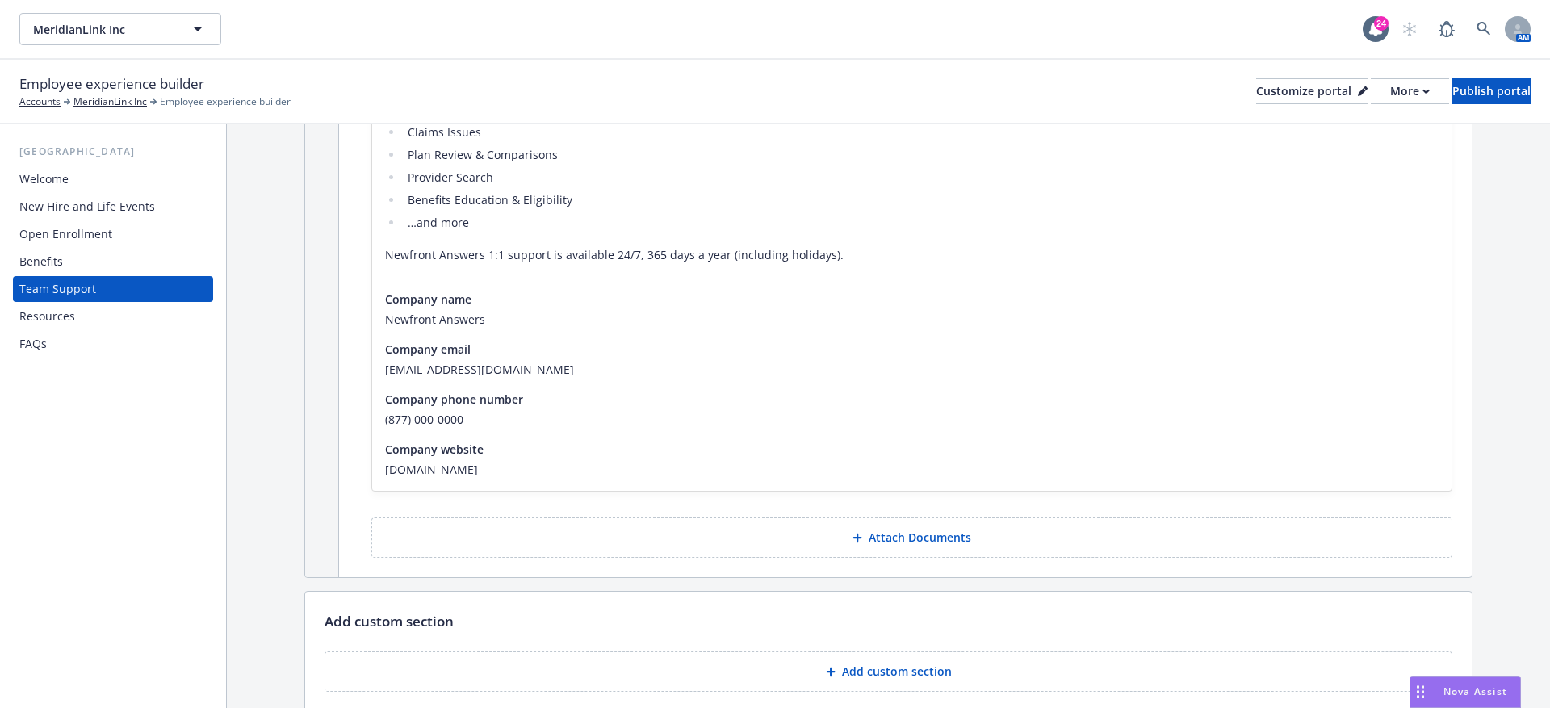
scroll to position [2657, 0]
